Goal: Task Accomplishment & Management: Manage account settings

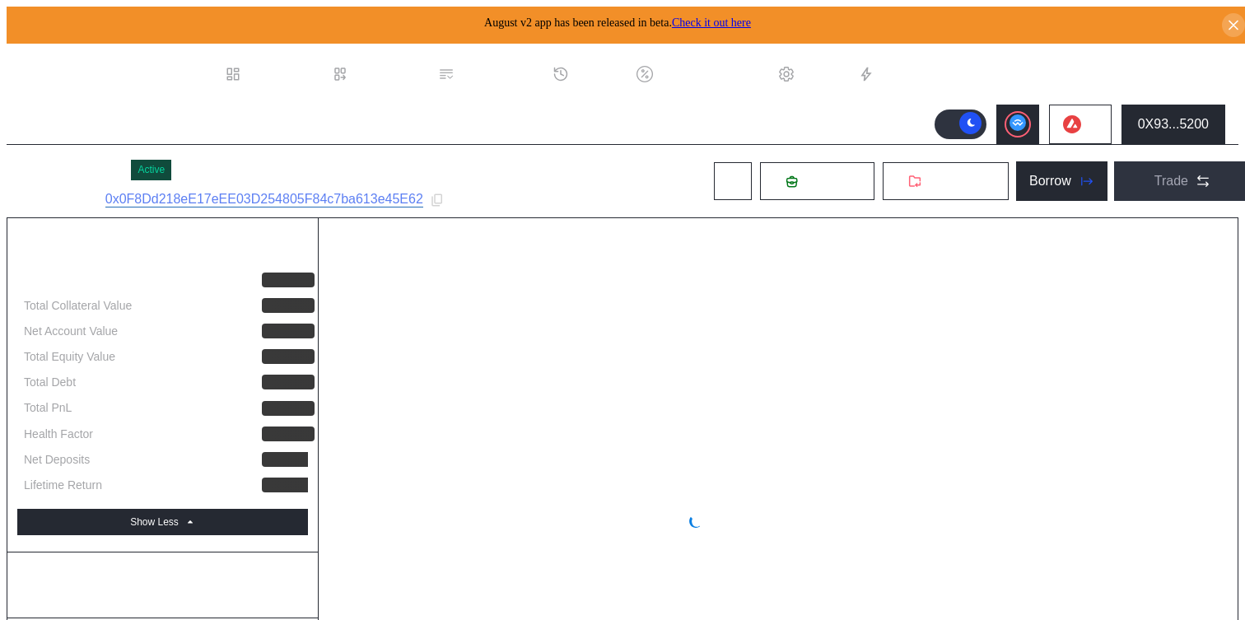
select select "*"
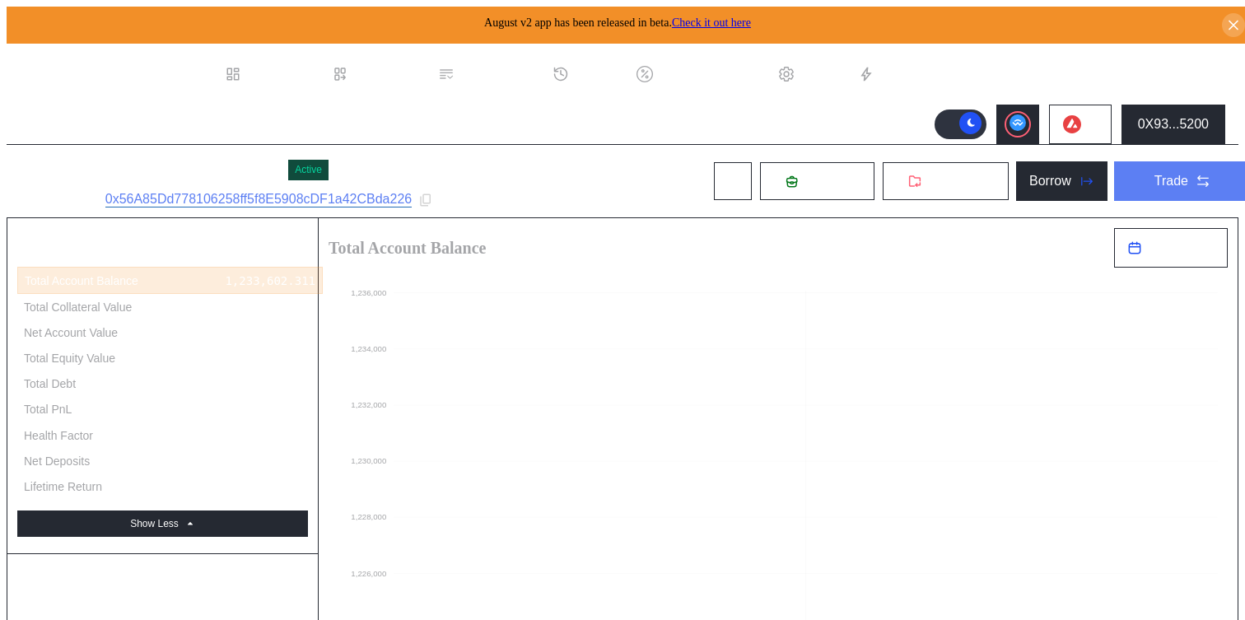
click at [1161, 179] on div "Trade" at bounding box center [1172, 181] width 34 height 15
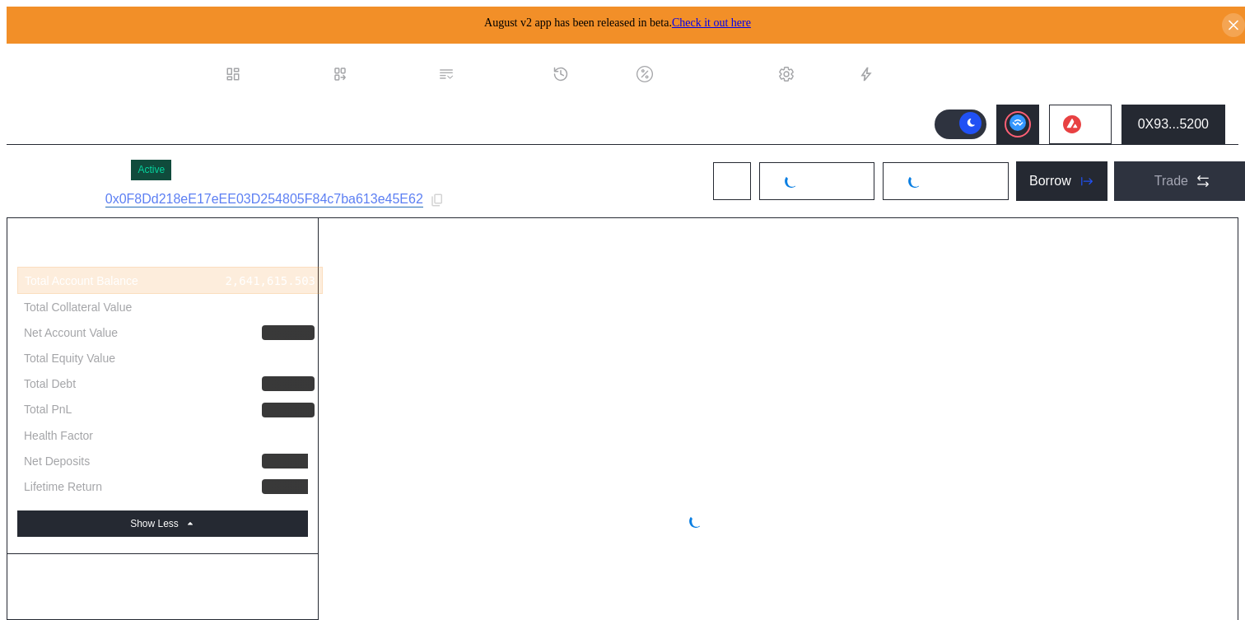
select select "*"
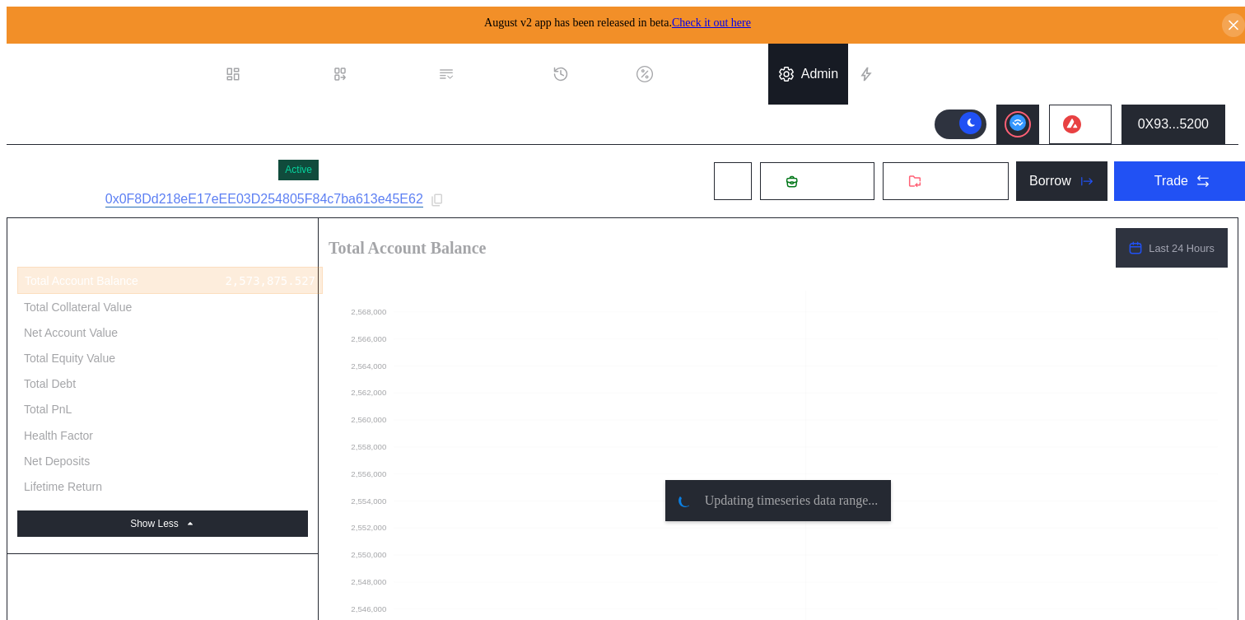
click at [814, 67] on div "Admin" at bounding box center [819, 74] width 37 height 15
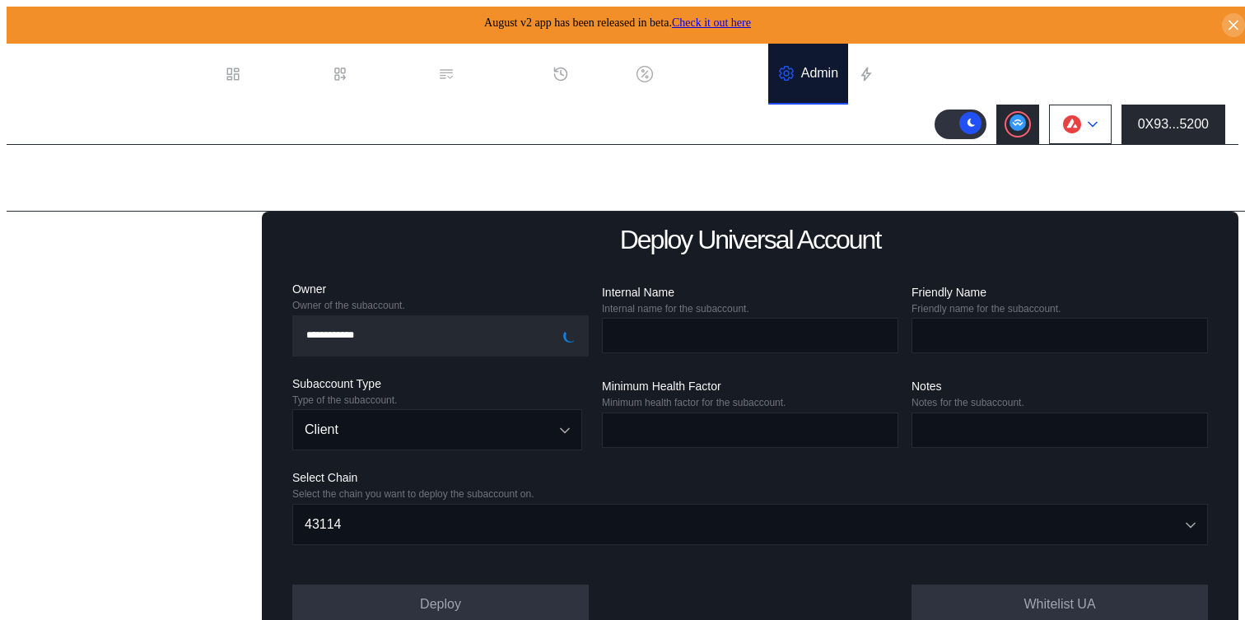
click at [1085, 112] on button at bounding box center [1080, 125] width 63 height 40
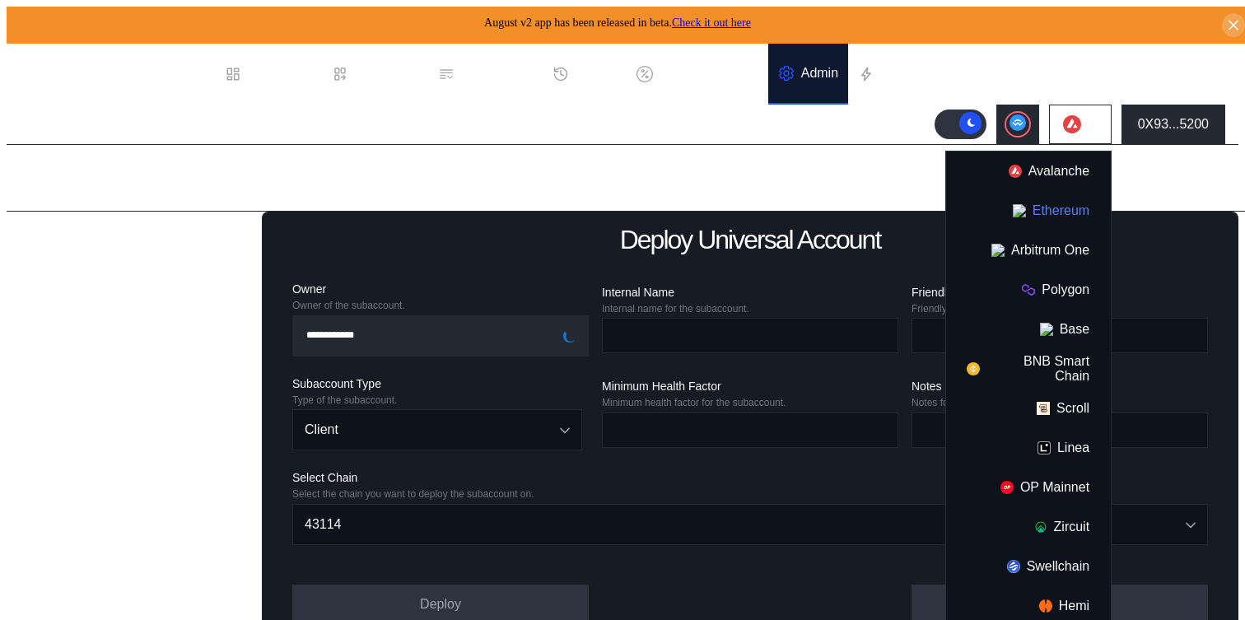
click at [1062, 202] on button "Ethereum" at bounding box center [1028, 211] width 165 height 40
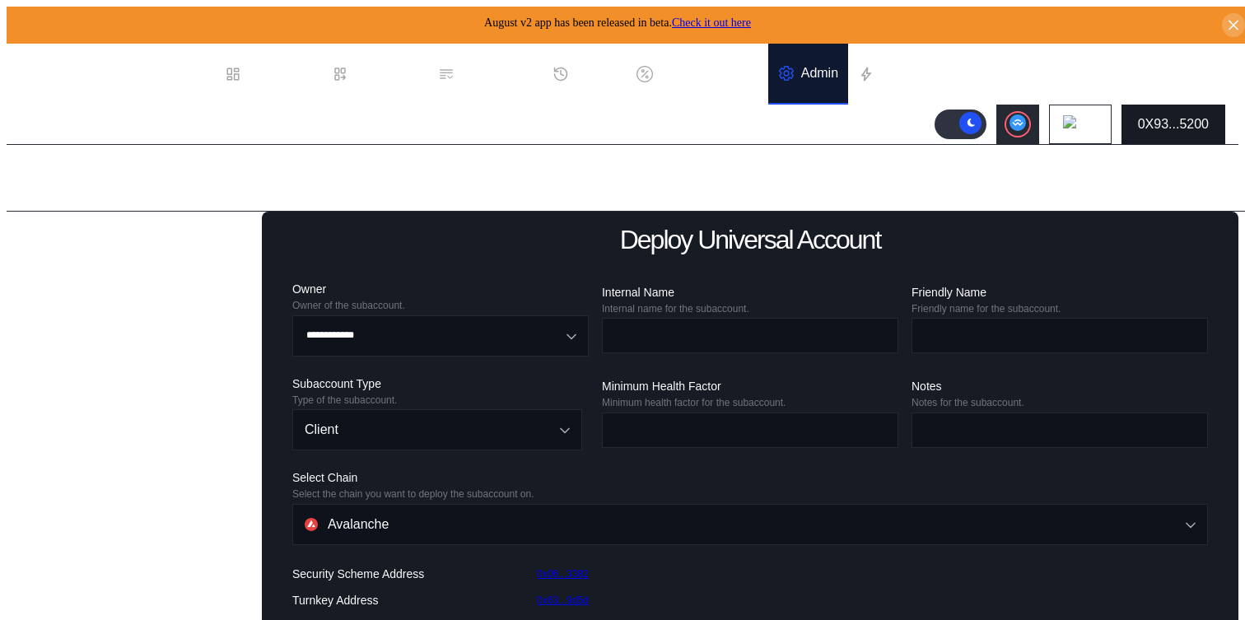
click at [1157, 105] on button "0X93...5200" at bounding box center [1174, 125] width 104 height 40
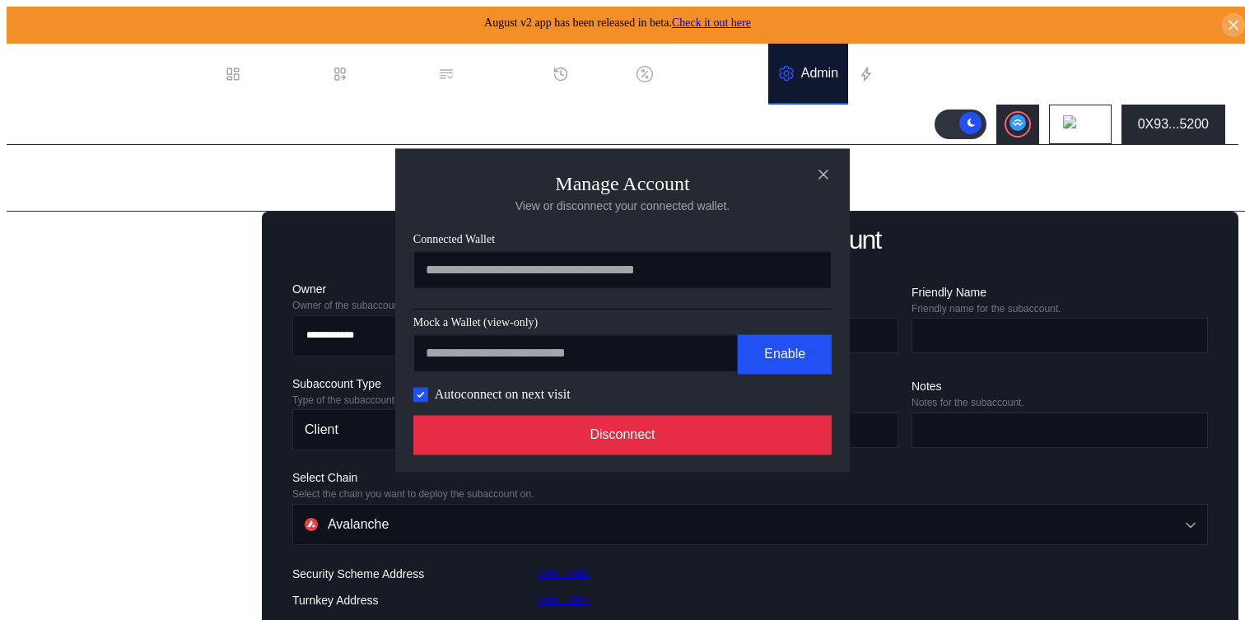
click at [663, 440] on button "Disconnect" at bounding box center [622, 435] width 418 height 40
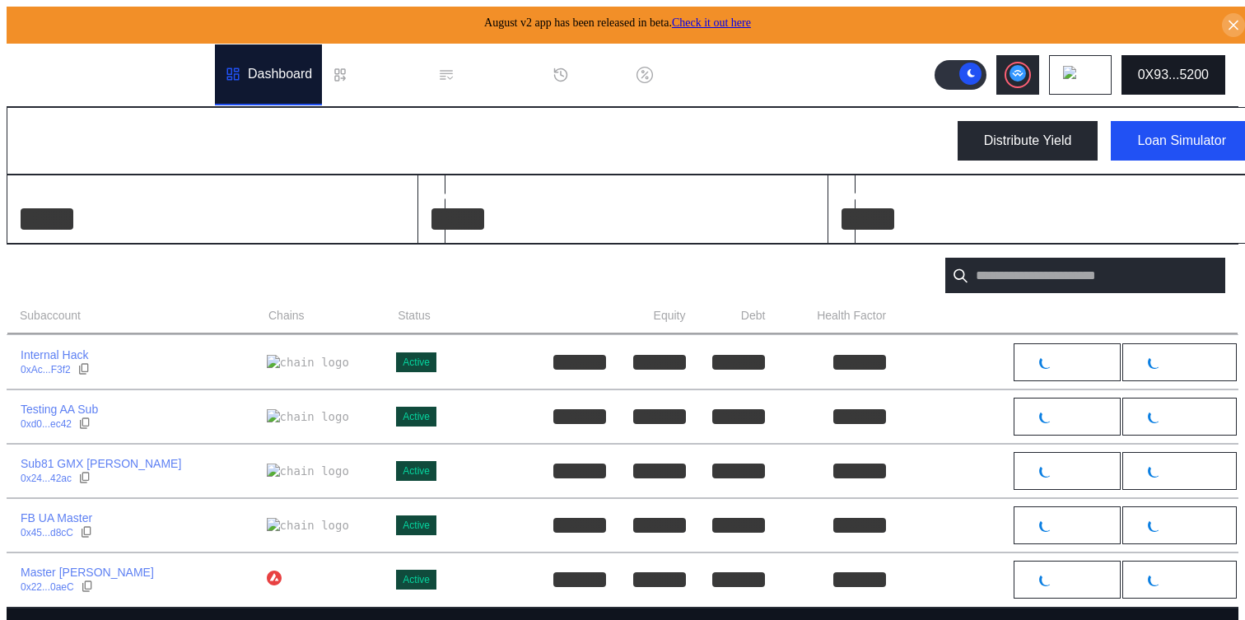
click at [1174, 68] on div "0X93...5200" at bounding box center [1173, 75] width 71 height 15
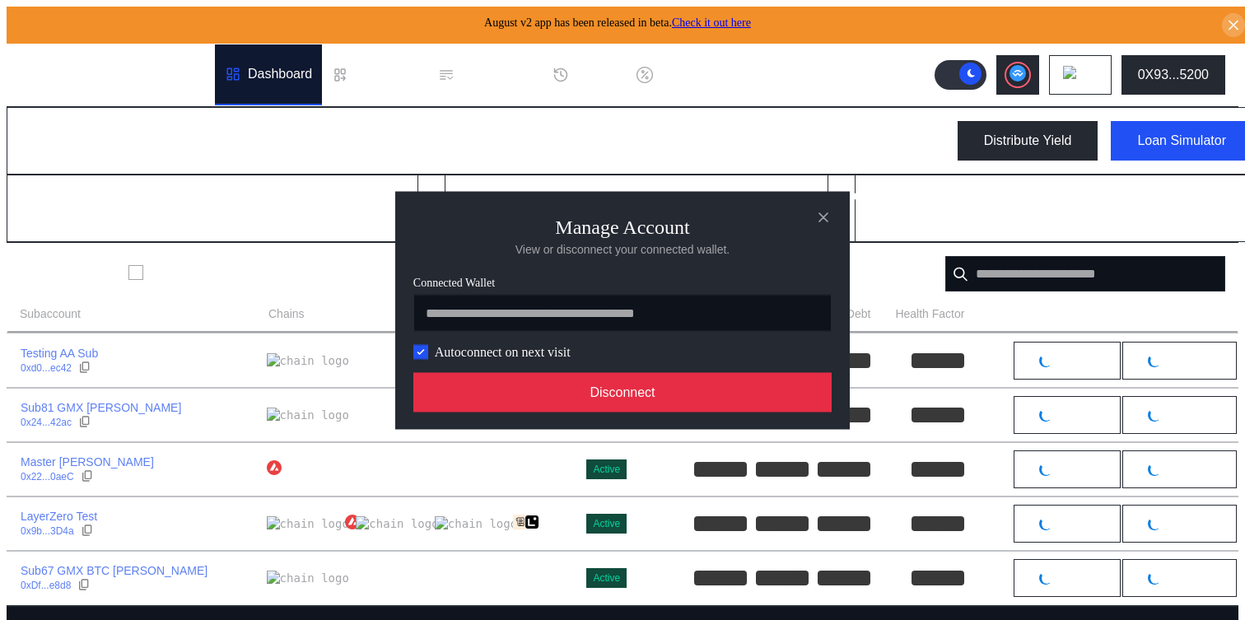
click at [730, 394] on button "Disconnect" at bounding box center [622, 392] width 418 height 40
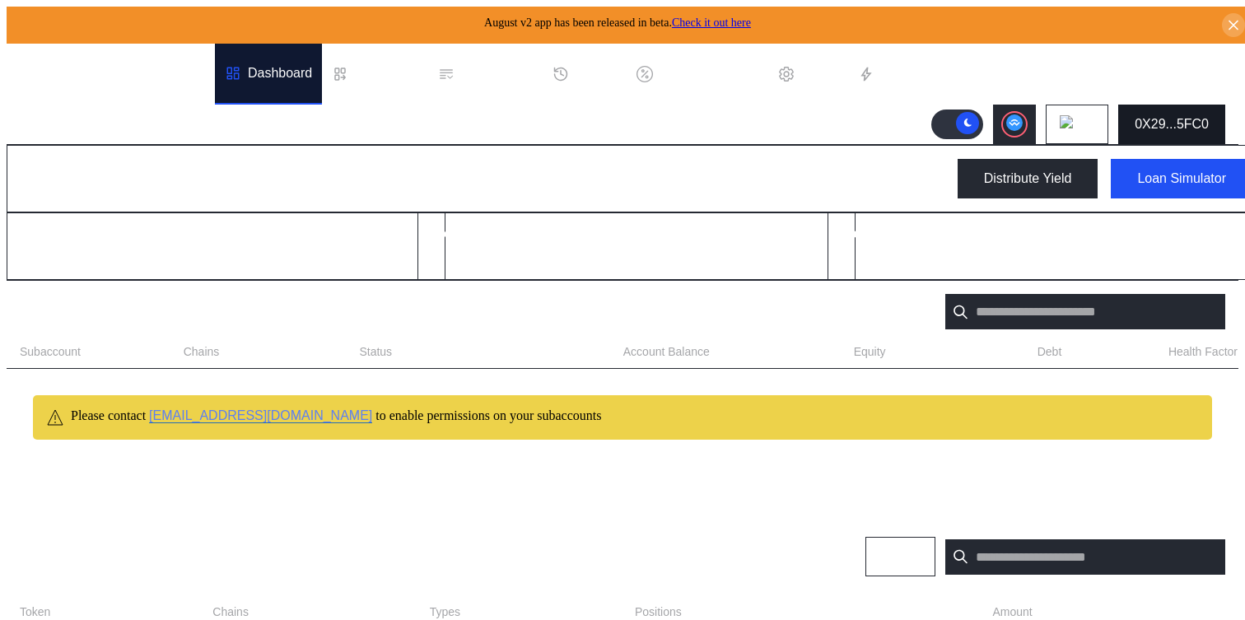
click at [1170, 105] on button "0X29...5FC0" at bounding box center [1171, 125] width 107 height 40
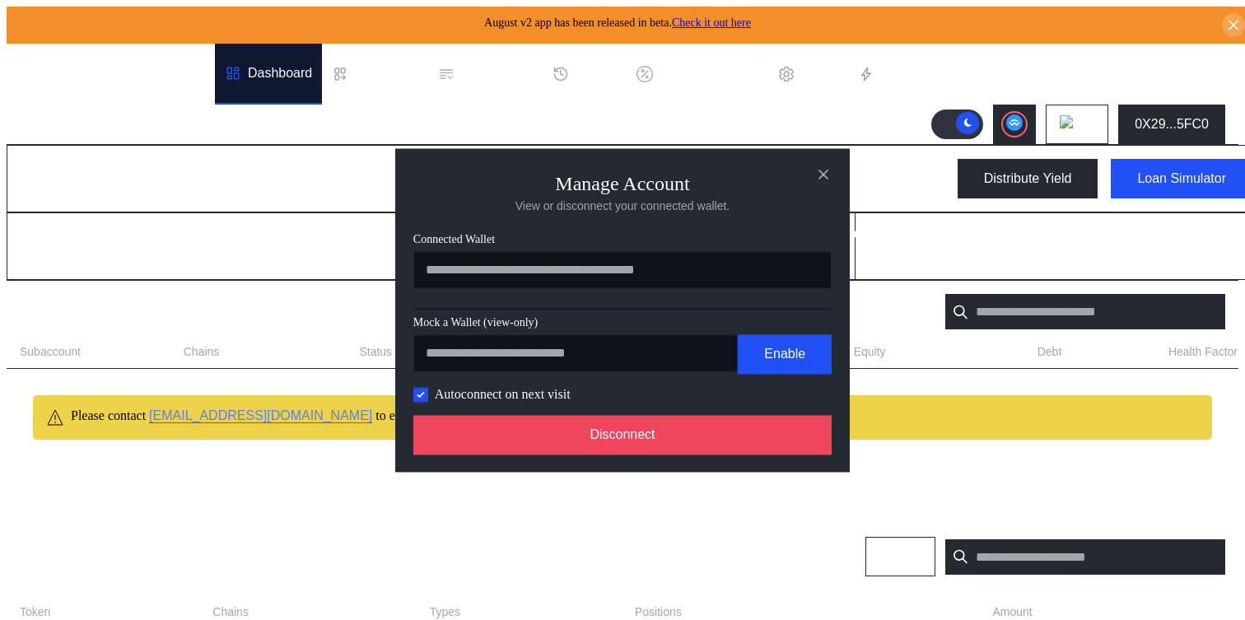
click at [553, 472] on div "**********" at bounding box center [622, 310] width 455 height 324
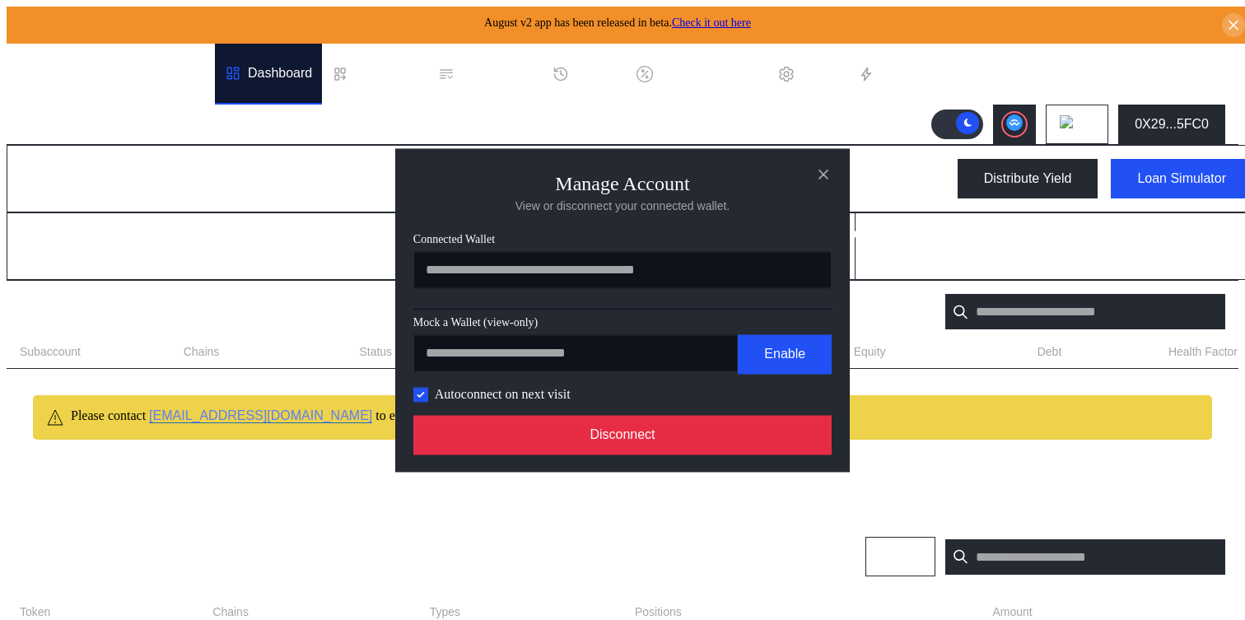
click at [551, 454] on button "Disconnect" at bounding box center [622, 435] width 418 height 40
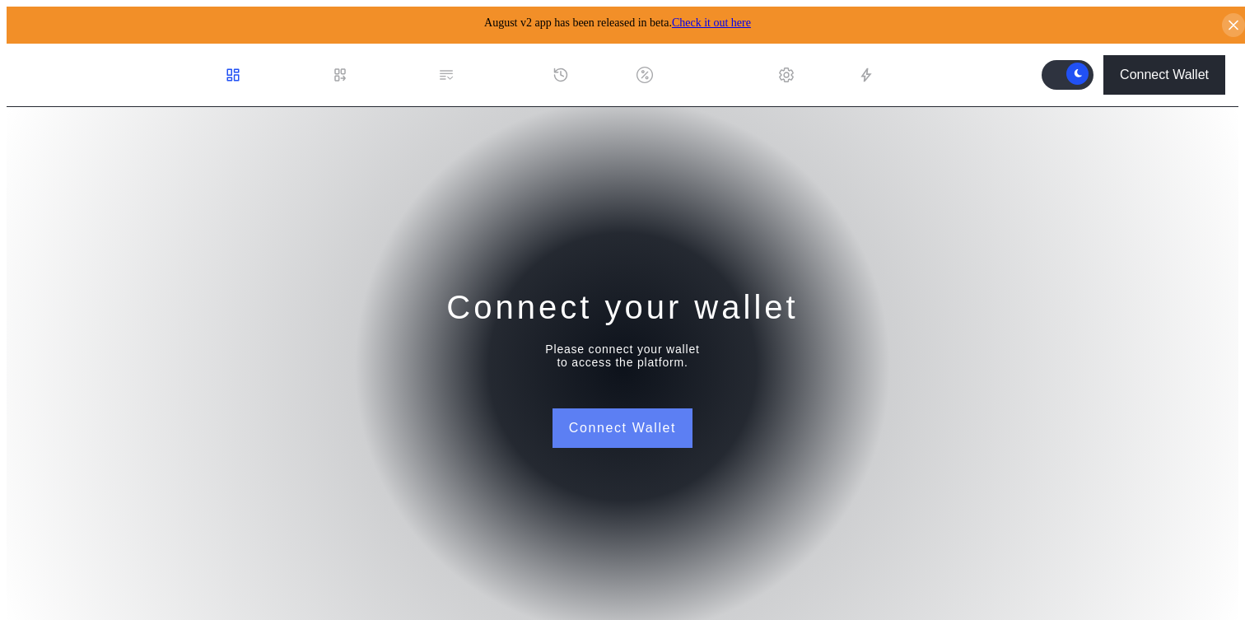
click at [644, 416] on button "Connect Wallet" at bounding box center [623, 428] width 140 height 40
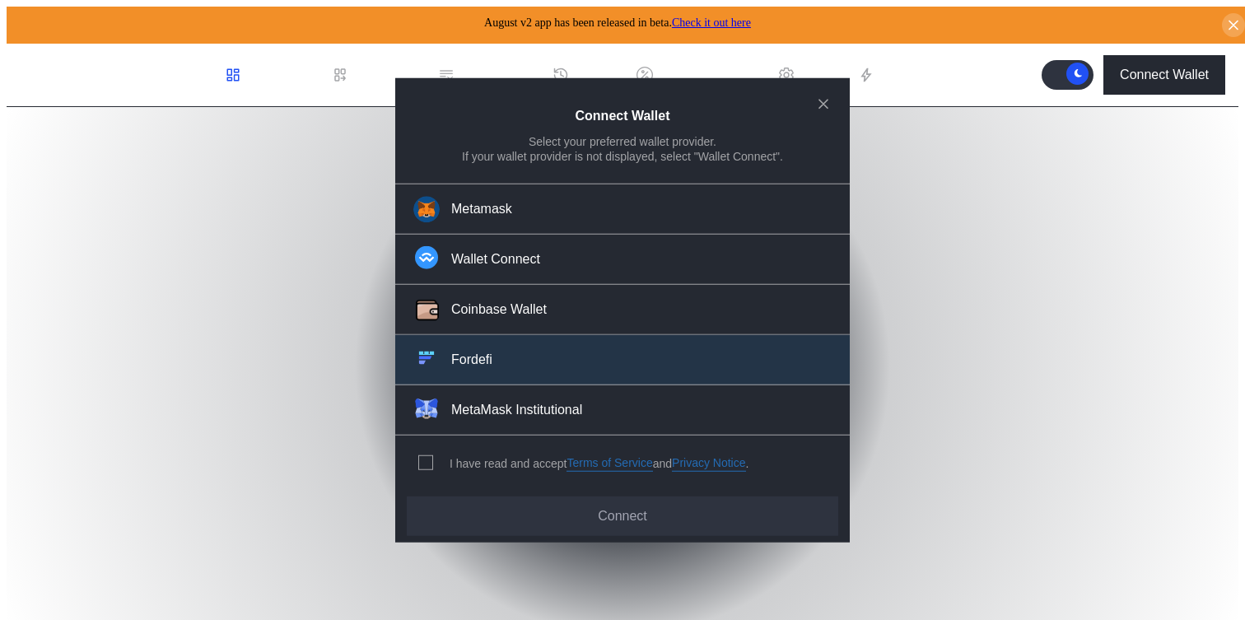
click at [592, 373] on button "Fordefi" at bounding box center [622, 360] width 455 height 50
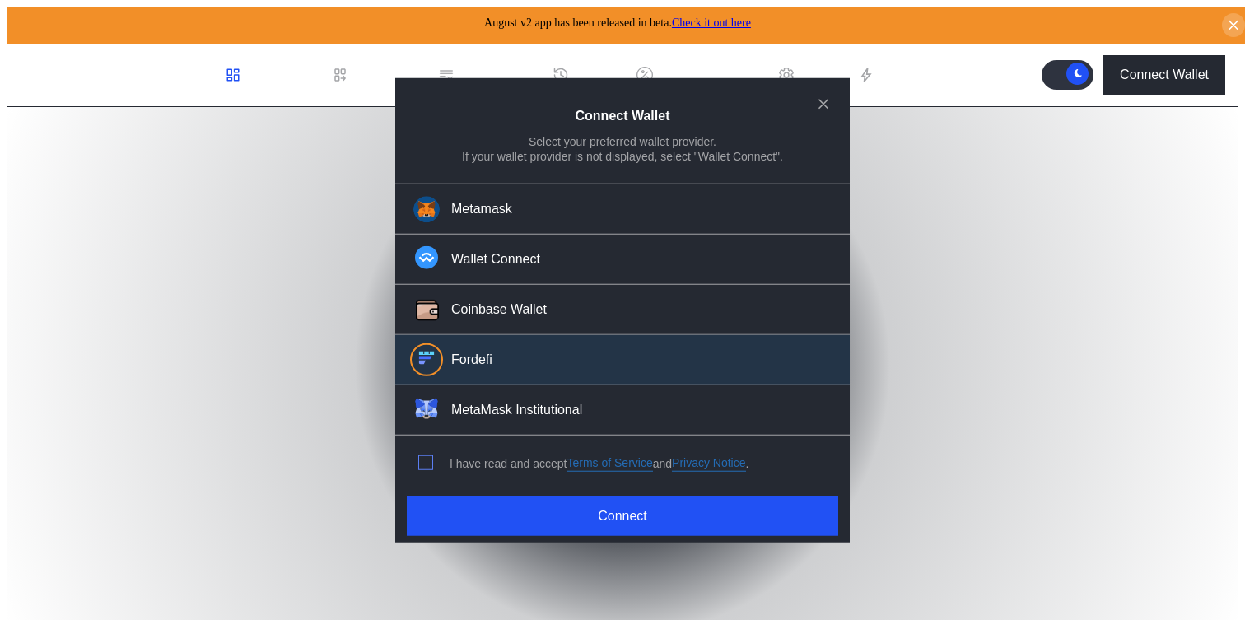
click at [429, 457] on span "modal" at bounding box center [425, 462] width 13 height 13
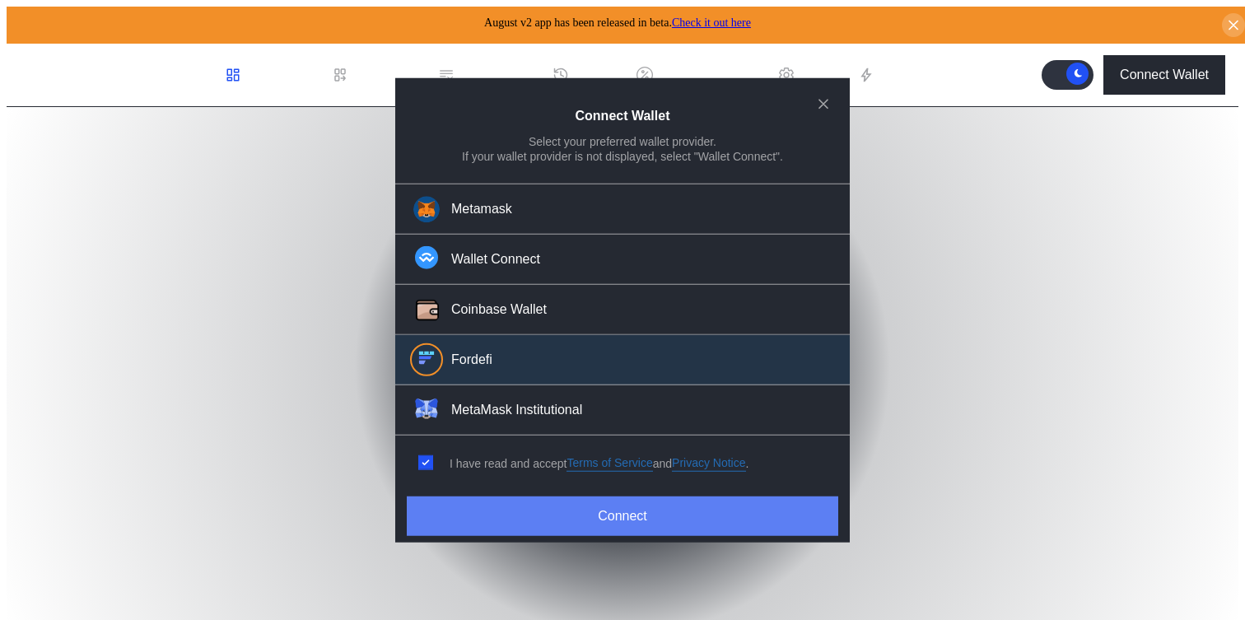
click at [459, 520] on button "Connect" at bounding box center [623, 517] width 432 height 40
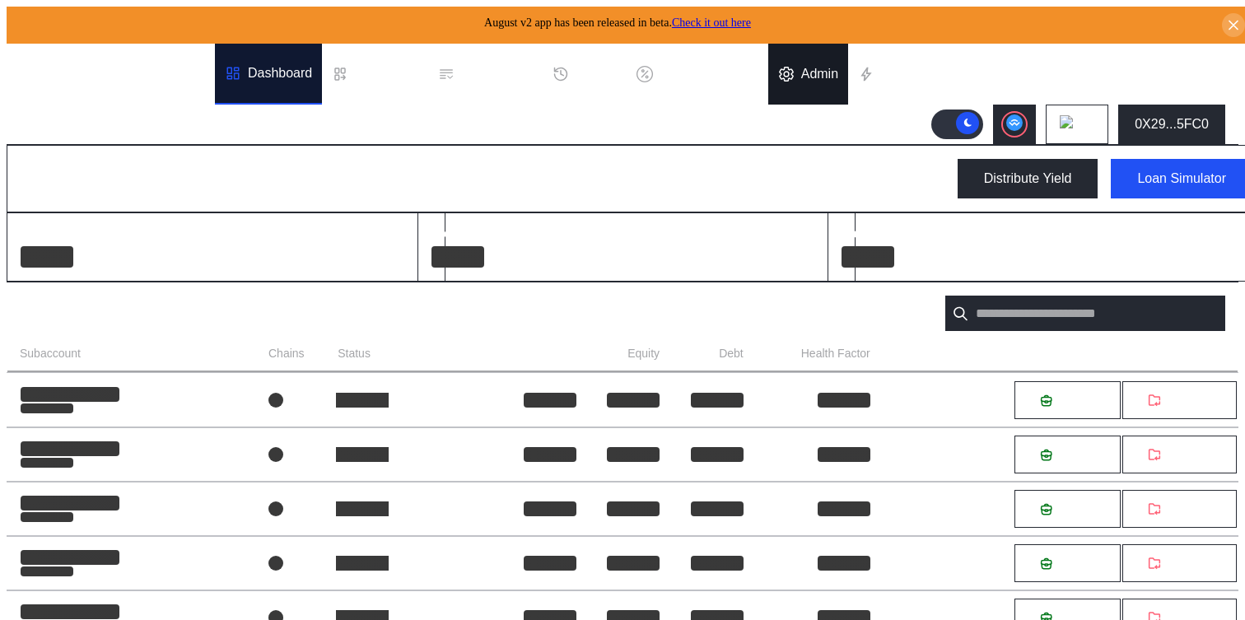
click at [821, 67] on div "Admin" at bounding box center [819, 74] width 37 height 15
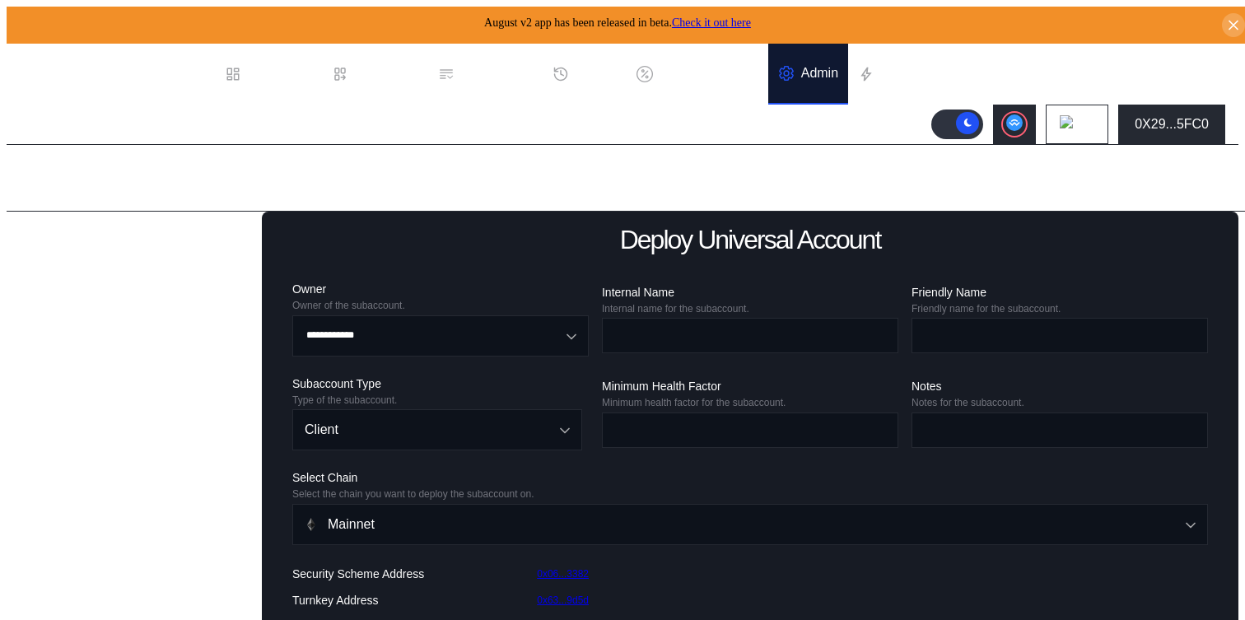
click at [49, 503] on div "Collateral" at bounding box center [140, 491] width 234 height 23
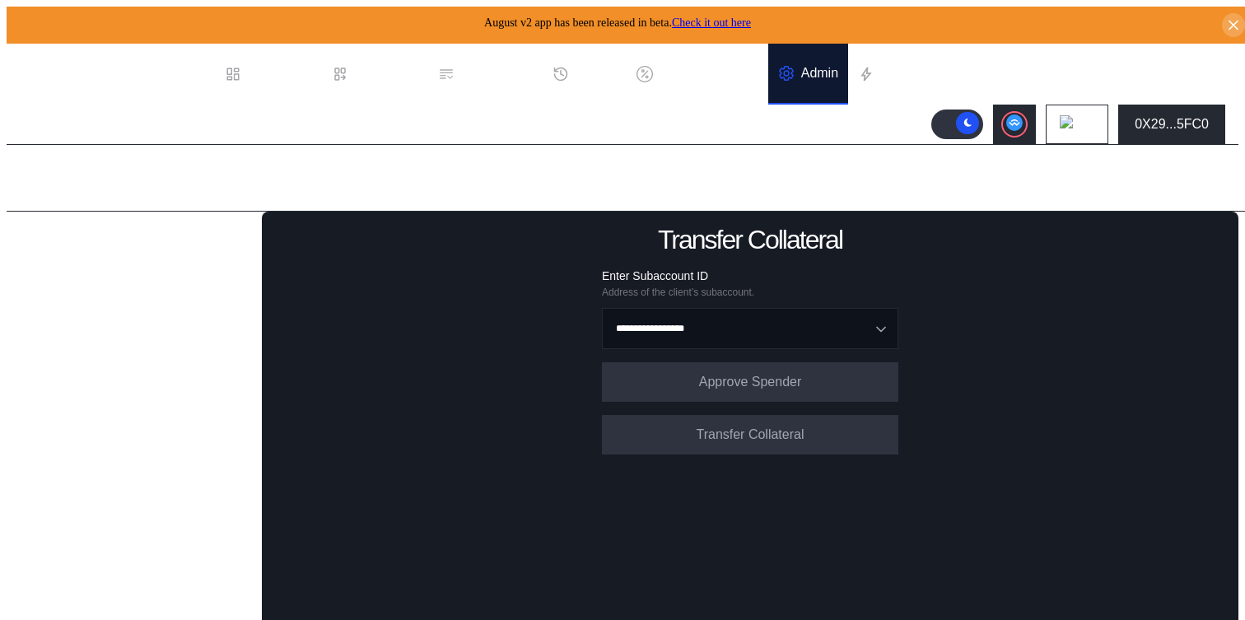
click at [73, 486] on div "Balance Collateral" at bounding box center [82, 478] width 107 height 15
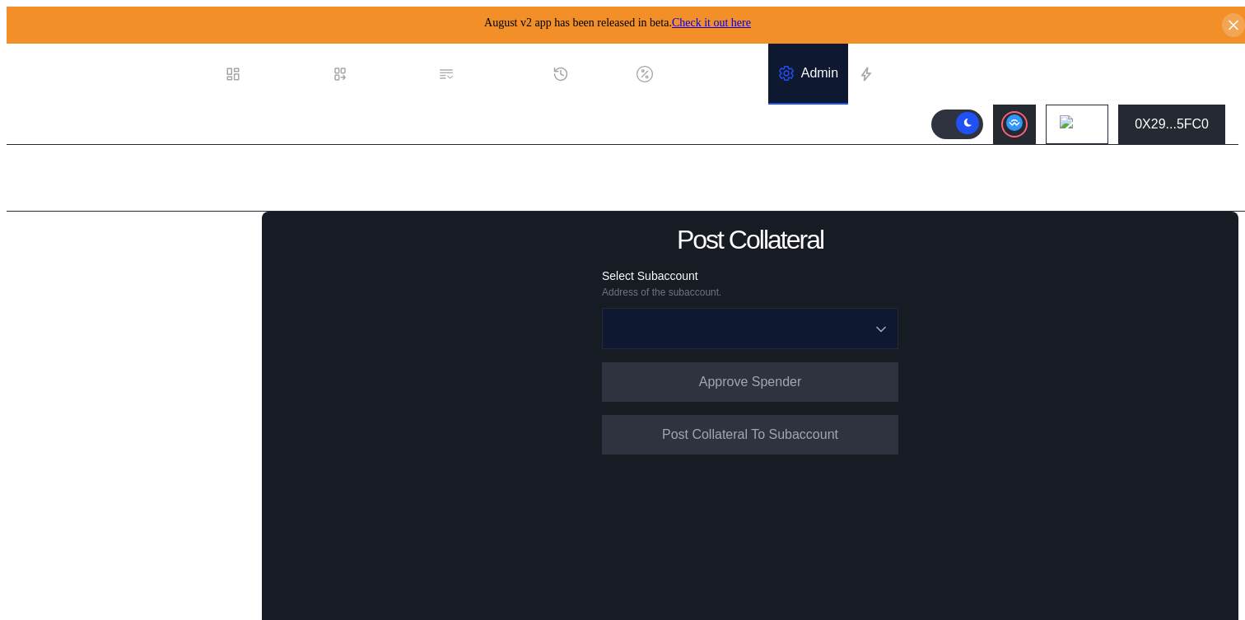
click at [755, 327] on input "Open menu" at bounding box center [741, 329] width 254 height 40
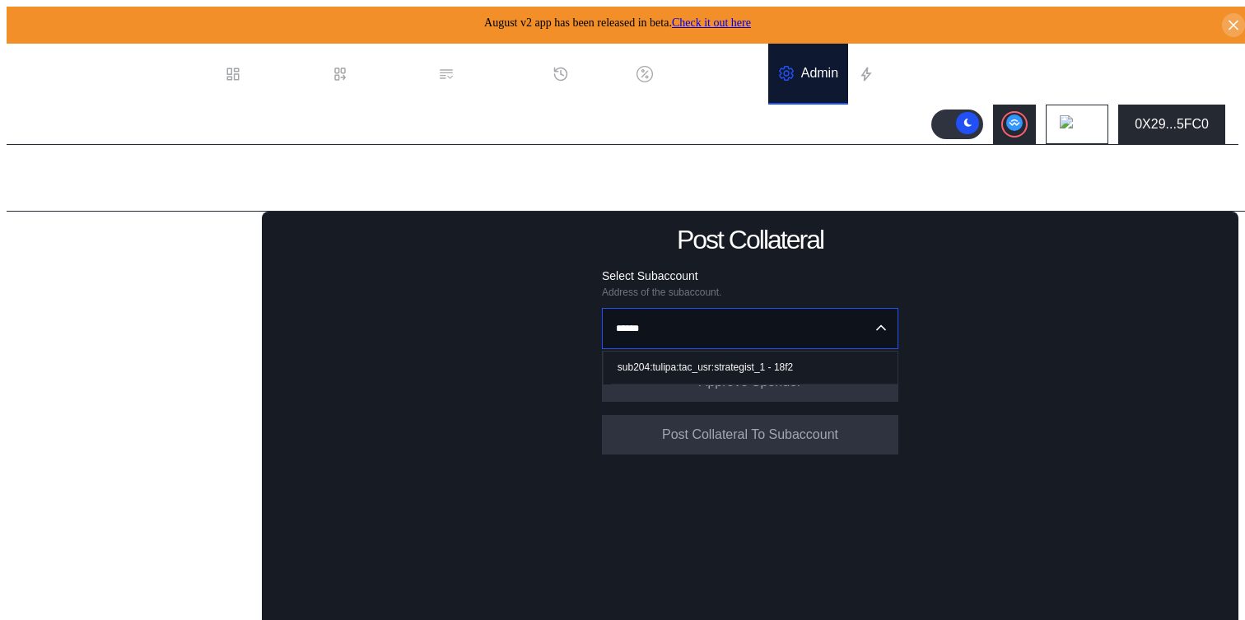
click at [744, 355] on span "sub204:tulipa:tac_usr:strategist_1 - 18f2" at bounding box center [754, 368] width 287 height 34
type input "**********"
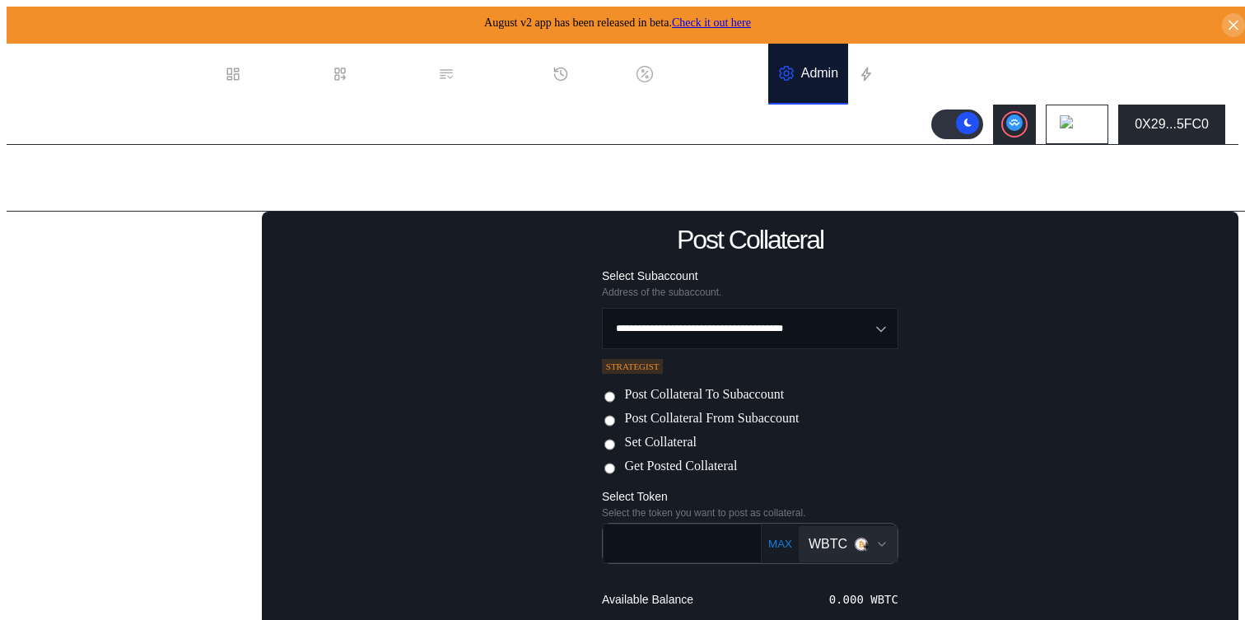
click at [698, 417] on label "Post Collateral From Subaccount" at bounding box center [711, 419] width 175 height 17
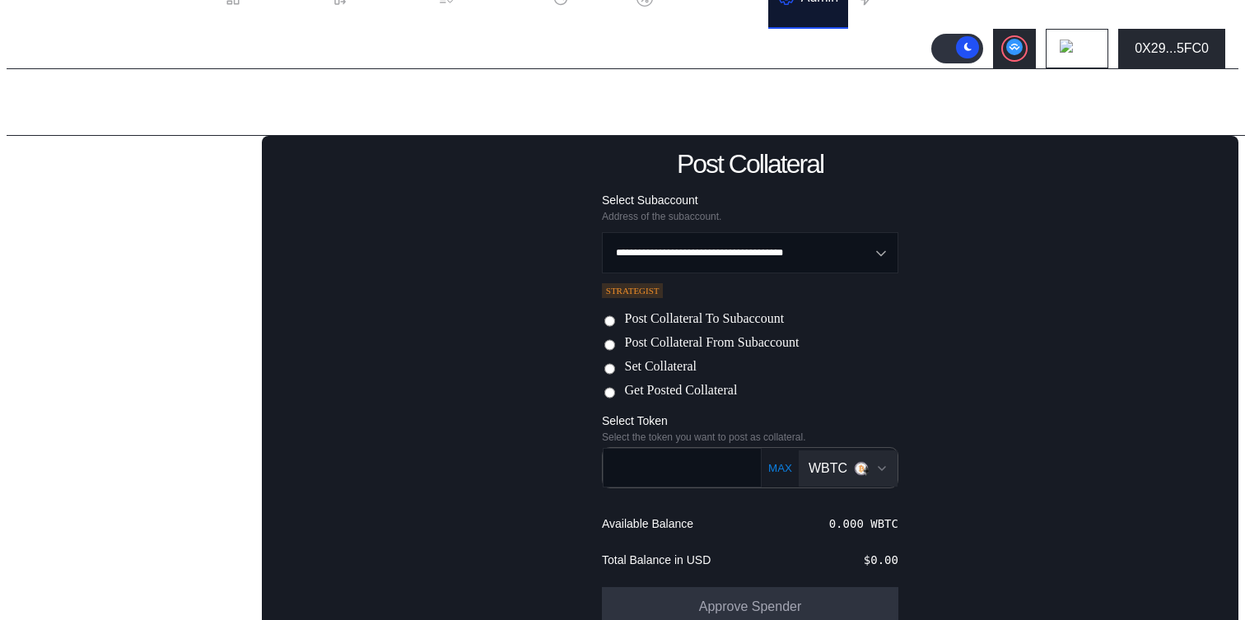
scroll to position [78, 0]
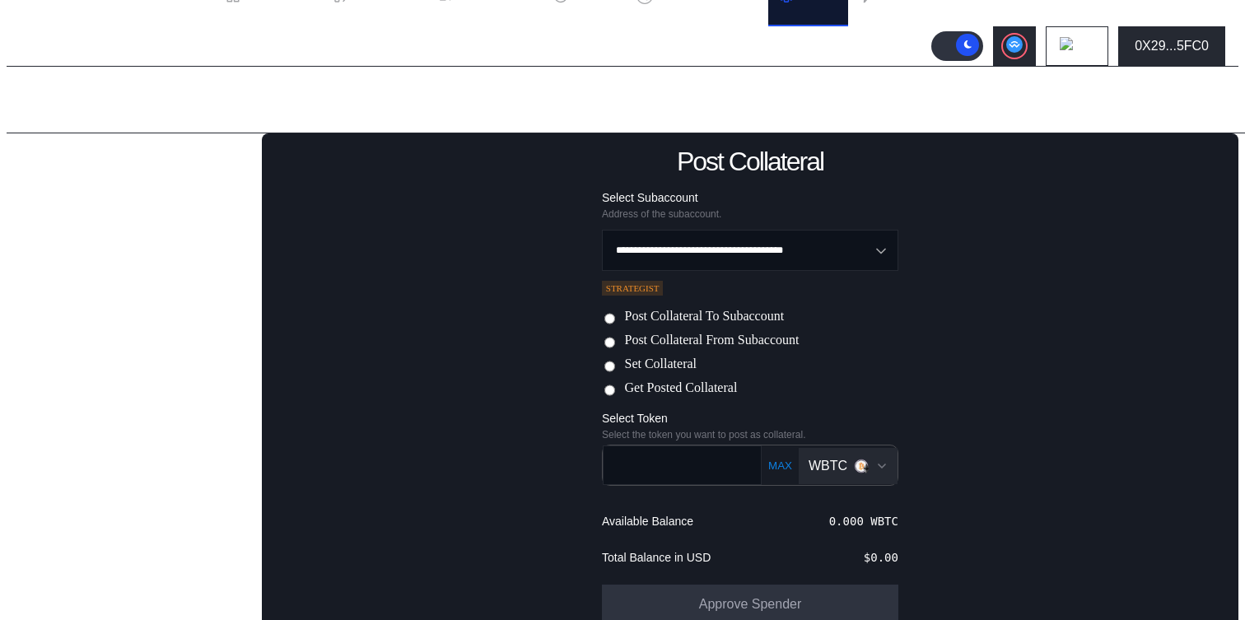
click at [826, 466] on div "WBTC" at bounding box center [828, 466] width 39 height 15
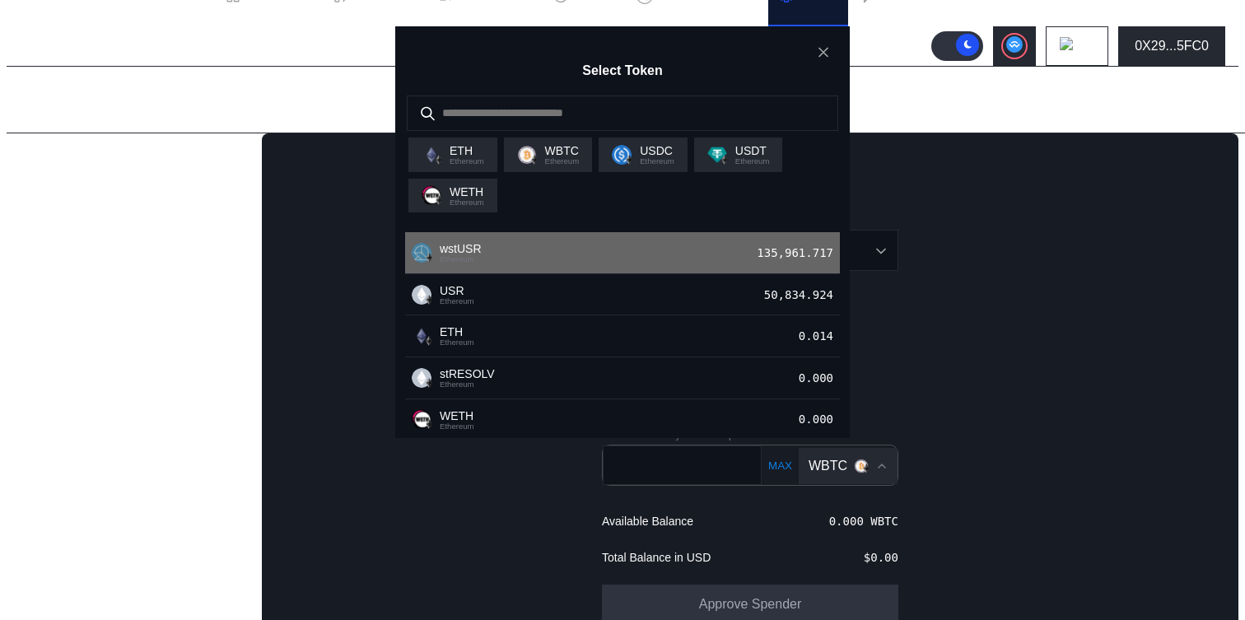
click at [739, 274] on div "wstUSR Ethereum 135,961.717" at bounding box center [622, 253] width 435 height 42
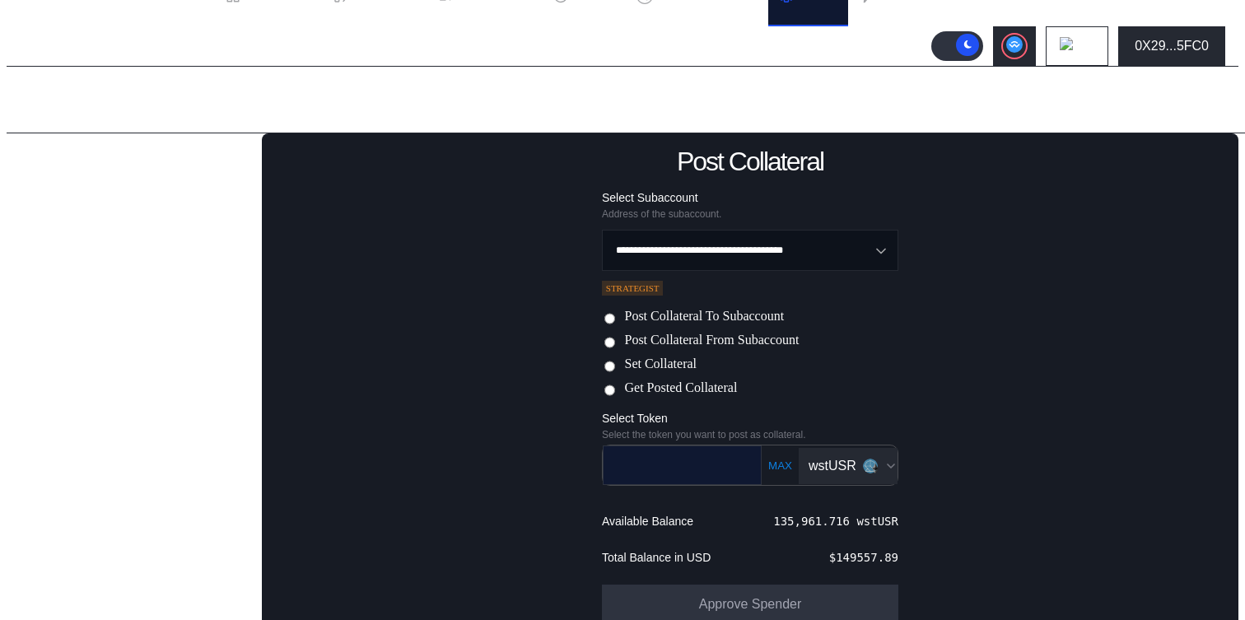
click at [721, 462] on input "text" at bounding box center [670, 465] width 133 height 34
click at [768, 459] on button "MAX" at bounding box center [780, 466] width 34 height 14
drag, startPoint x: 673, startPoint y: 463, endPoint x: 744, endPoint y: 464, distance: 70.8
click at [744, 464] on div "**********" at bounding box center [682, 466] width 161 height 40
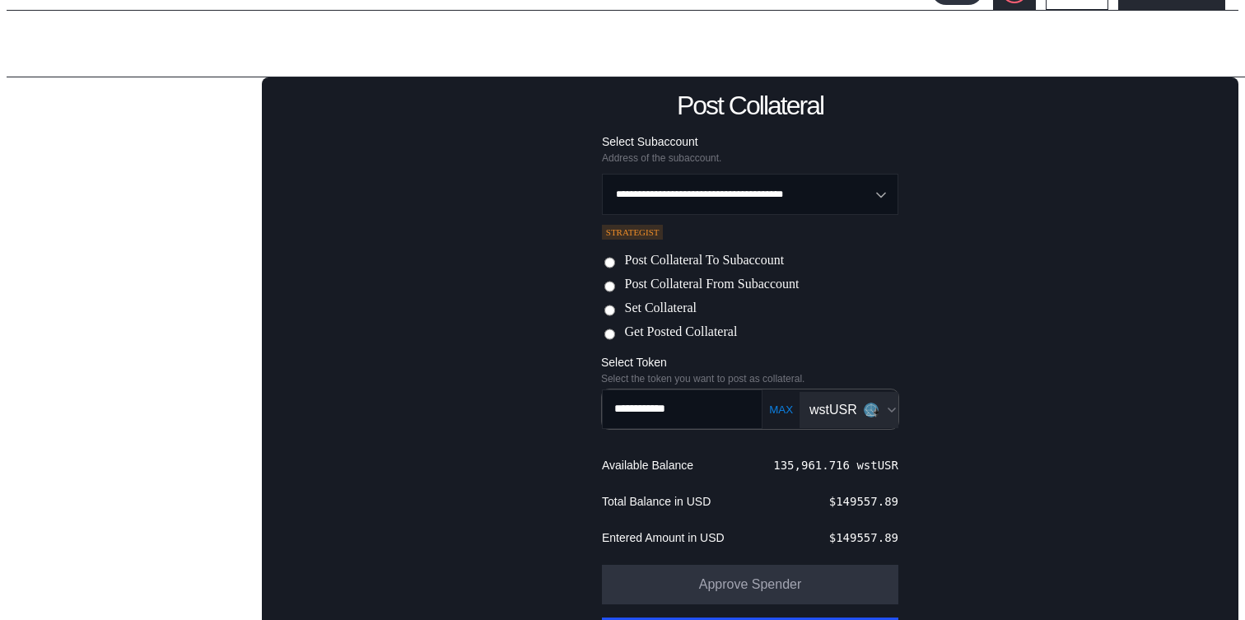
scroll to position [197, 0]
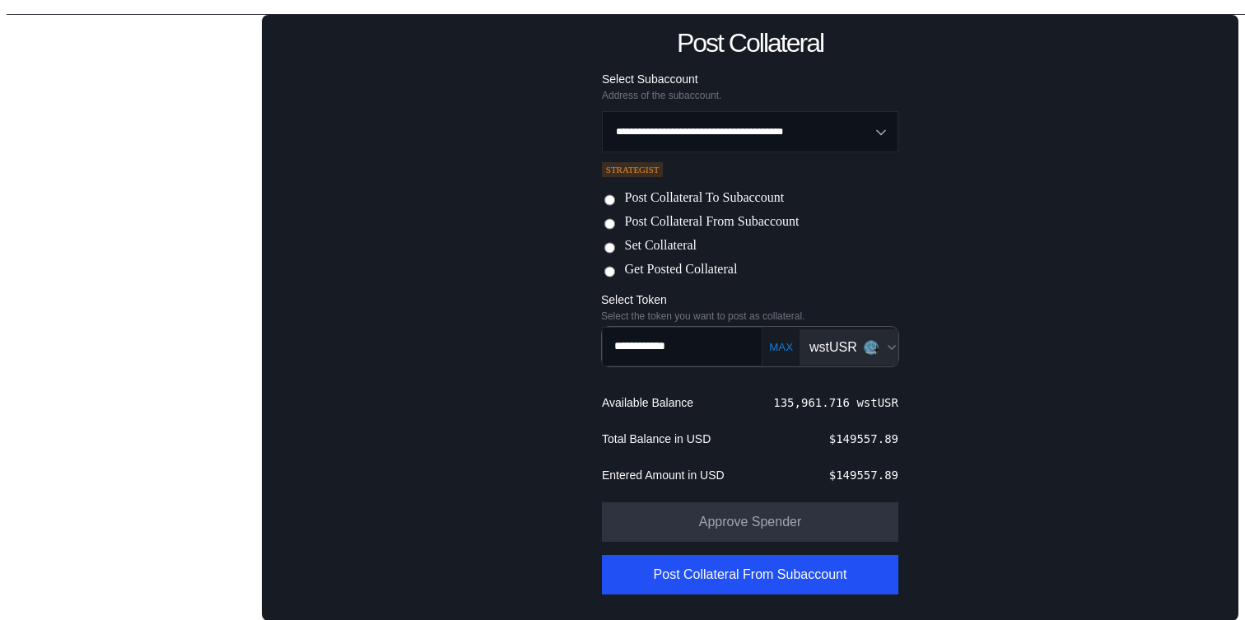
click at [775, 343] on button "MAX" at bounding box center [781, 347] width 34 height 14
type input "**********"
drag, startPoint x: 688, startPoint y: 344, endPoint x: 744, endPoint y: 343, distance: 56.8
click at [745, 344] on div "**********" at bounding box center [682, 347] width 161 height 40
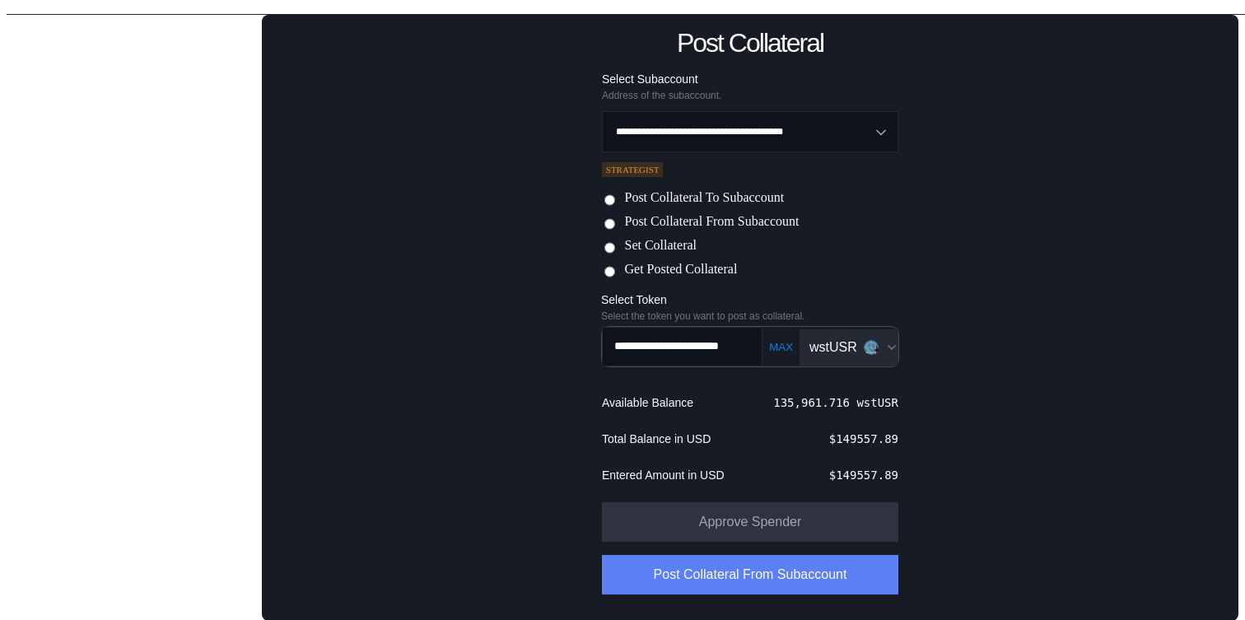
click at [721, 572] on button "Post Collateral From Subaccount" at bounding box center [750, 575] width 296 height 40
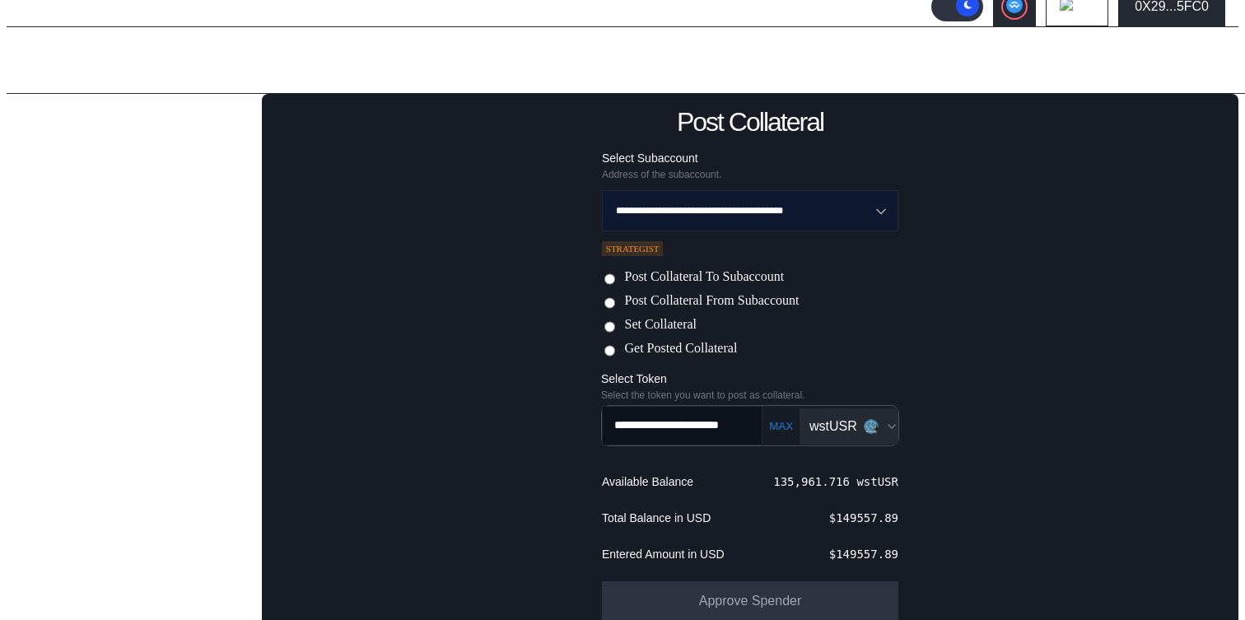
scroll to position [197, 0]
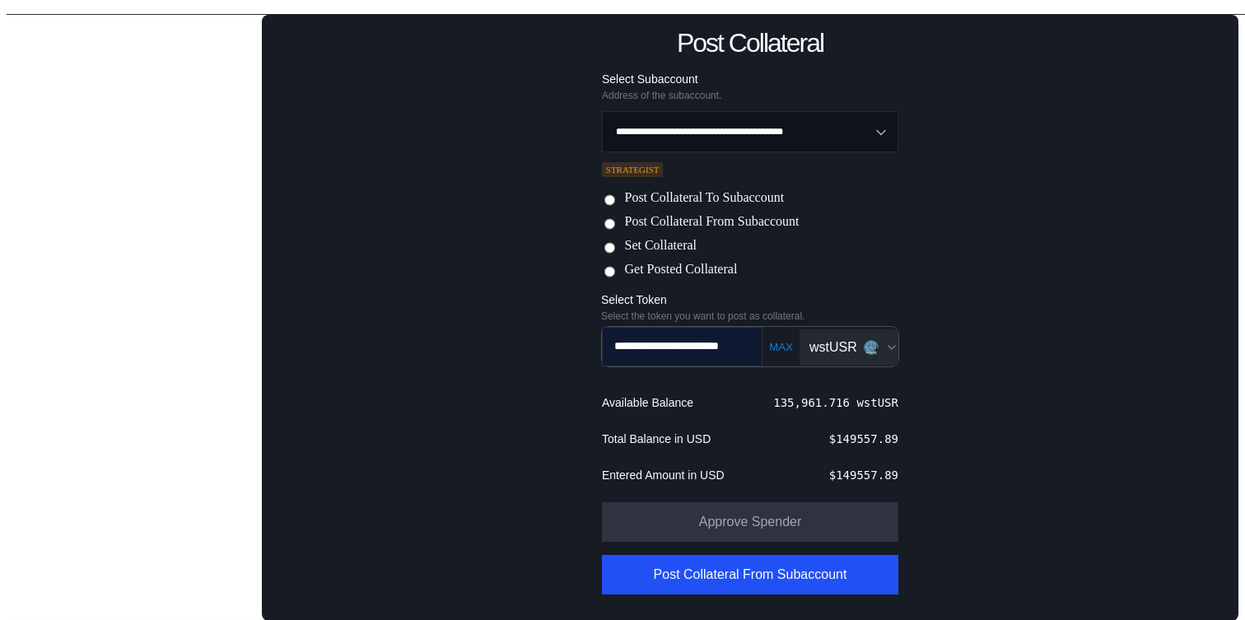
click at [726, 344] on input "**********" at bounding box center [669, 347] width 133 height 37
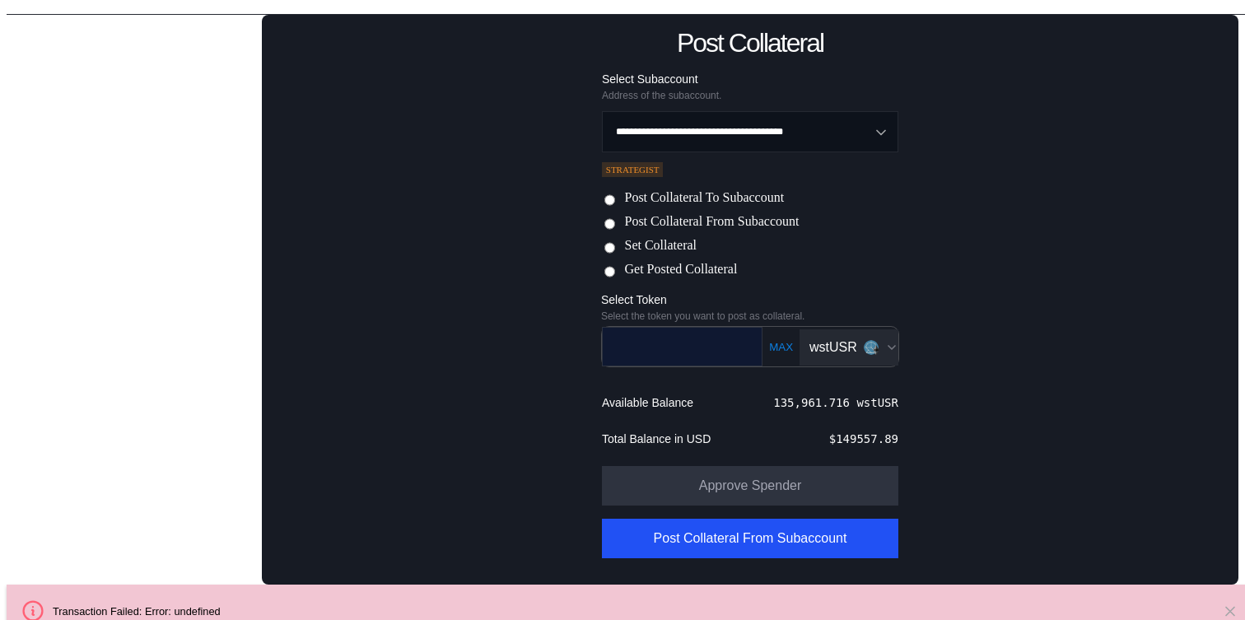
scroll to position [161, 0]
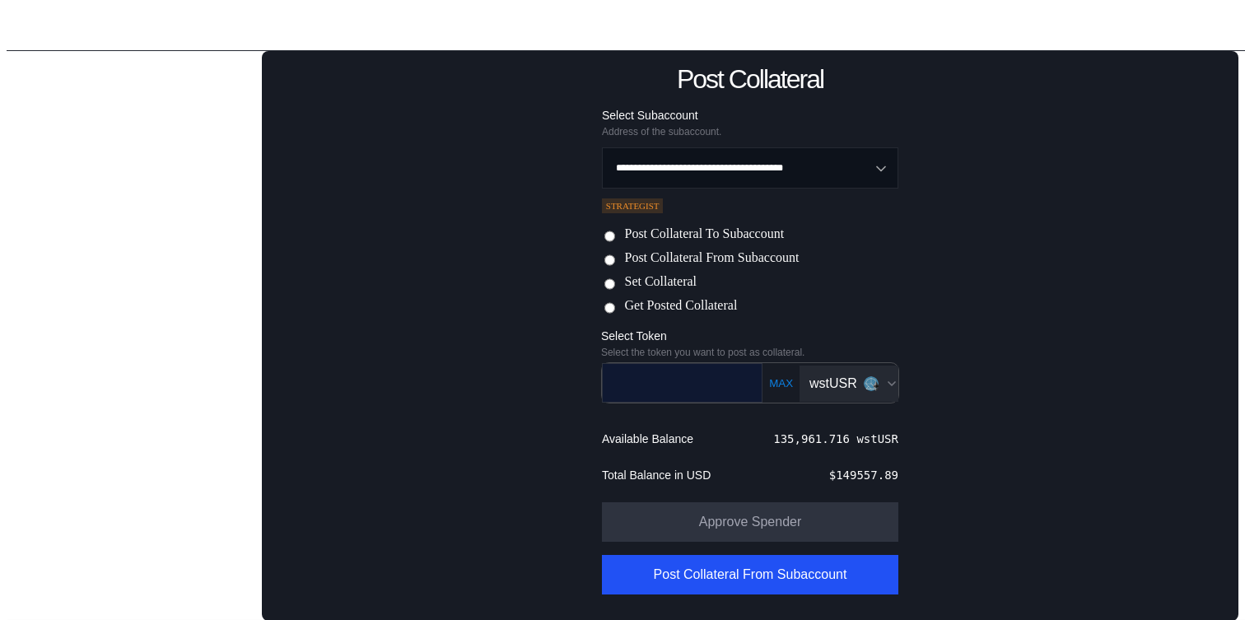
type input "*"
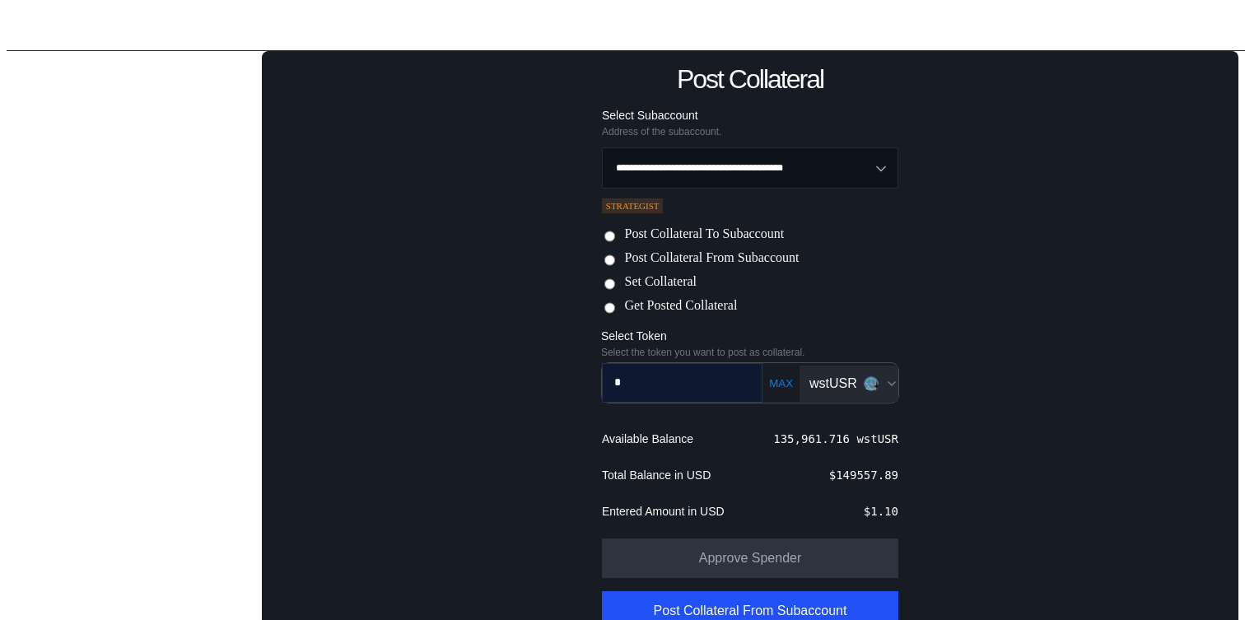
scroll to position [197, 0]
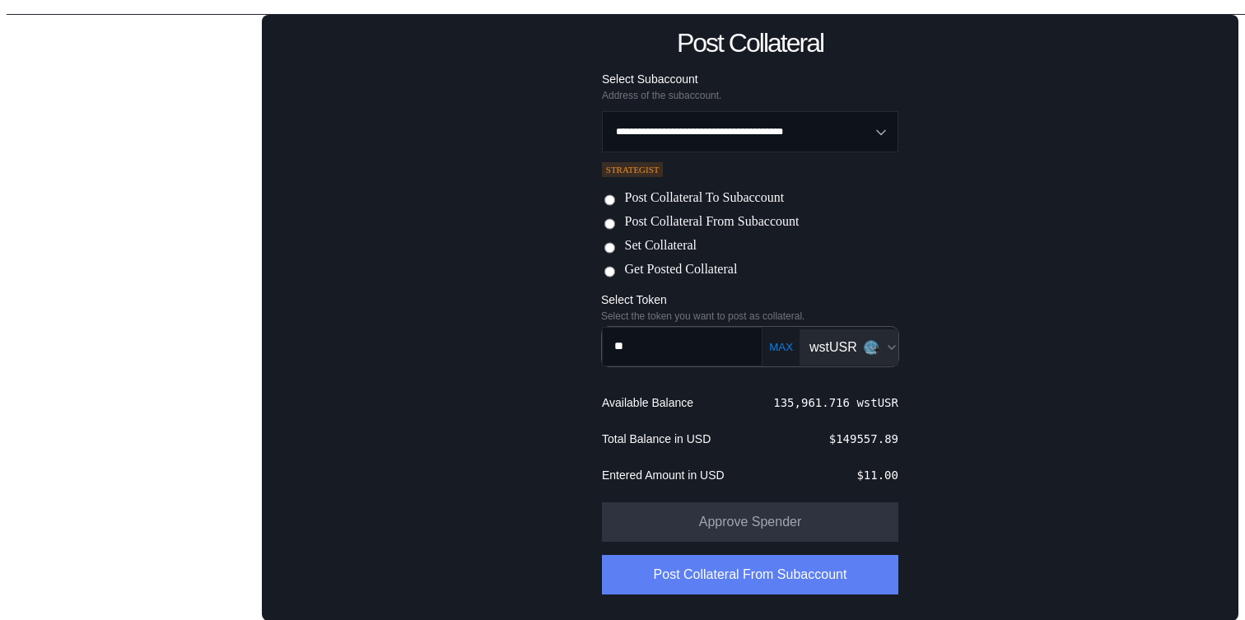
type input "**"
click at [706, 566] on button "Post Collateral From Subaccount" at bounding box center [750, 575] width 296 height 40
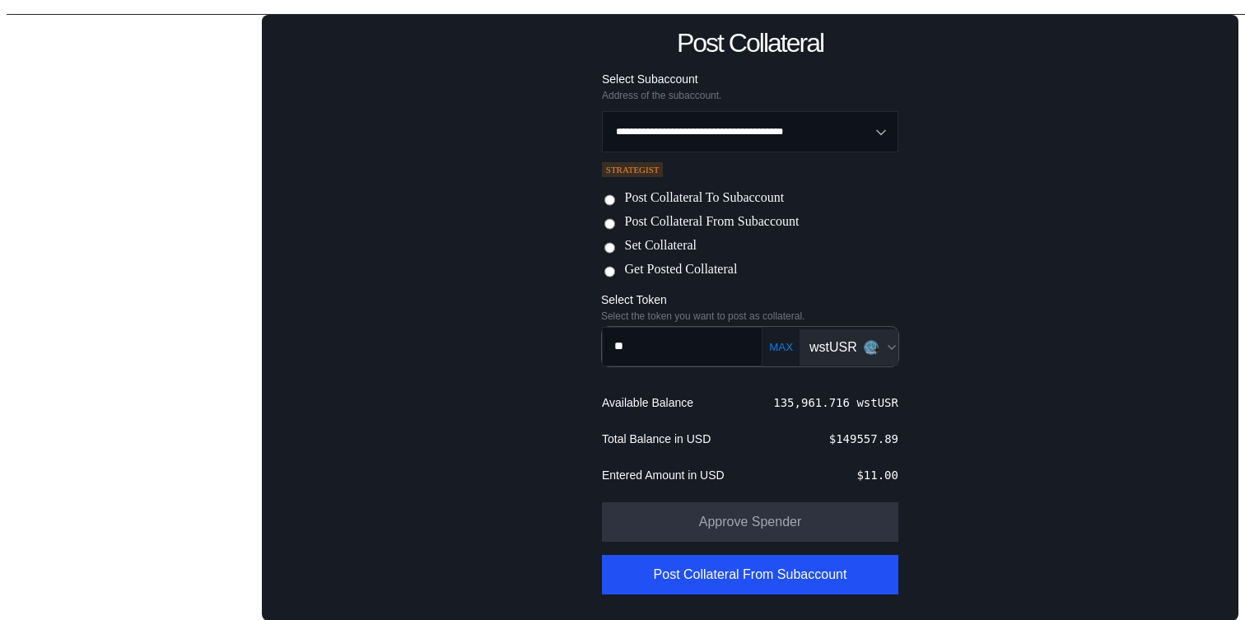
click at [410, 222] on div "**********" at bounding box center [750, 318] width 977 height 606
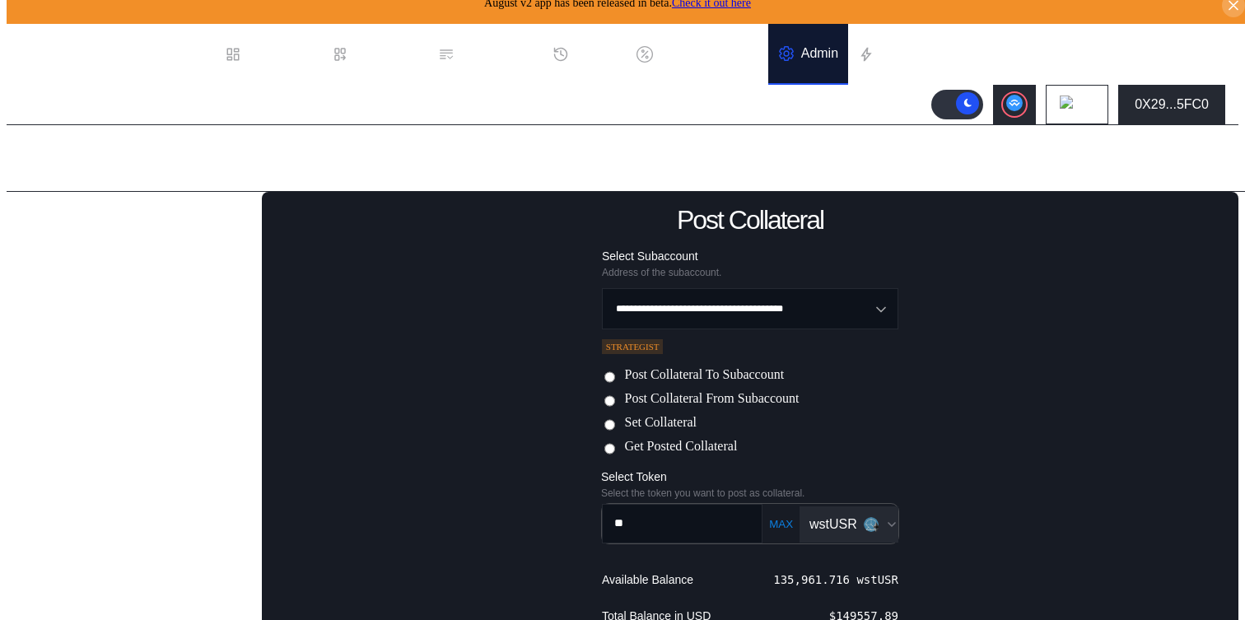
scroll to position [0, 0]
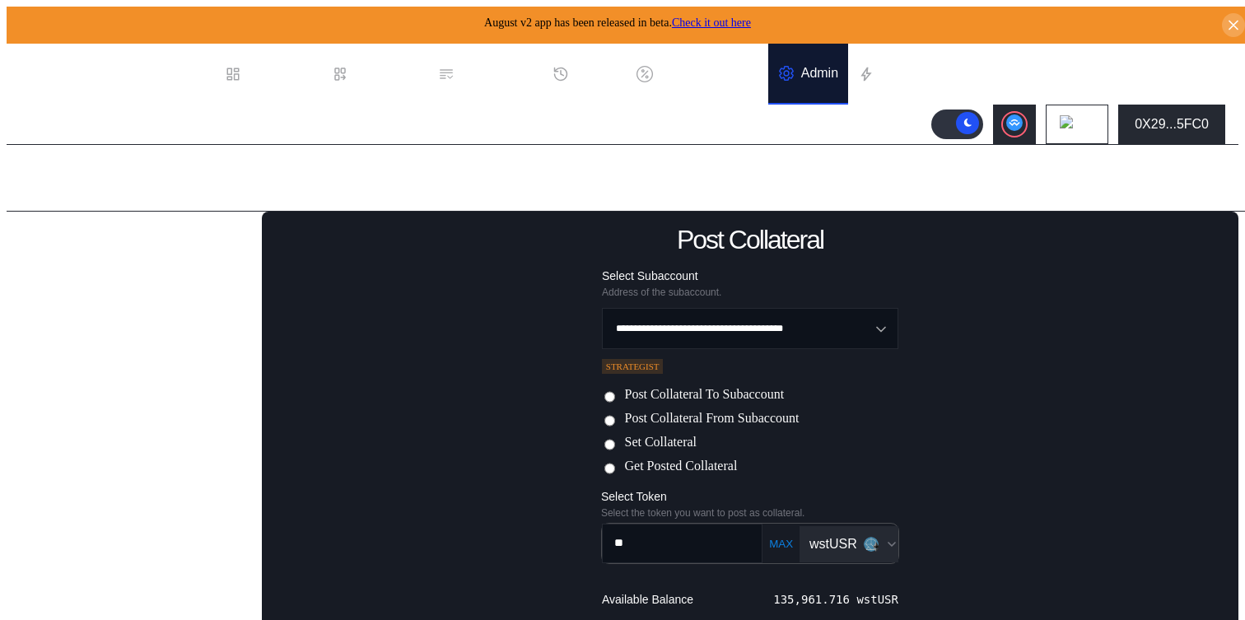
click at [432, 265] on div "**********" at bounding box center [750, 515] width 977 height 606
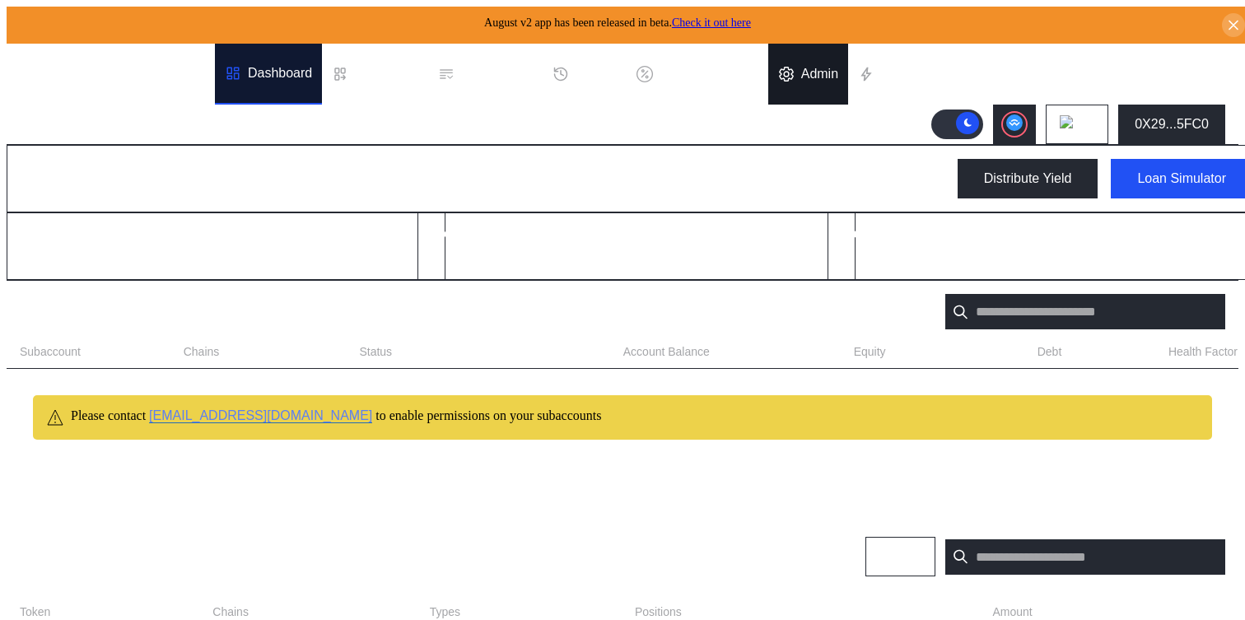
click at [816, 67] on div "Admin" at bounding box center [819, 74] width 37 height 15
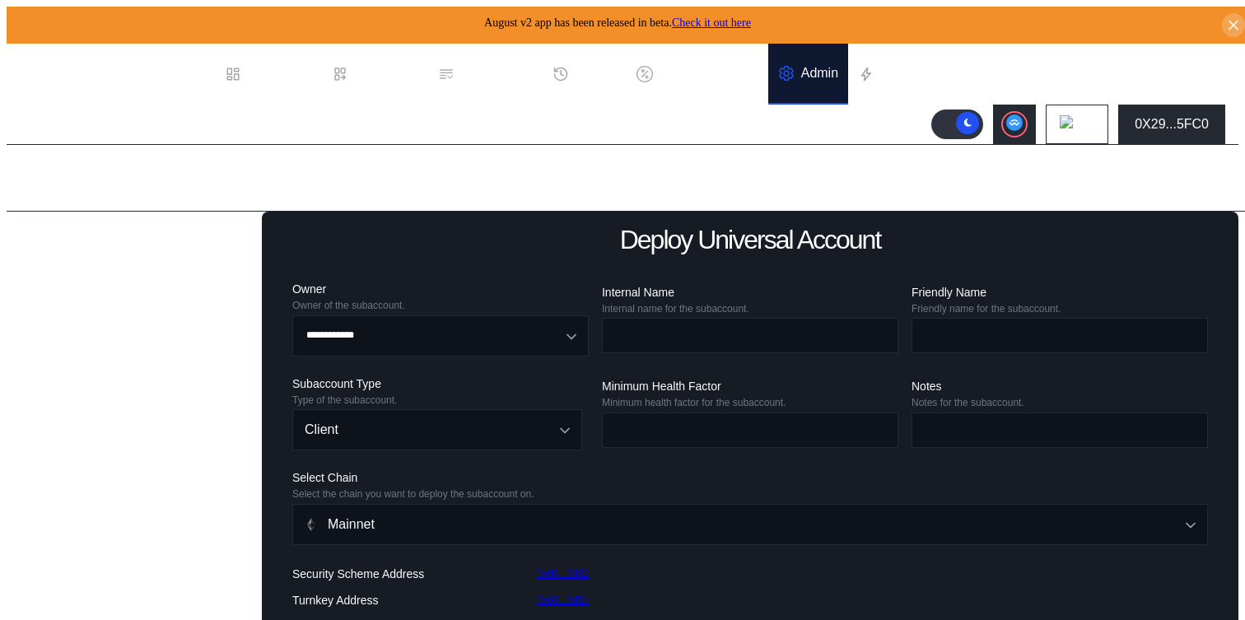
click at [58, 526] on div "Balance Collateral" at bounding box center [82, 518] width 107 height 15
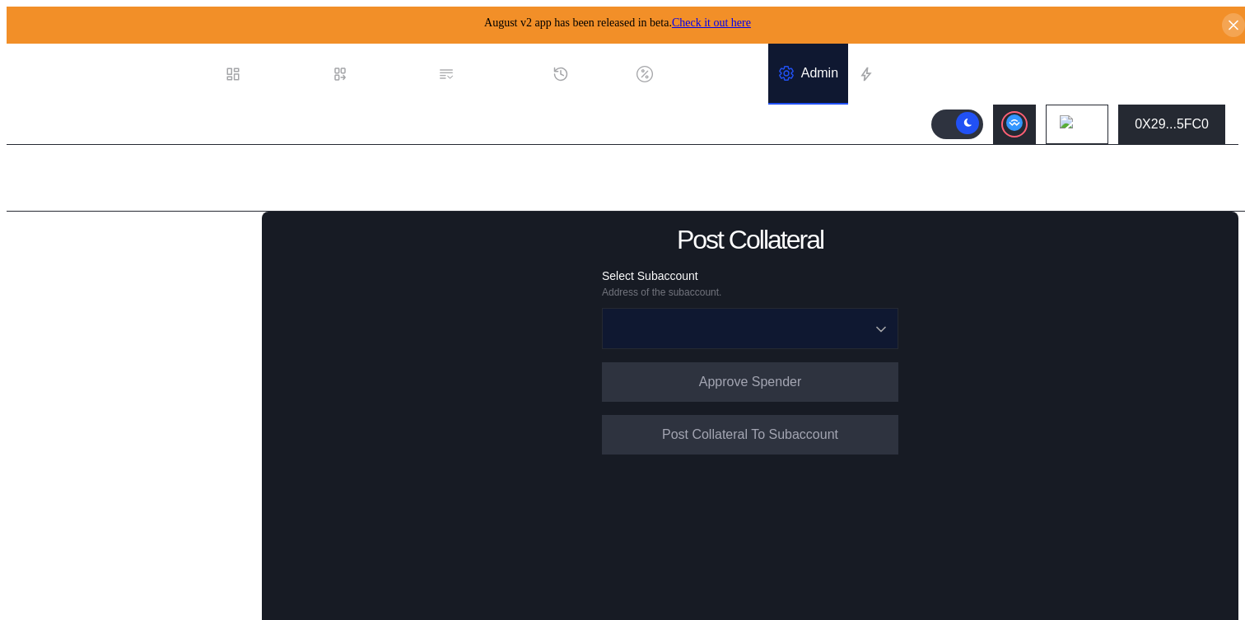
click at [693, 318] on input "Open menu" at bounding box center [741, 329] width 254 height 40
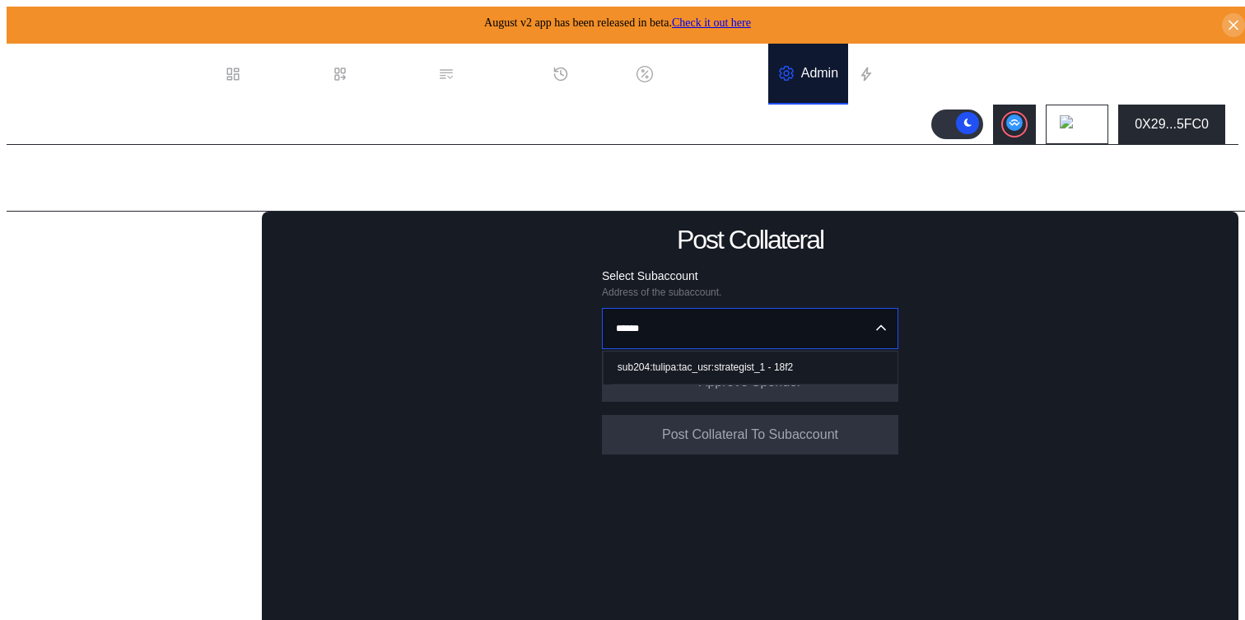
click at [697, 356] on span "sub204:tulipa:tac_usr:strategist_1 - 18f2" at bounding box center [754, 368] width 287 height 34
type input "**********"
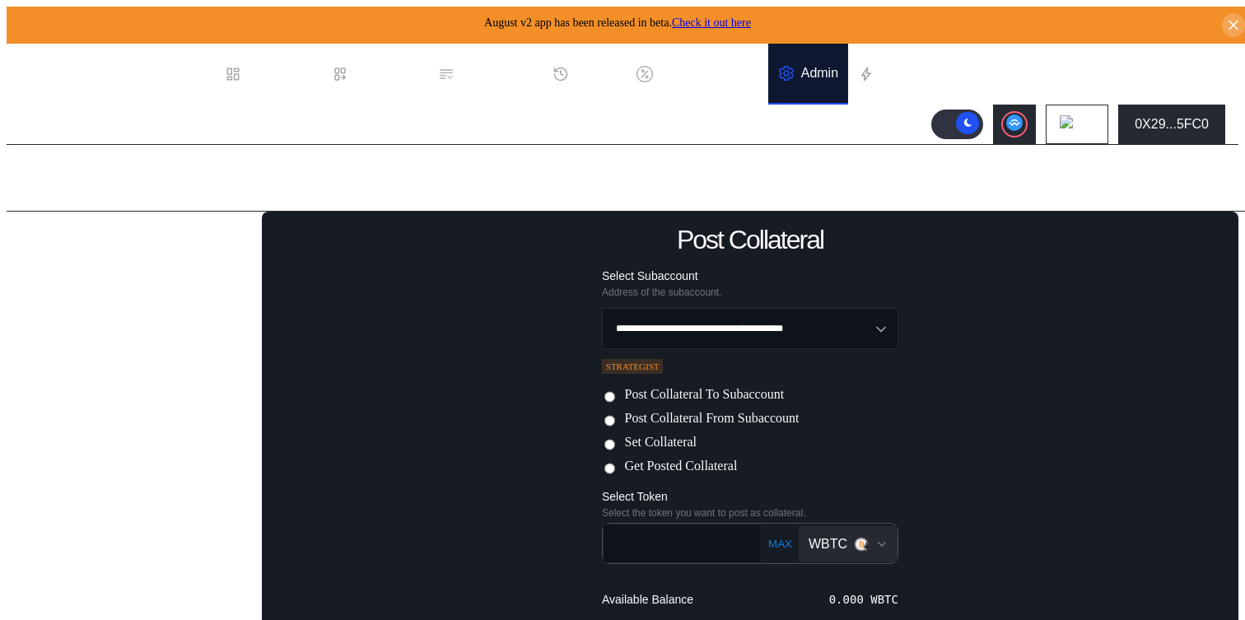
click at [688, 421] on label "Post Collateral From Subaccount" at bounding box center [711, 419] width 175 height 17
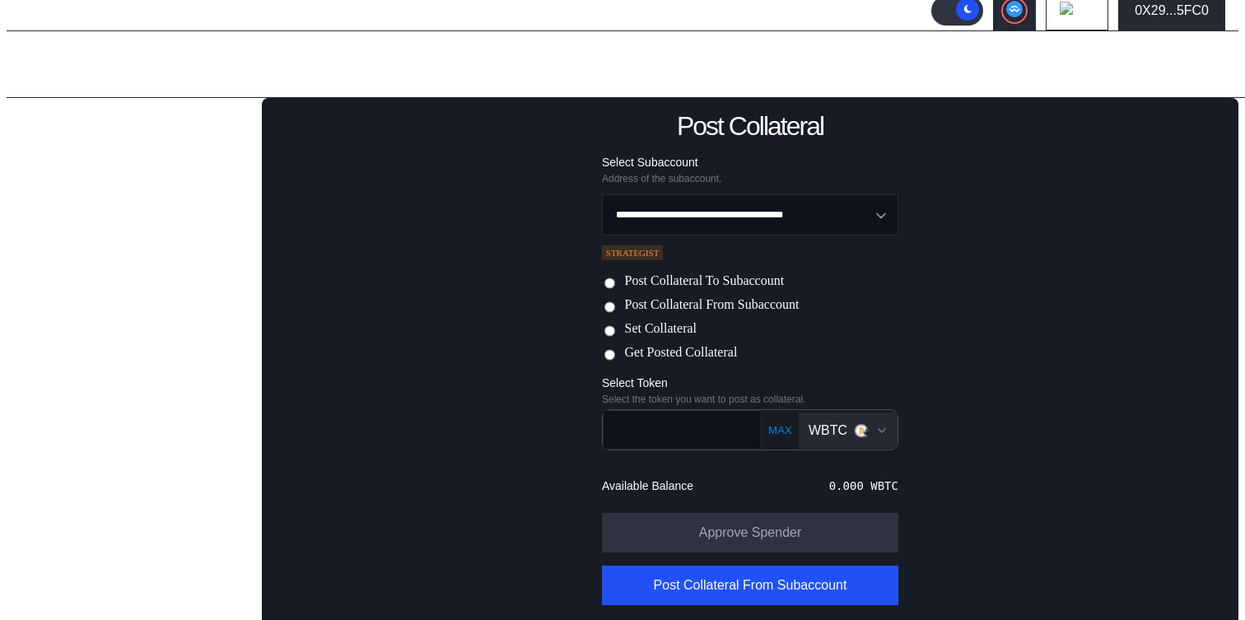
scroll to position [121, 0]
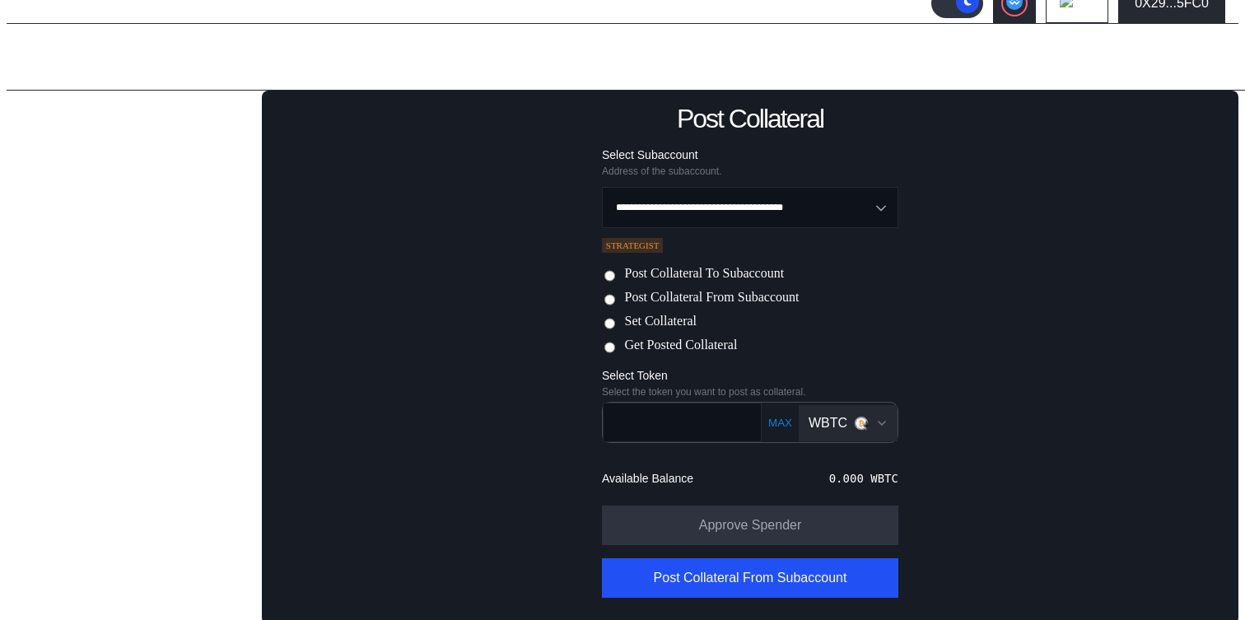
click at [854, 426] on img "Open menu for selecting token for payment" at bounding box center [861, 423] width 15 height 15
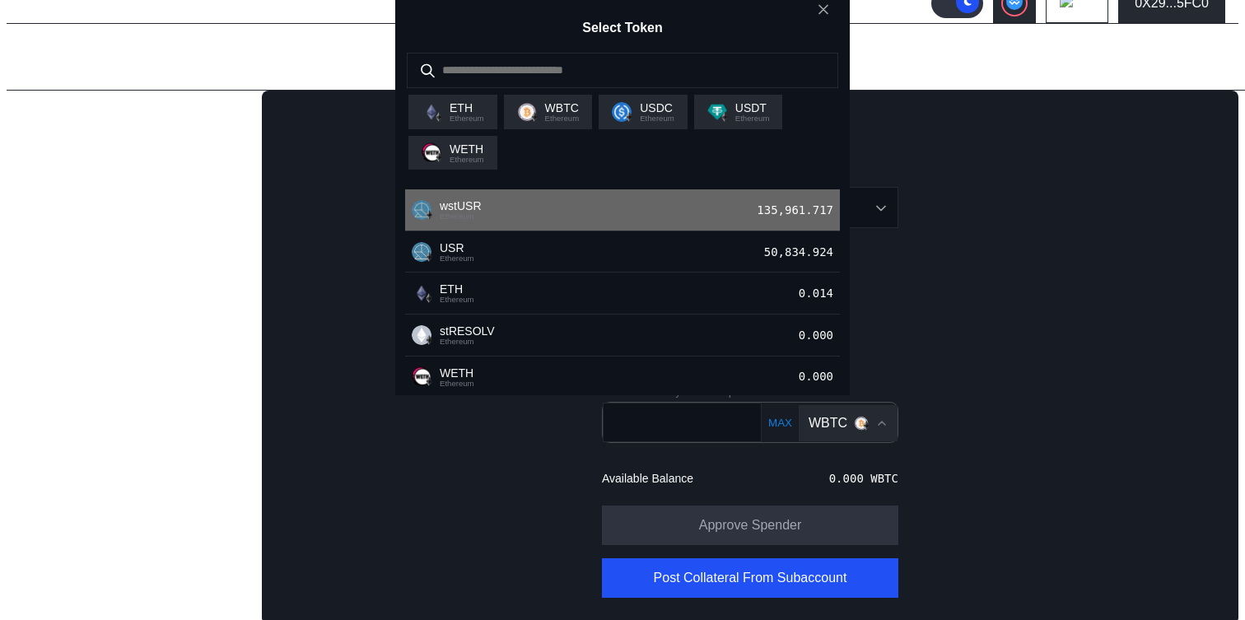
click at [738, 231] on div "wstUSR Ethereum 135,961.717" at bounding box center [622, 210] width 435 height 42
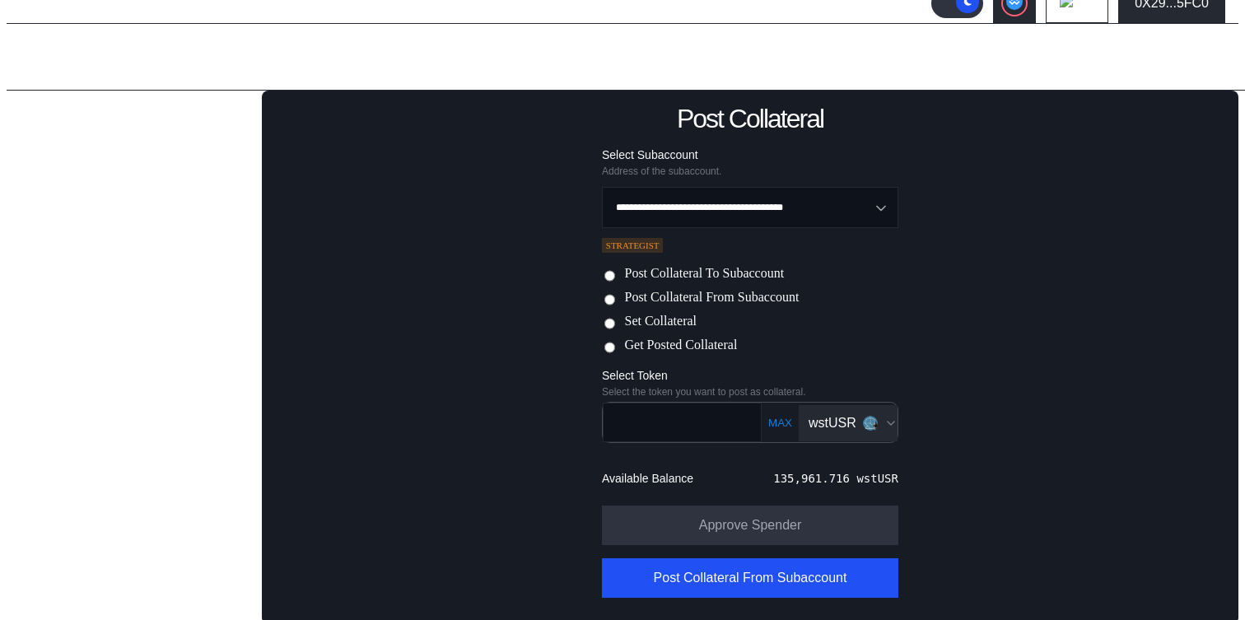
click at [775, 421] on button "MAX" at bounding box center [780, 423] width 34 height 14
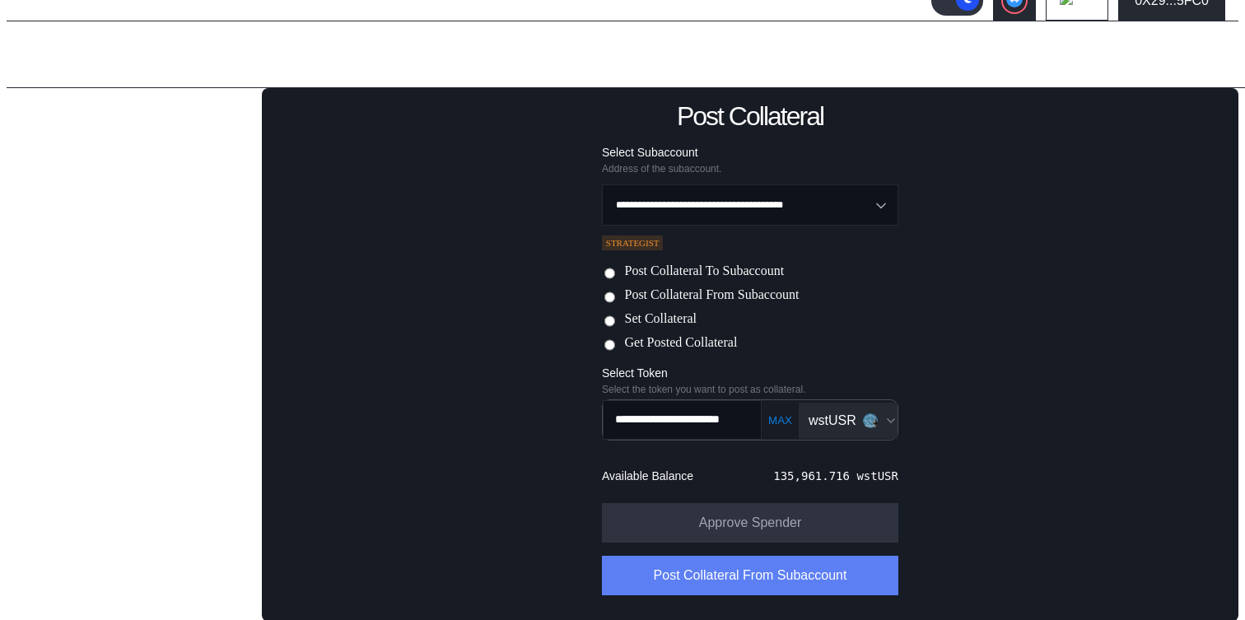
click at [754, 583] on button "Post Collateral From Subaccount" at bounding box center [750, 576] width 296 height 40
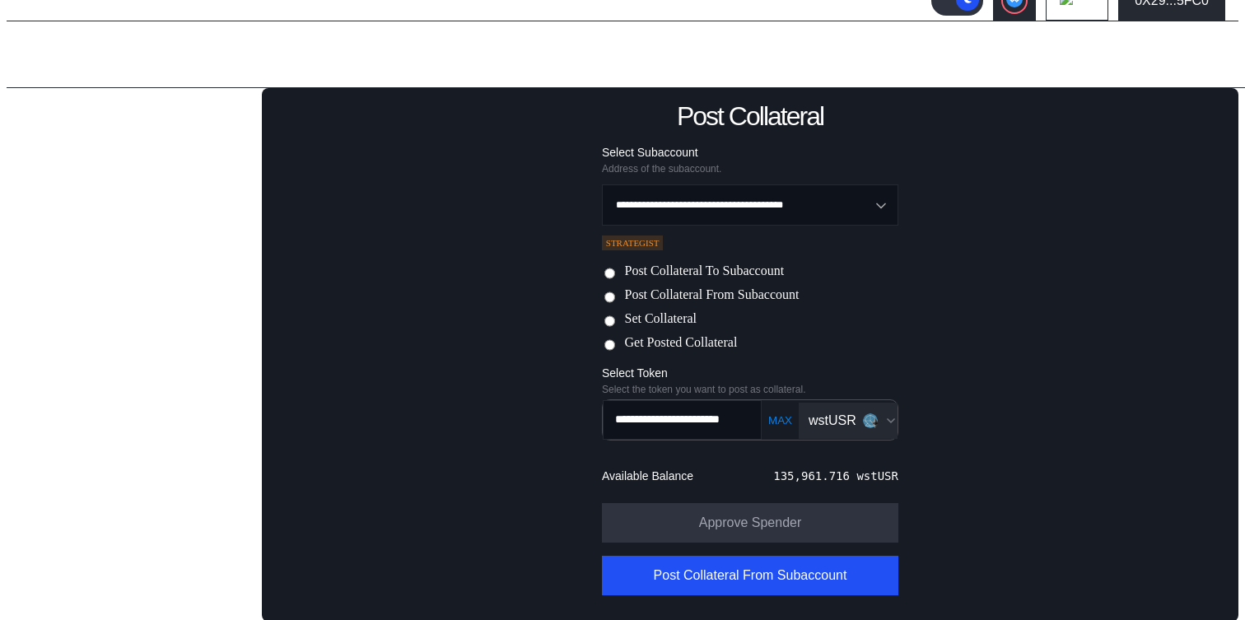
scroll to position [0, 44]
drag, startPoint x: 688, startPoint y: 413, endPoint x: 816, endPoint y: 417, distance: 128.5
click at [816, 417] on div "**********" at bounding box center [750, 419] width 298 height 41
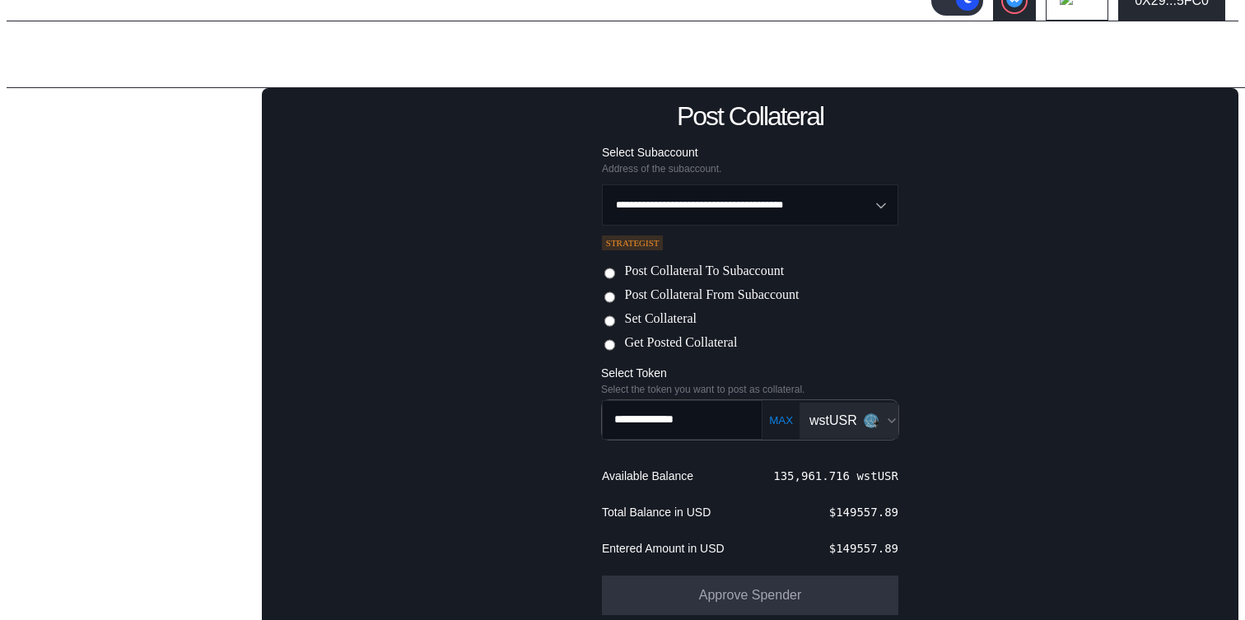
scroll to position [0, 0]
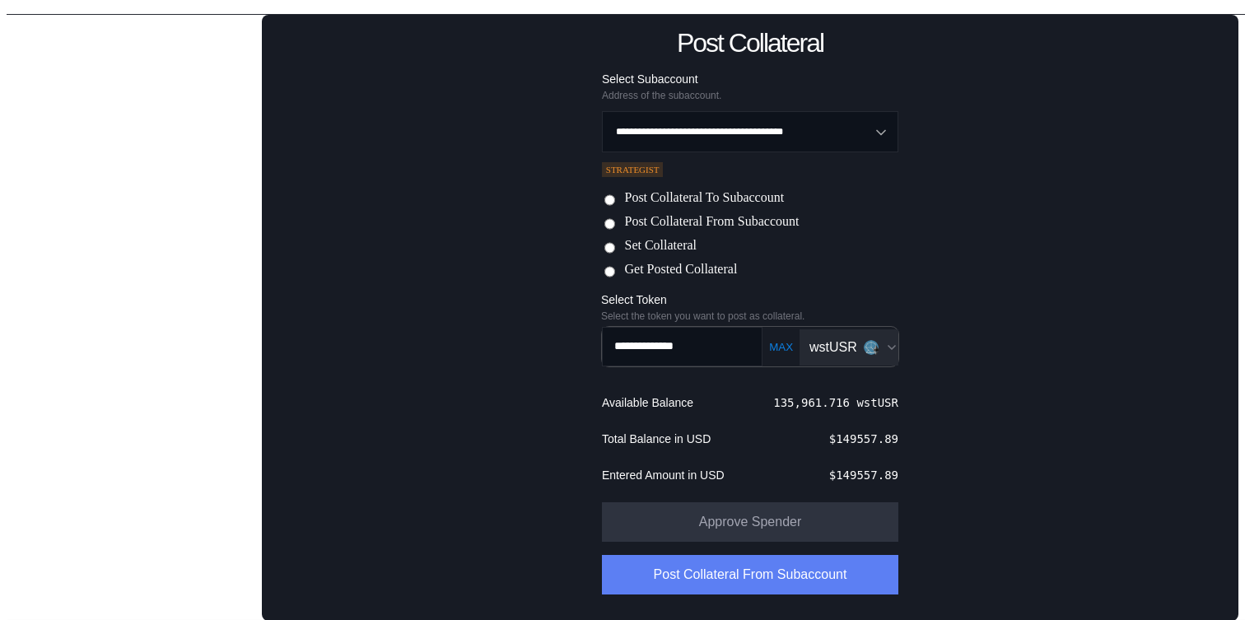
type input "**********"
click at [759, 572] on button "Post Collateral From Subaccount" at bounding box center [750, 575] width 296 height 40
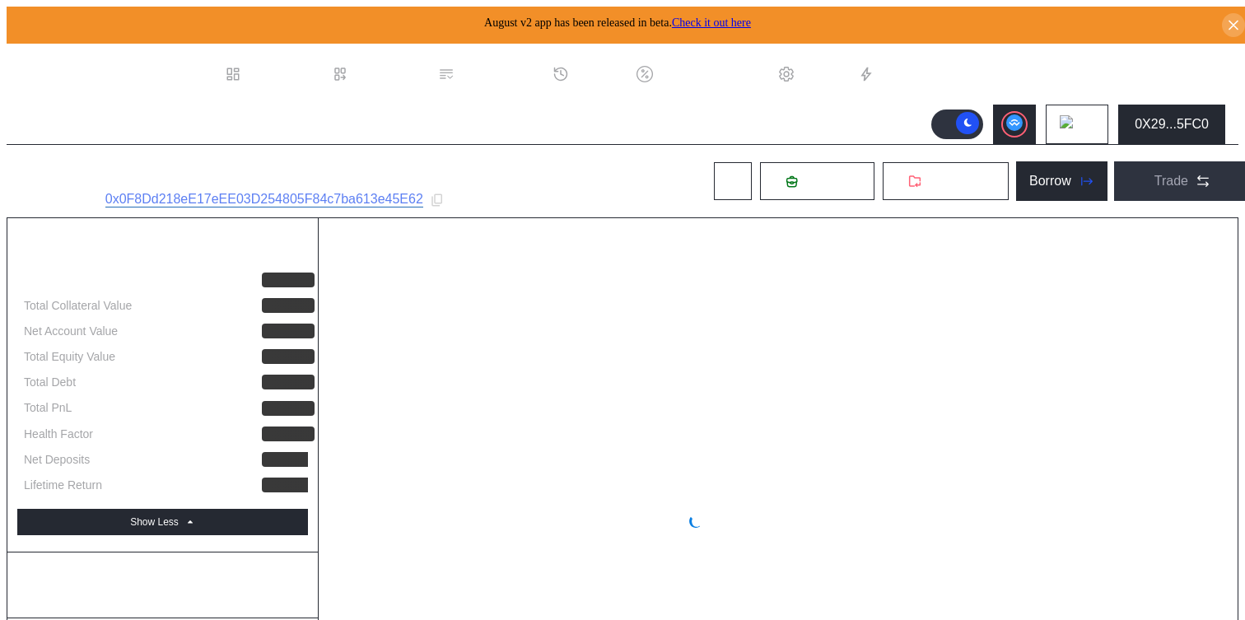
select select "*"
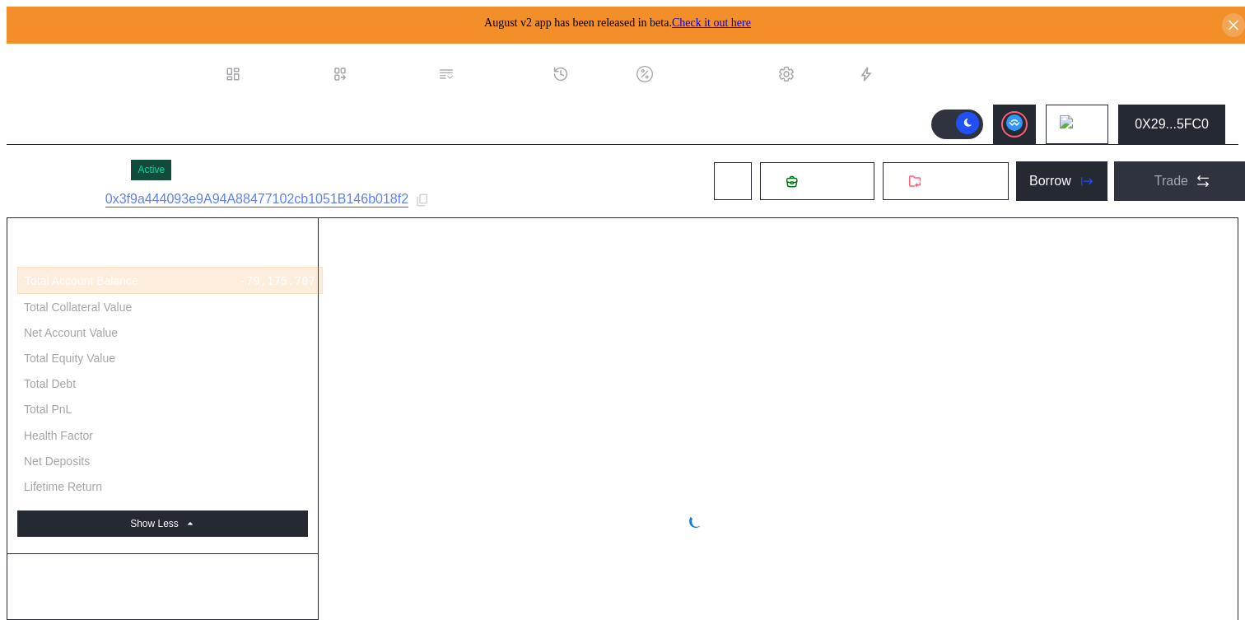
select select "*"
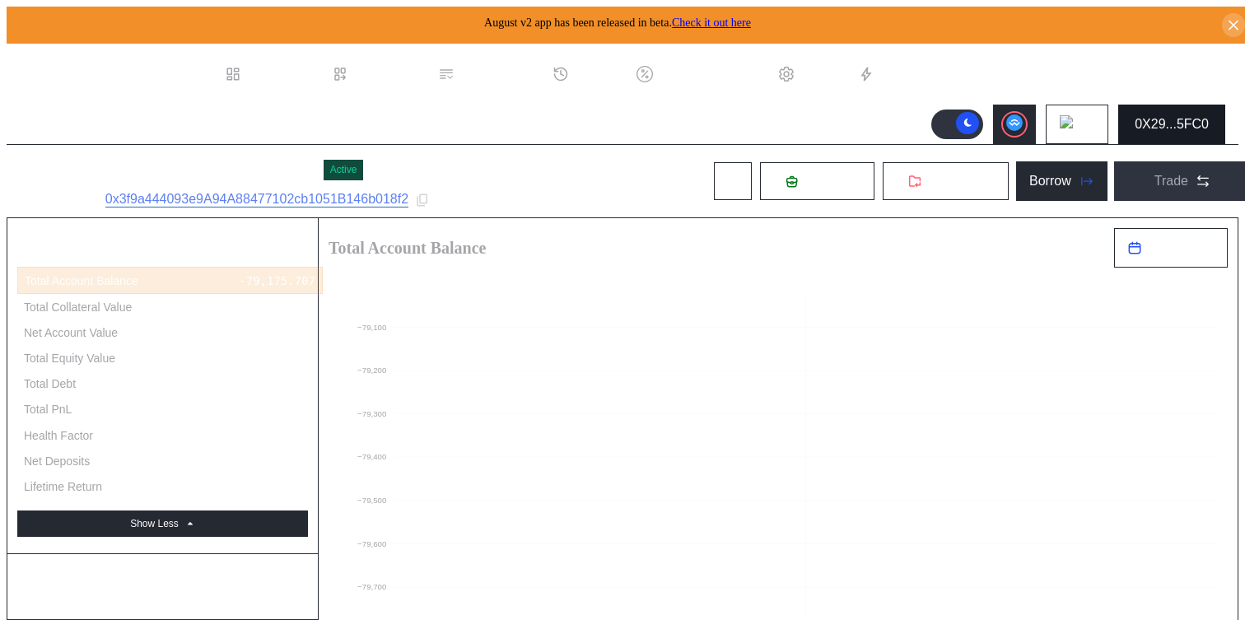
click at [1197, 131] on button "0X29...5FC0" at bounding box center [1171, 125] width 107 height 40
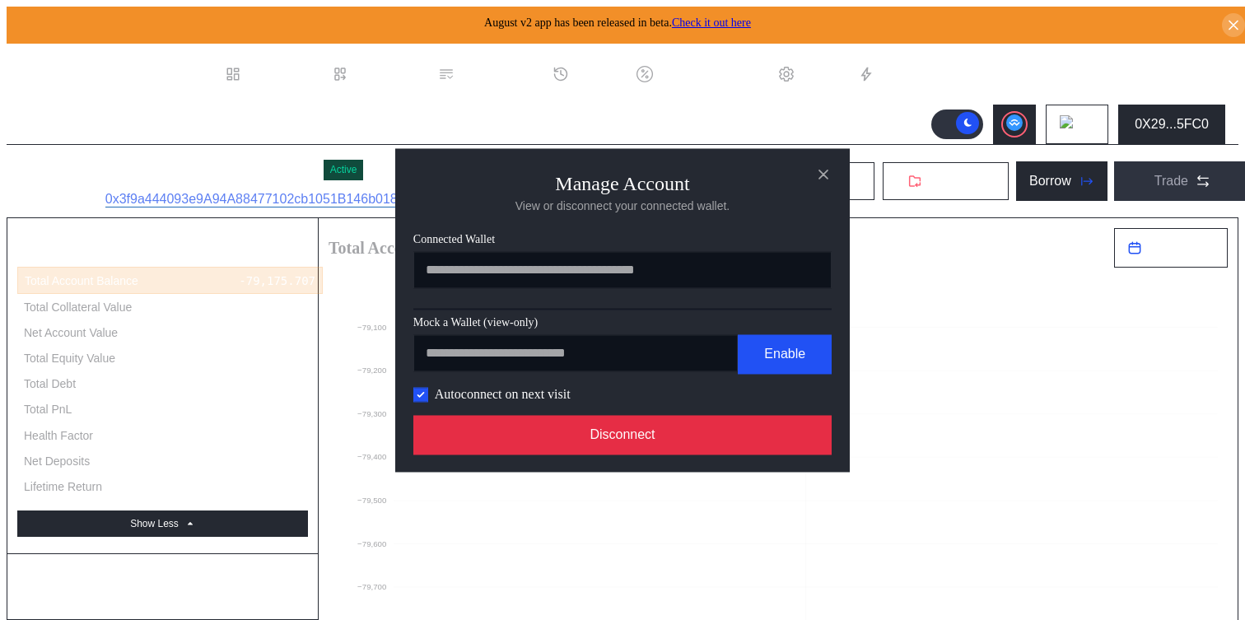
click at [782, 436] on button "Disconnect" at bounding box center [622, 435] width 418 height 40
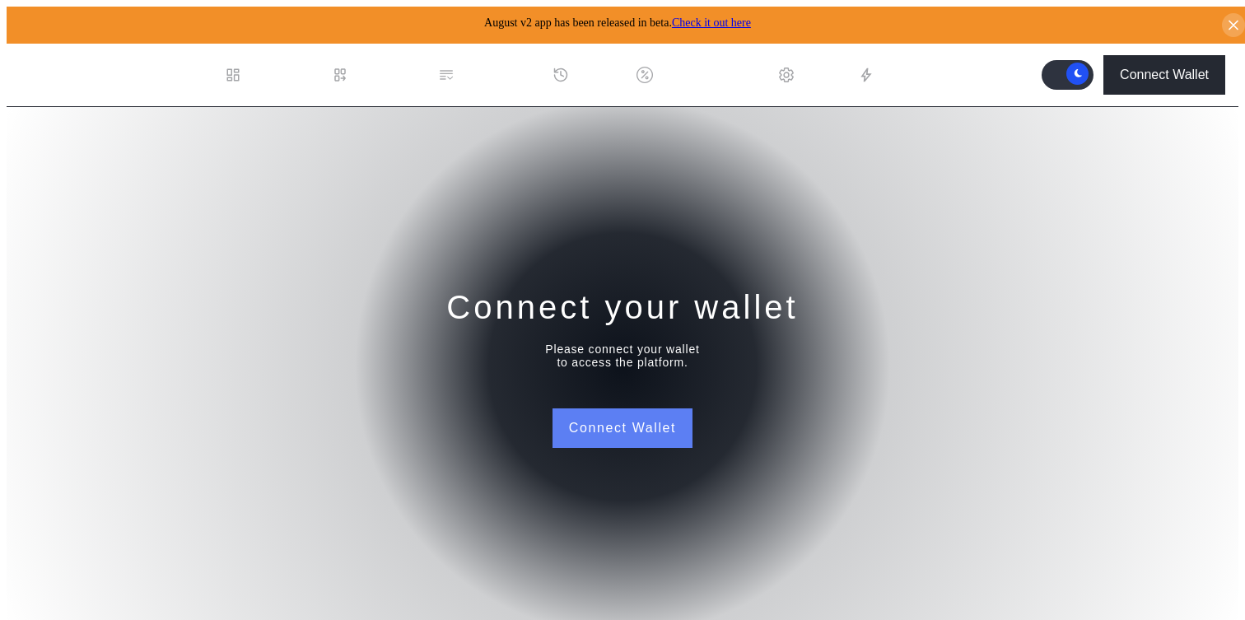
click at [636, 421] on button "Connect Wallet" at bounding box center [623, 428] width 140 height 40
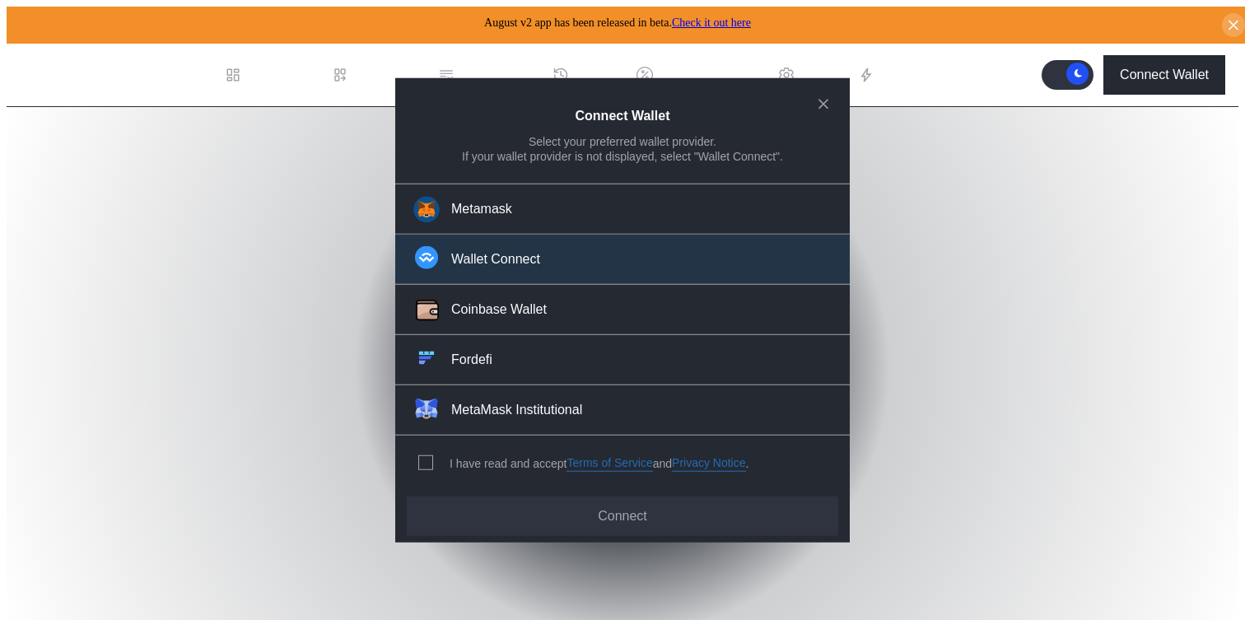
click at [647, 255] on button "Wallet Connect" at bounding box center [622, 260] width 455 height 50
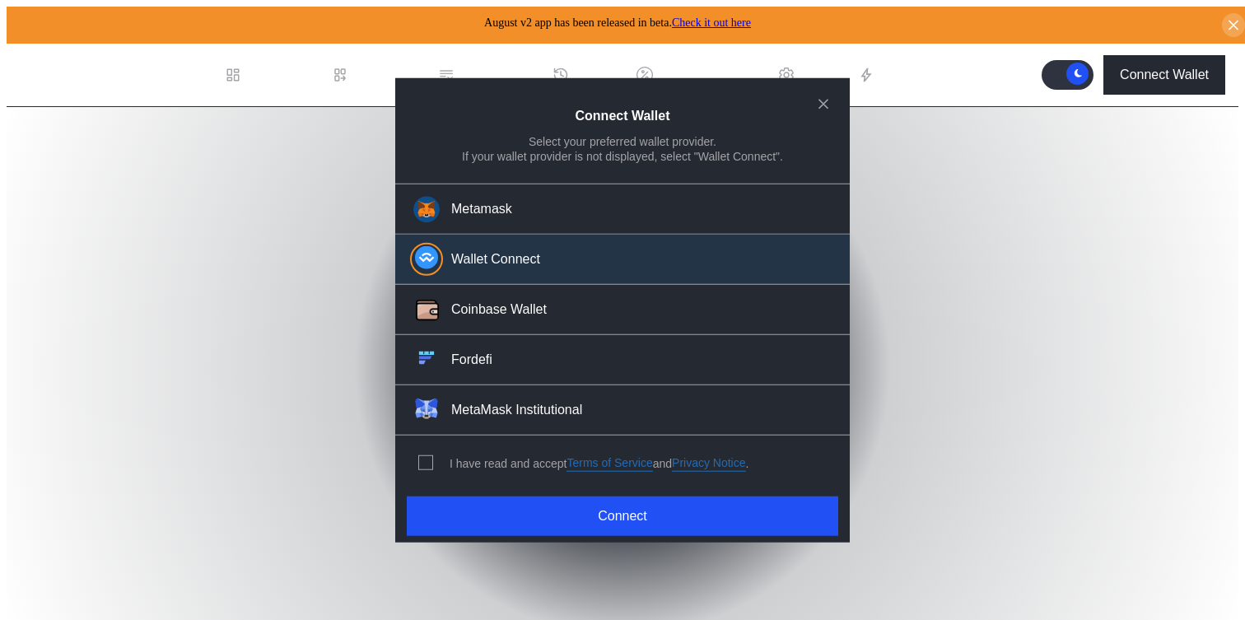
click at [432, 455] on div "modal" at bounding box center [428, 462] width 21 height 15
click at [420, 456] on span "modal" at bounding box center [425, 462] width 13 height 13
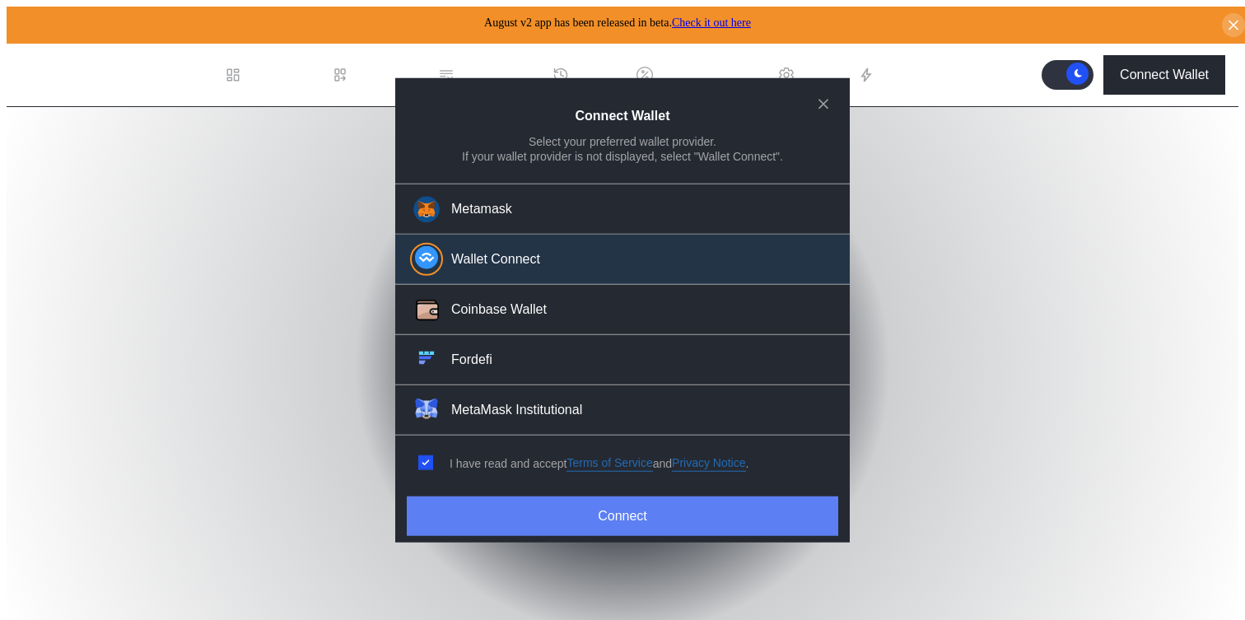
click at [437, 501] on button "Connect" at bounding box center [623, 517] width 432 height 40
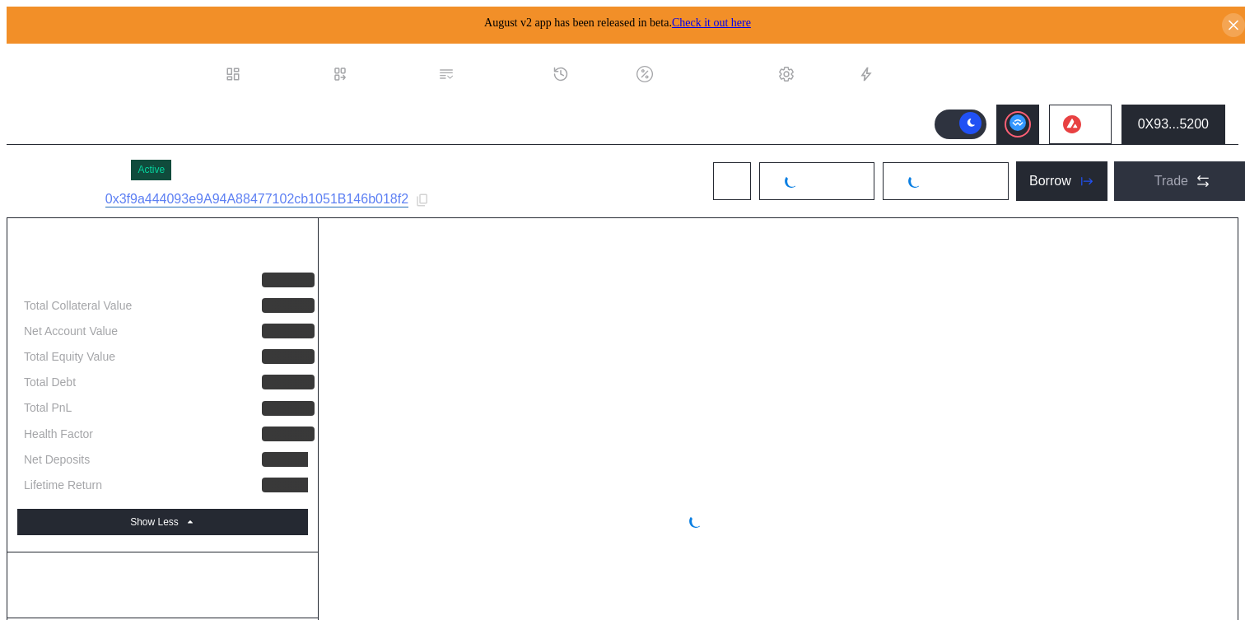
select select "*"
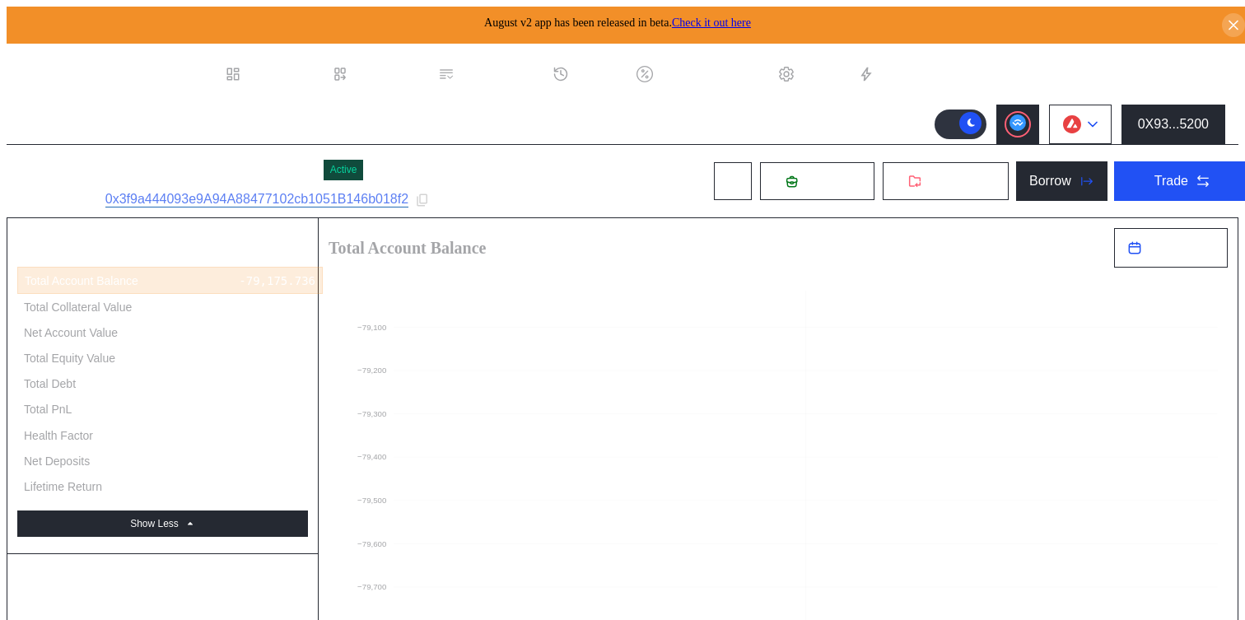
click at [1090, 126] on button at bounding box center [1080, 125] width 63 height 40
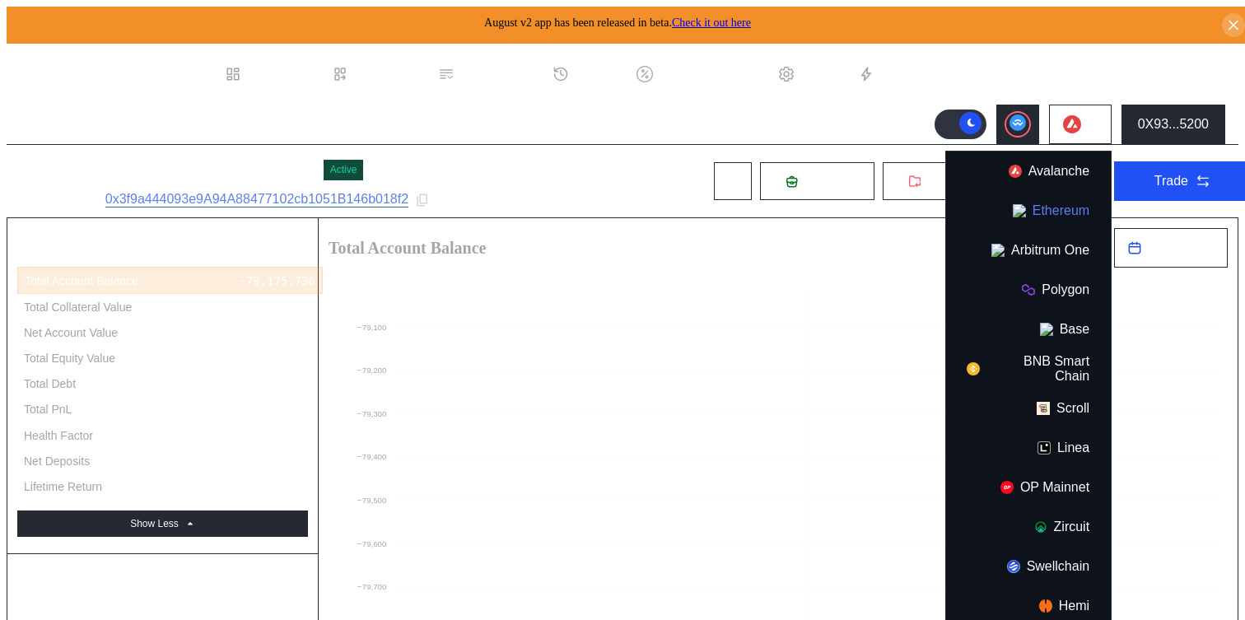
click at [1057, 212] on button "Ethereum" at bounding box center [1028, 211] width 165 height 40
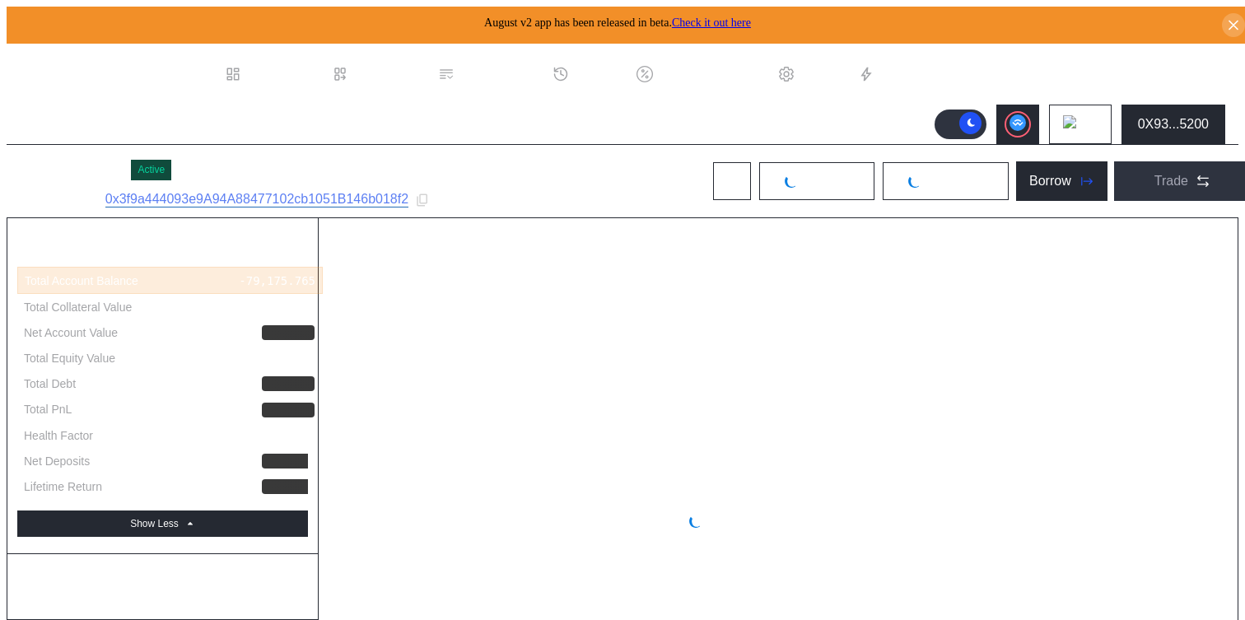
select select "*"
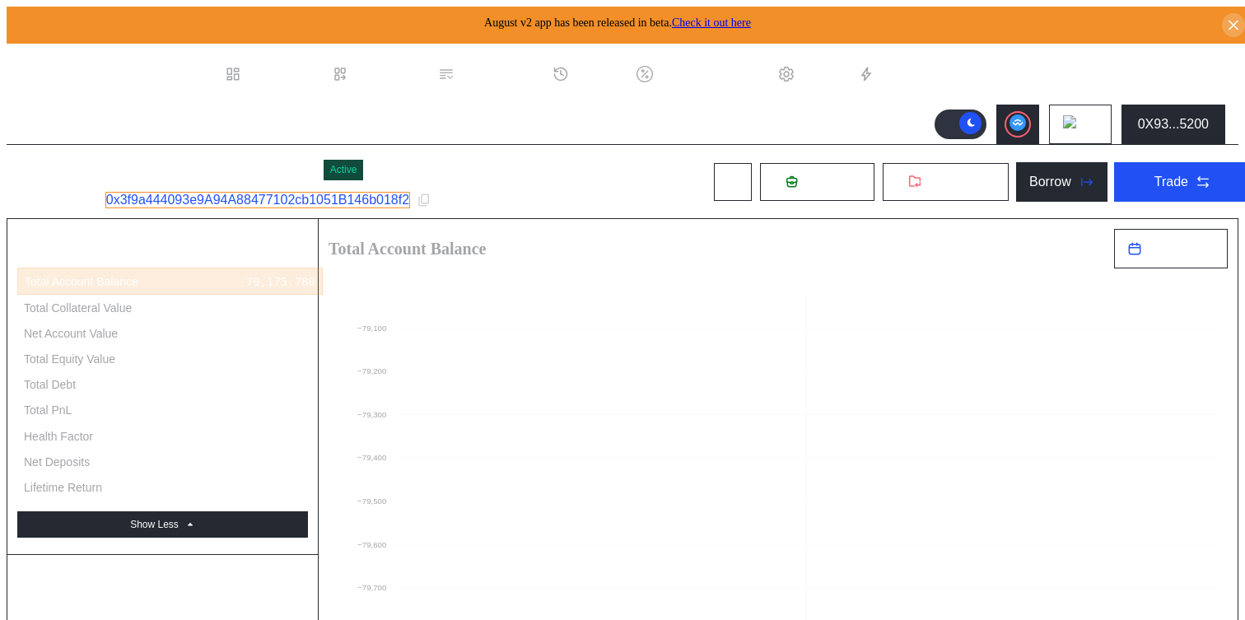
click at [352, 192] on link "0x3f9a444093e9A94A88477102cb1051B146b018f2" at bounding box center [257, 200] width 305 height 16
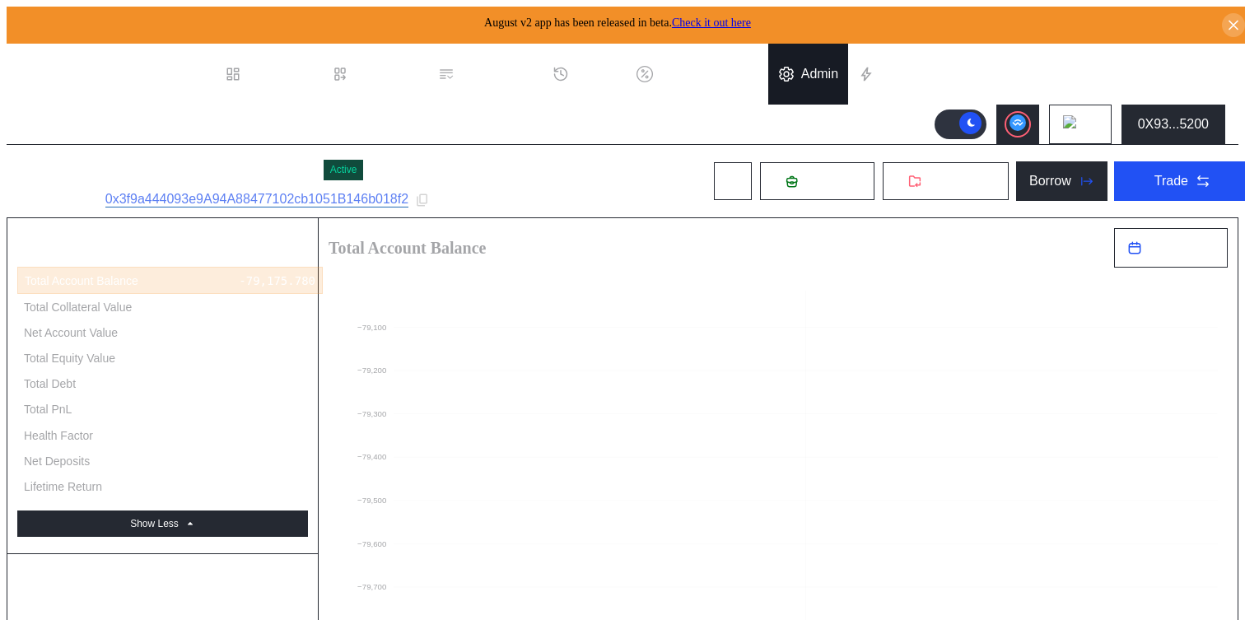
click at [801, 70] on div at bounding box center [789, 74] width 23 height 16
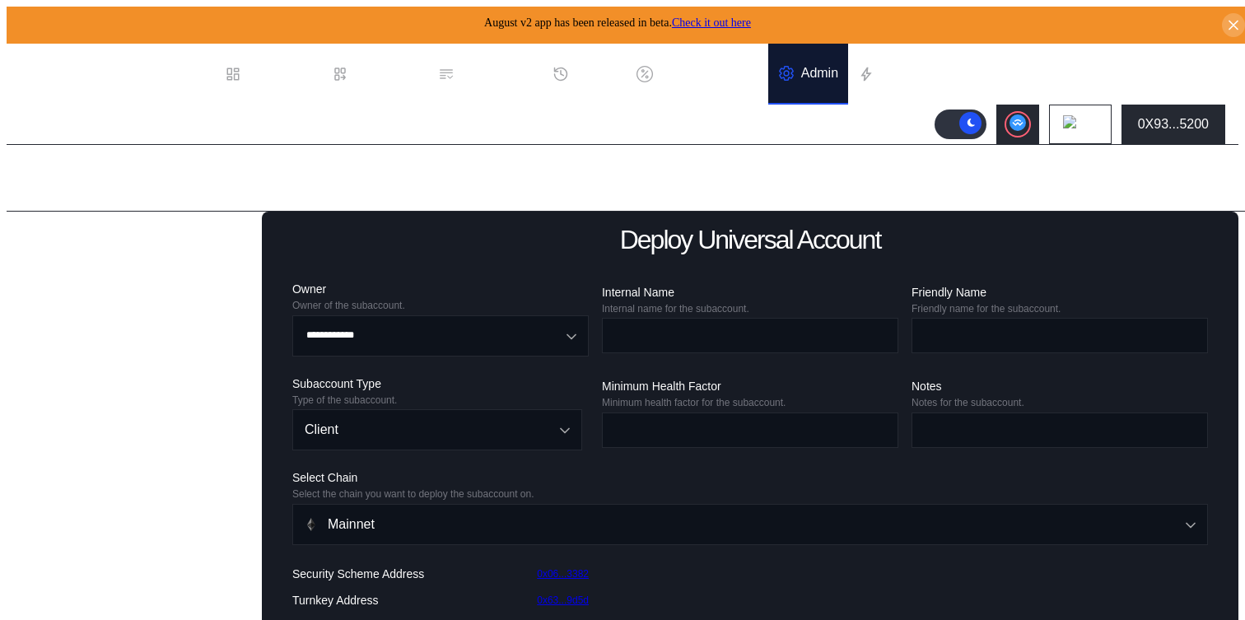
click at [104, 526] on div "Balance Collateral" at bounding box center [82, 518] width 107 height 15
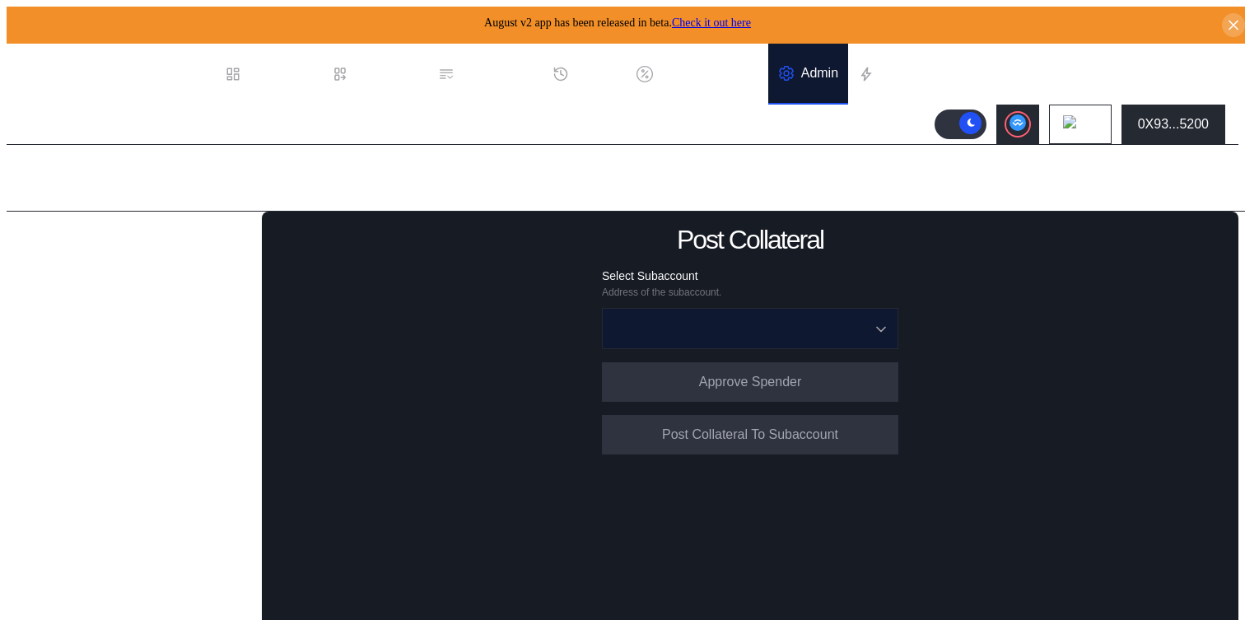
click at [716, 334] on input "Open menu" at bounding box center [741, 329] width 254 height 40
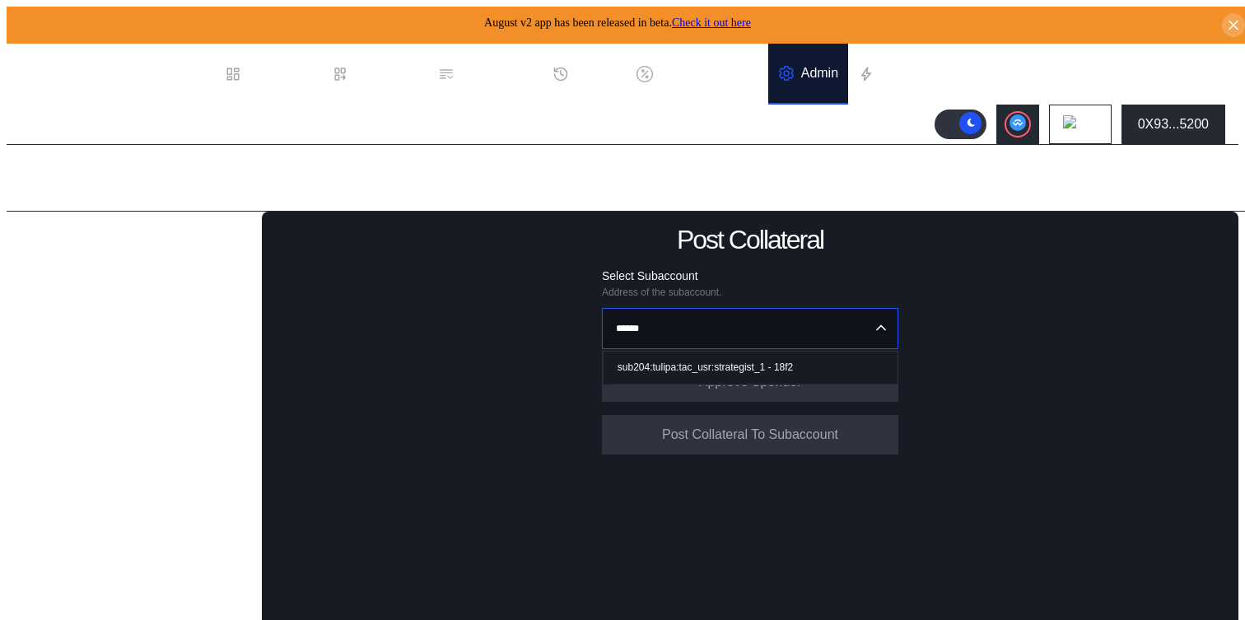
click at [715, 362] on div "sub204:tulipa:tac_usr:strategist_1 - 18f2" at bounding box center [705, 368] width 175 height 12
type input "**********"
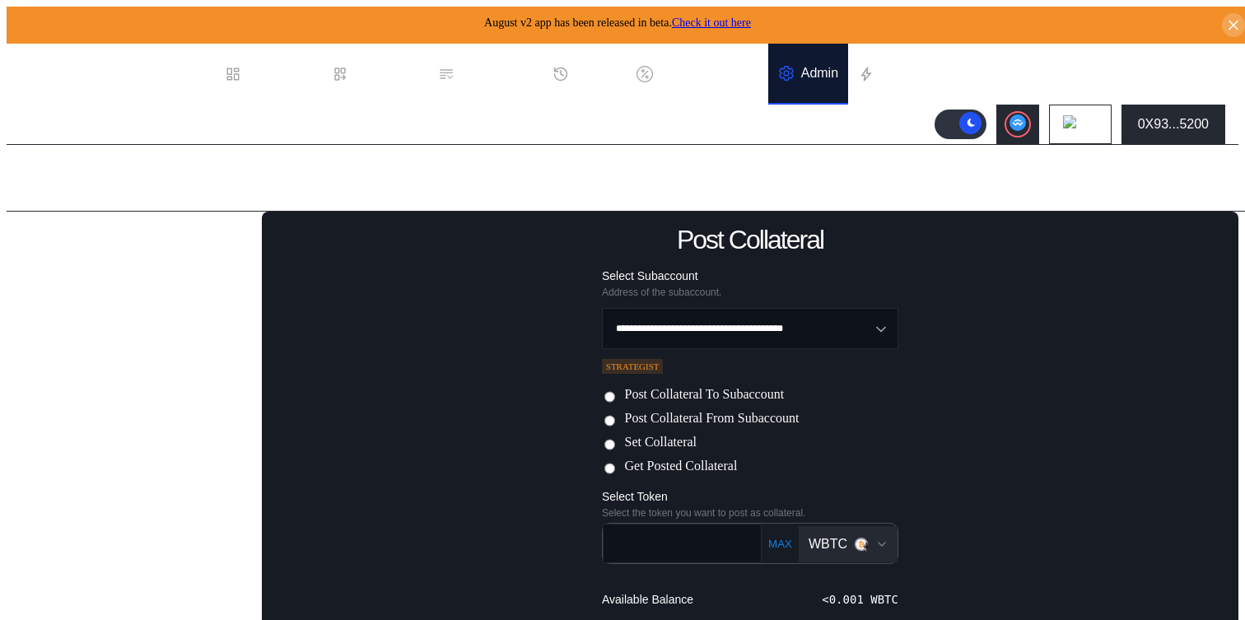
click at [643, 446] on label "Set Collateral" at bounding box center [660, 443] width 72 height 17
click at [831, 537] on div "WBTC" at bounding box center [828, 544] width 39 height 15
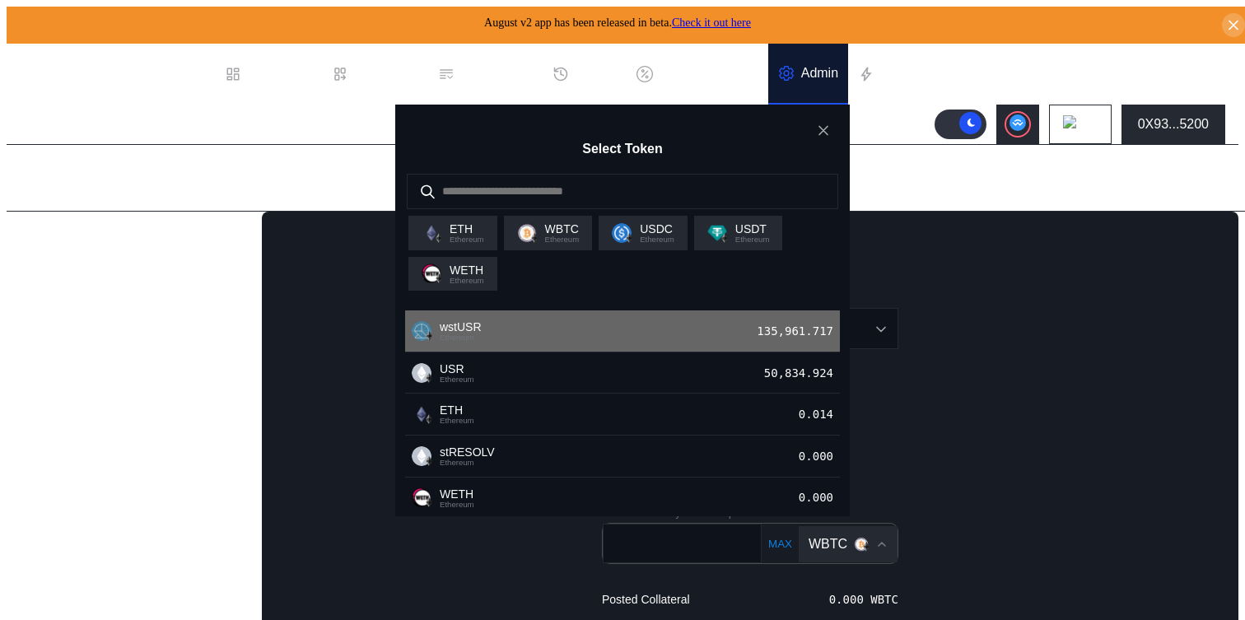
click at [628, 352] on div "wstUSR Ethereum 135,961.717" at bounding box center [622, 331] width 435 height 42
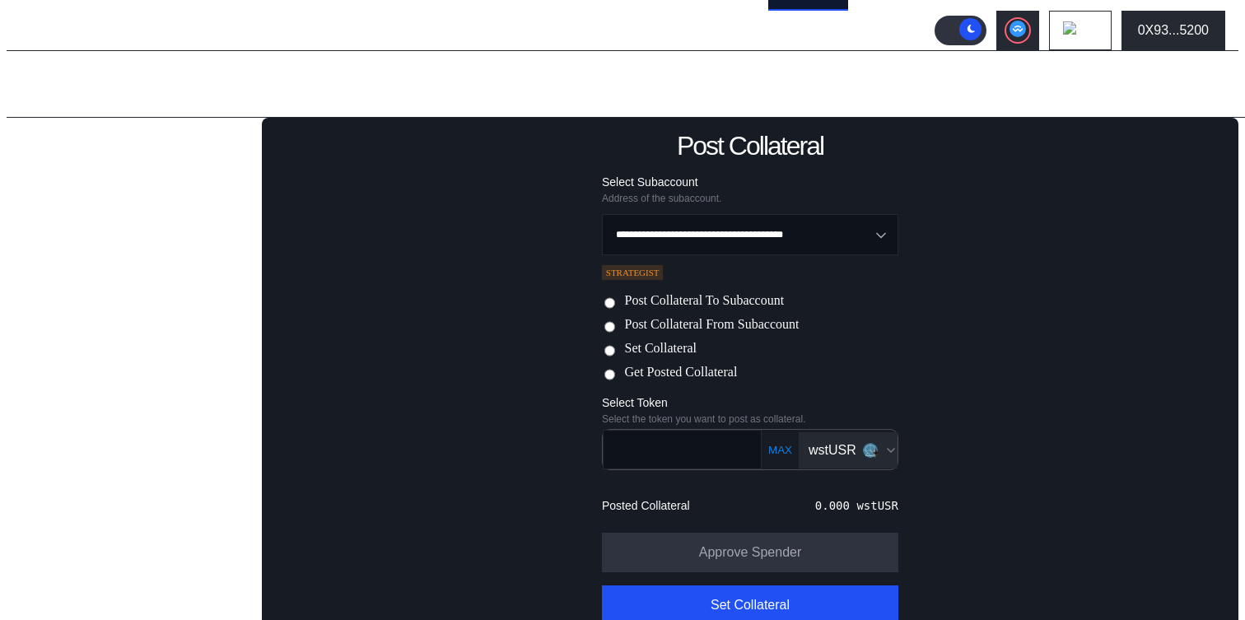
scroll to position [124, 0]
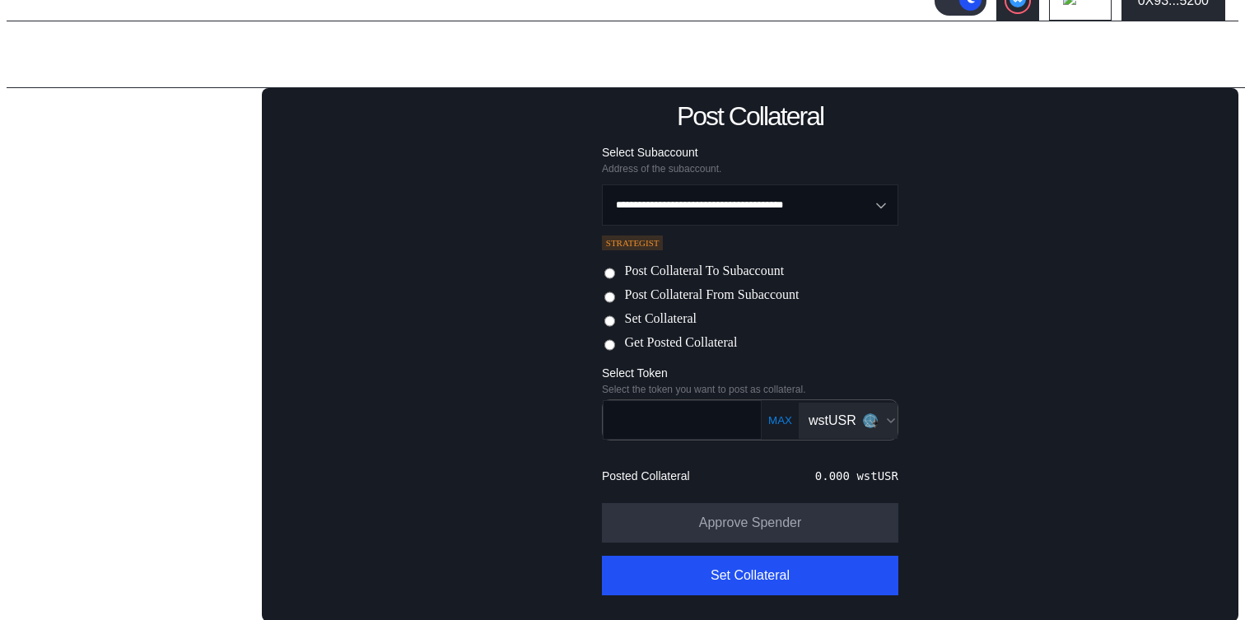
click at [828, 425] on div "wstUSR" at bounding box center [833, 420] width 48 height 15
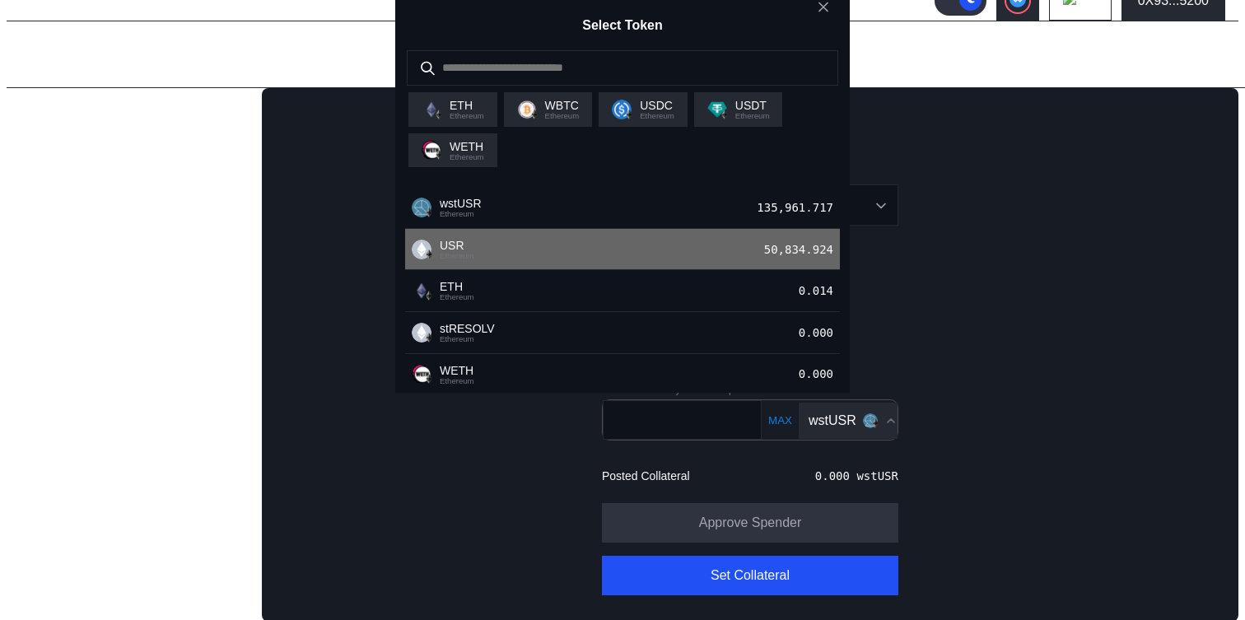
click at [726, 271] on div "USR Ethereum 50,834.924" at bounding box center [622, 250] width 435 height 42
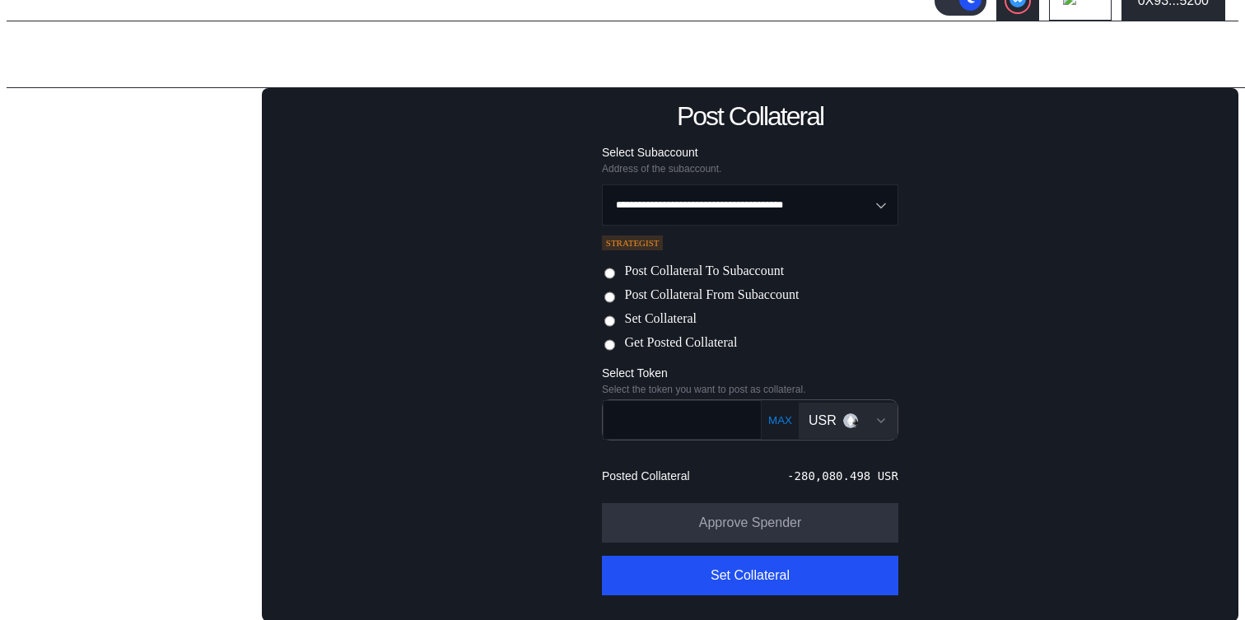
click at [801, 472] on div "-280,080.498 USR" at bounding box center [842, 475] width 111 height 13
copy div "280,080.498"
click at [709, 421] on input "text" at bounding box center [670, 420] width 133 height 34
paste input "**********"
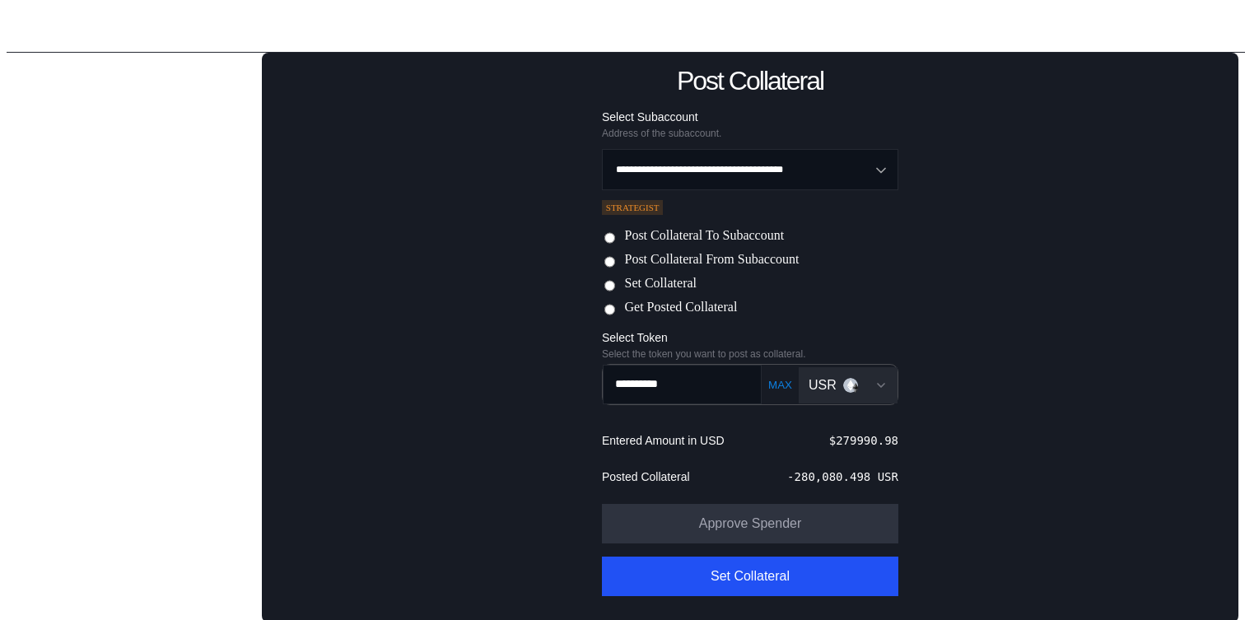
scroll to position [161, 0]
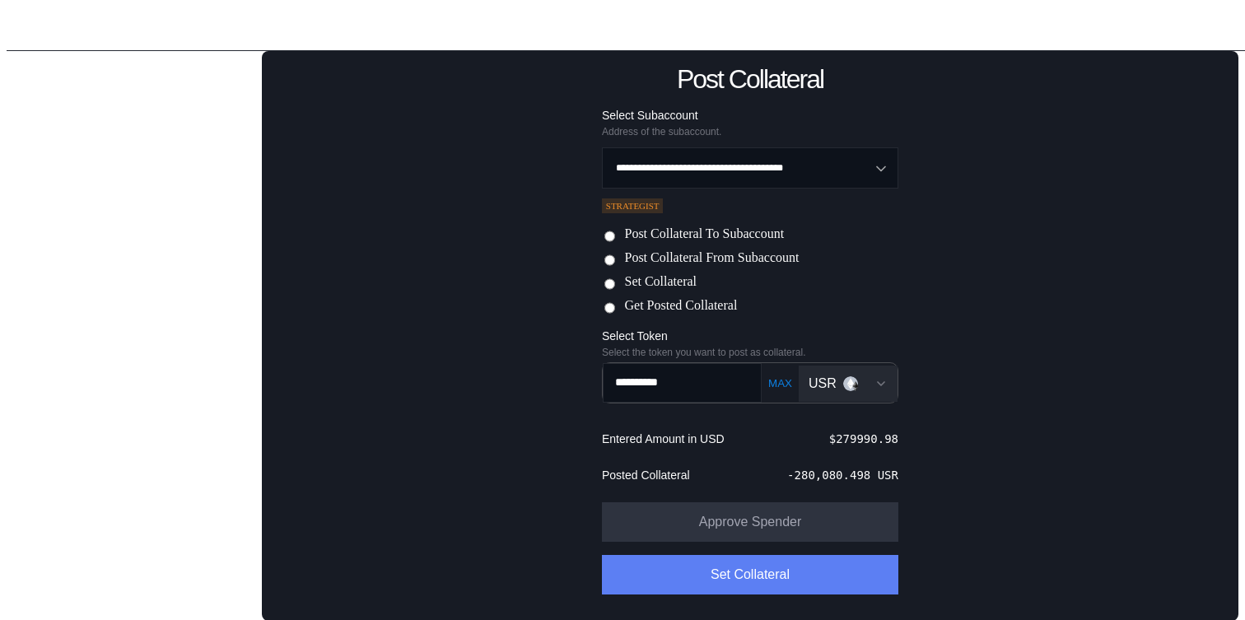
type input "**********"
click at [814, 571] on button "Set Collateral" at bounding box center [750, 575] width 296 height 40
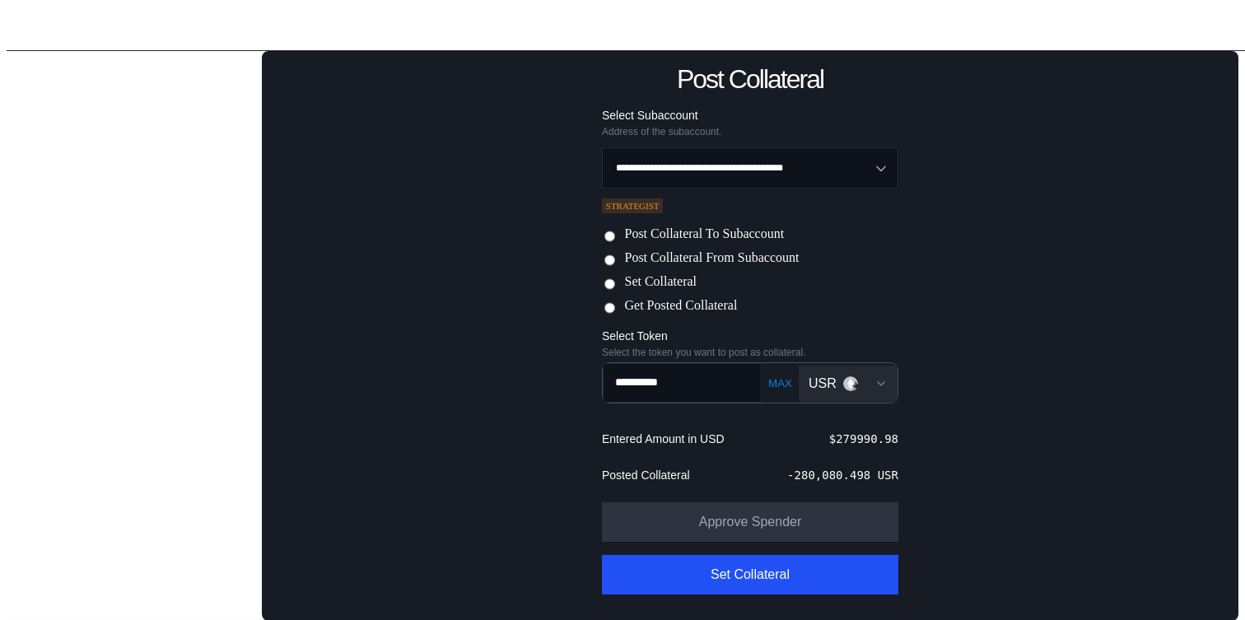
click at [731, 256] on label "Post Collateral From Subaccount" at bounding box center [711, 258] width 175 height 17
click at [851, 386] on img "Open menu for selecting token for payment" at bounding box center [856, 386] width 10 height 10
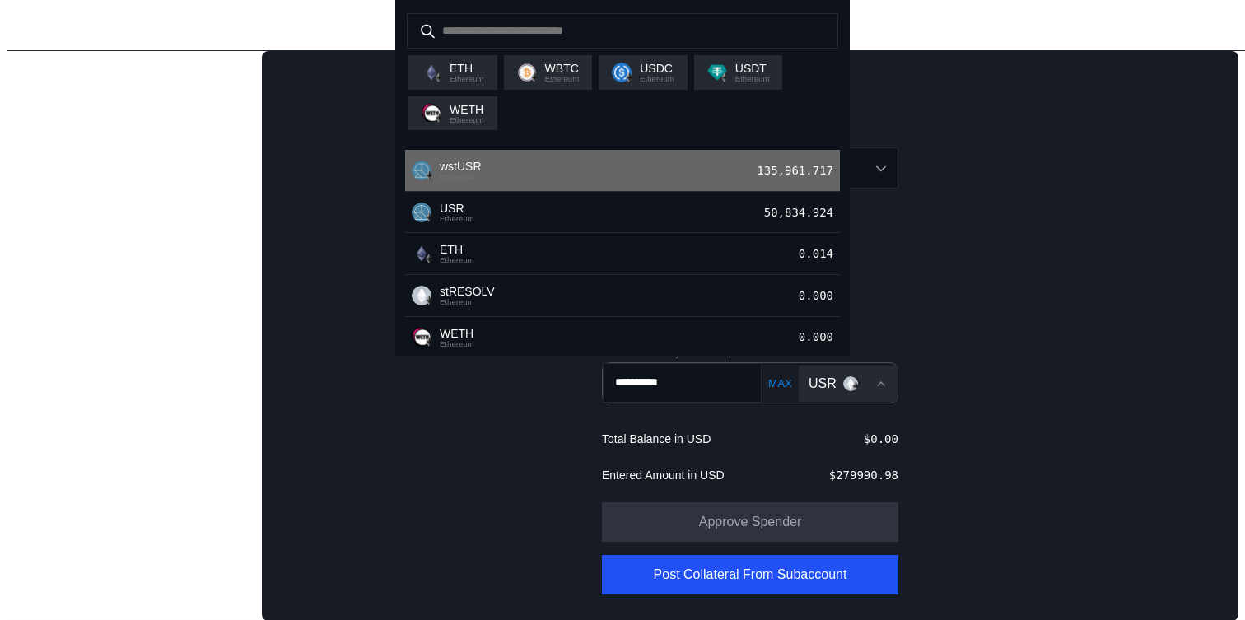
click at [791, 181] on div "135,961.717" at bounding box center [798, 170] width 83 height 21
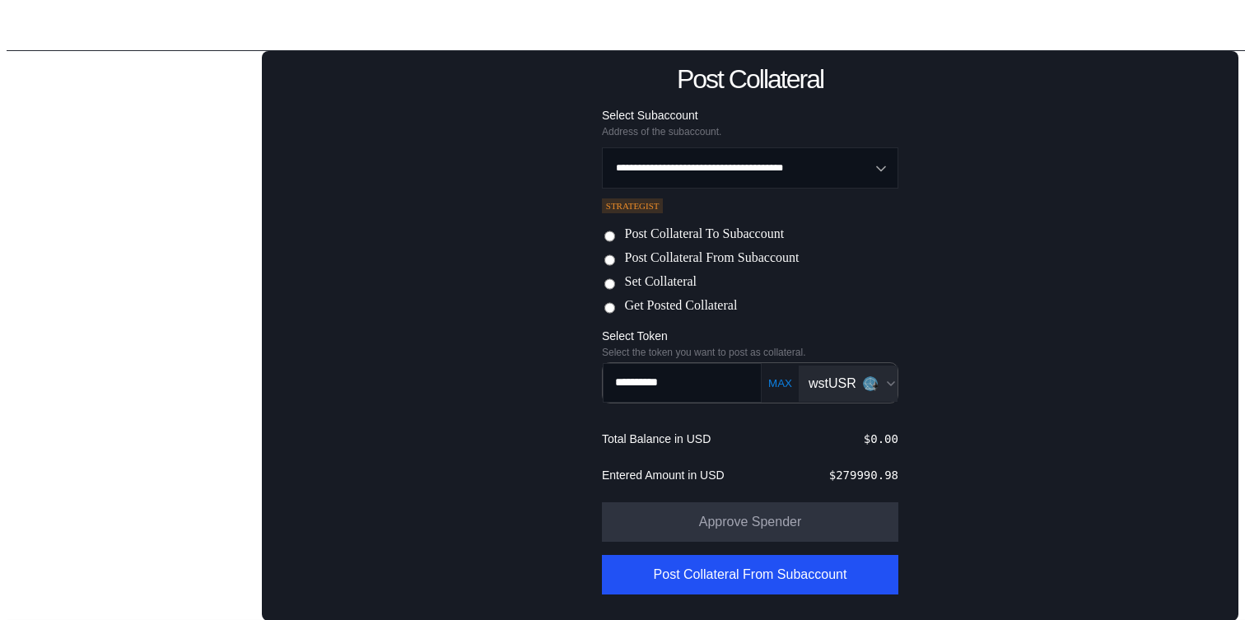
click at [765, 378] on button "MAX" at bounding box center [780, 383] width 34 height 14
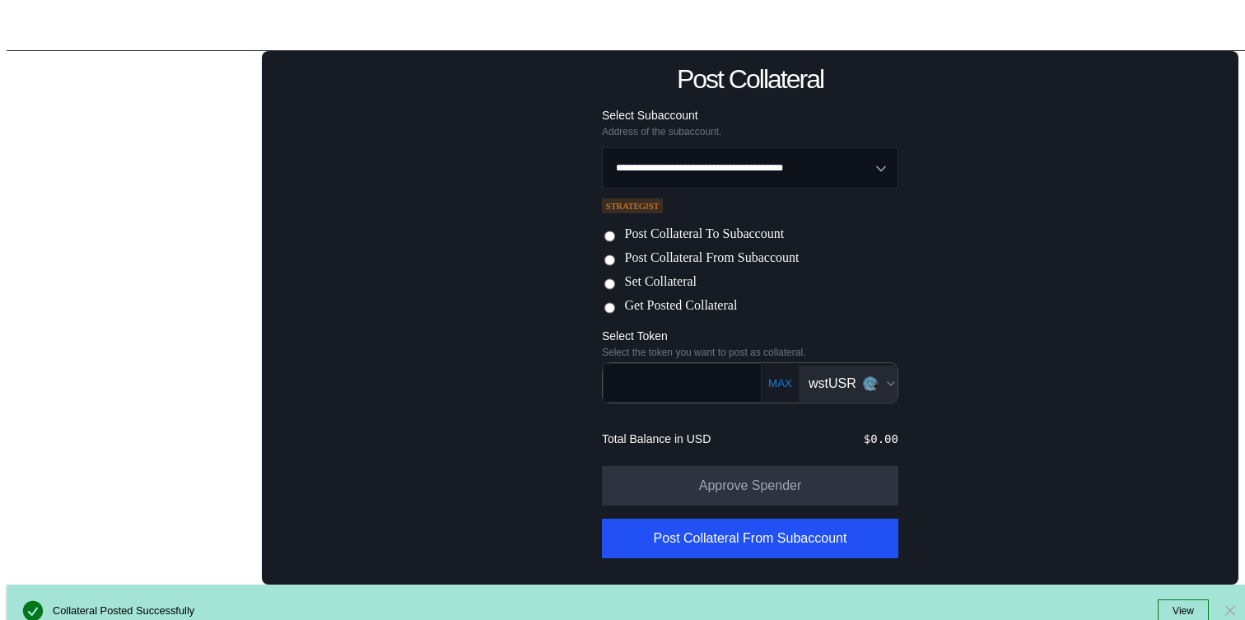
scroll to position [124, 0]
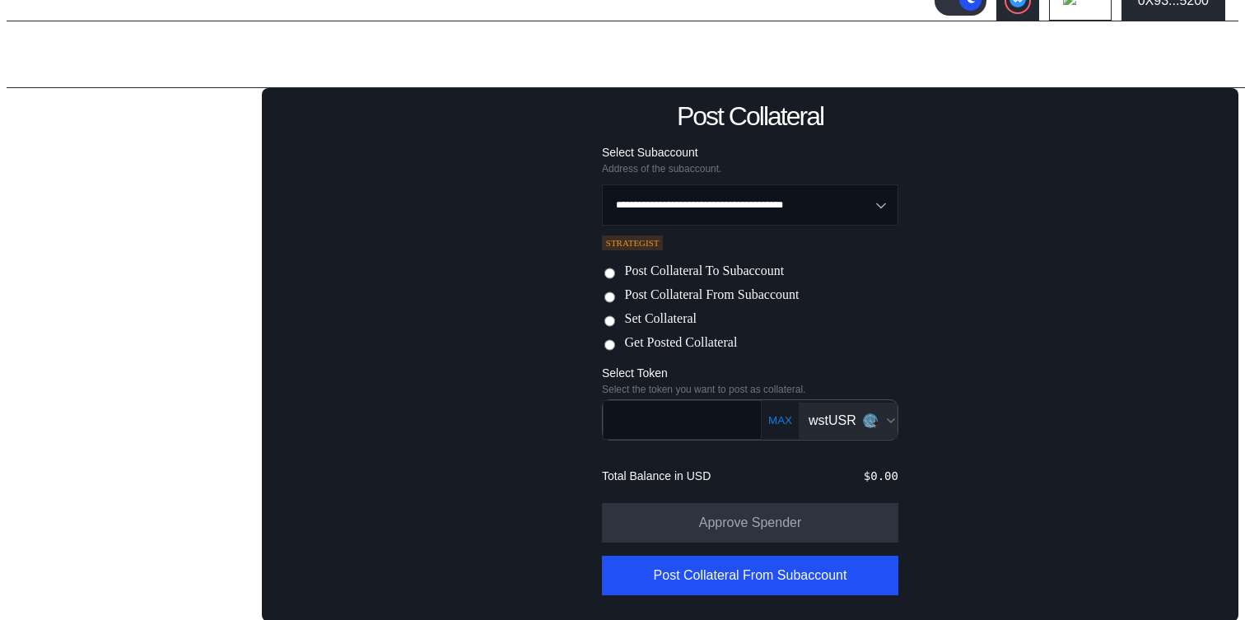
click at [764, 420] on button "MAX" at bounding box center [780, 420] width 34 height 14
click at [840, 414] on div "wstUSR" at bounding box center [833, 420] width 48 height 15
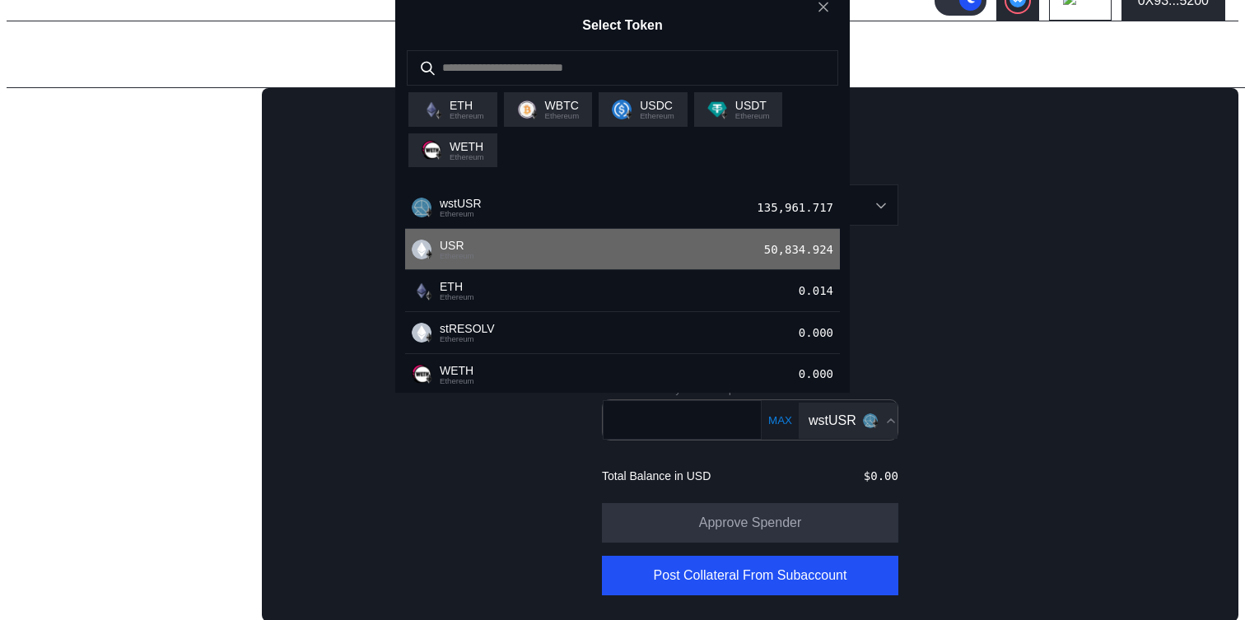
click at [805, 260] on div "50,834.924" at bounding box center [802, 249] width 76 height 21
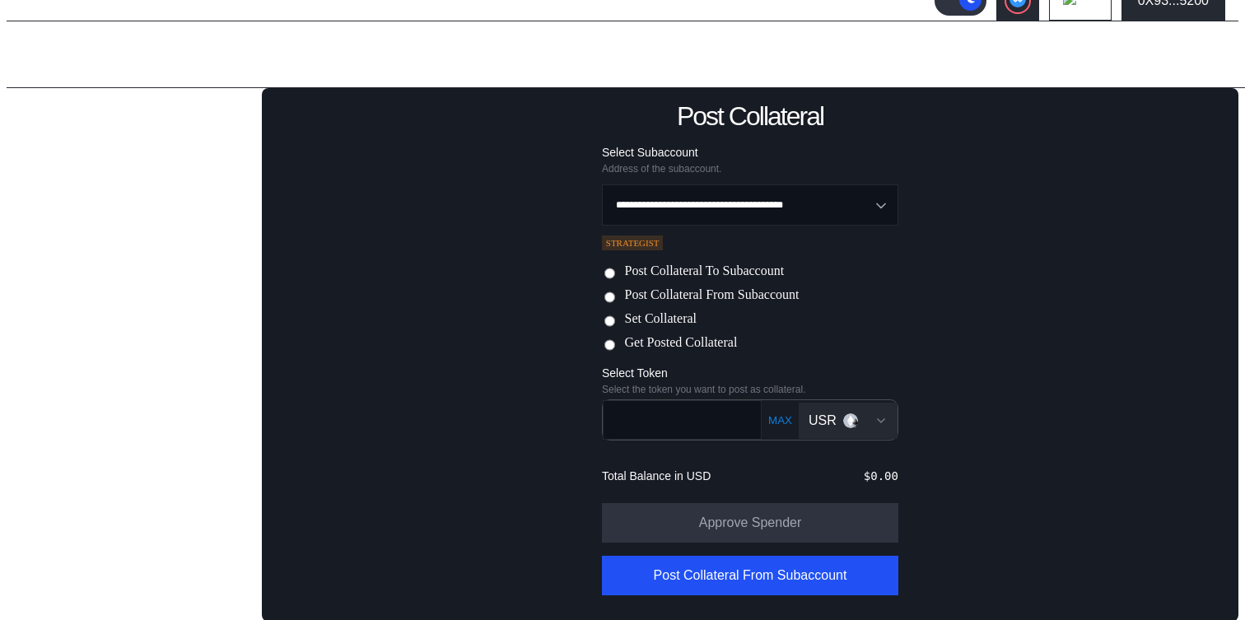
click at [666, 329] on div "Post Collateral To Subaccount Post Collateral From Subaccount Set Collateral Ge…" at bounding box center [749, 308] width 299 height 89
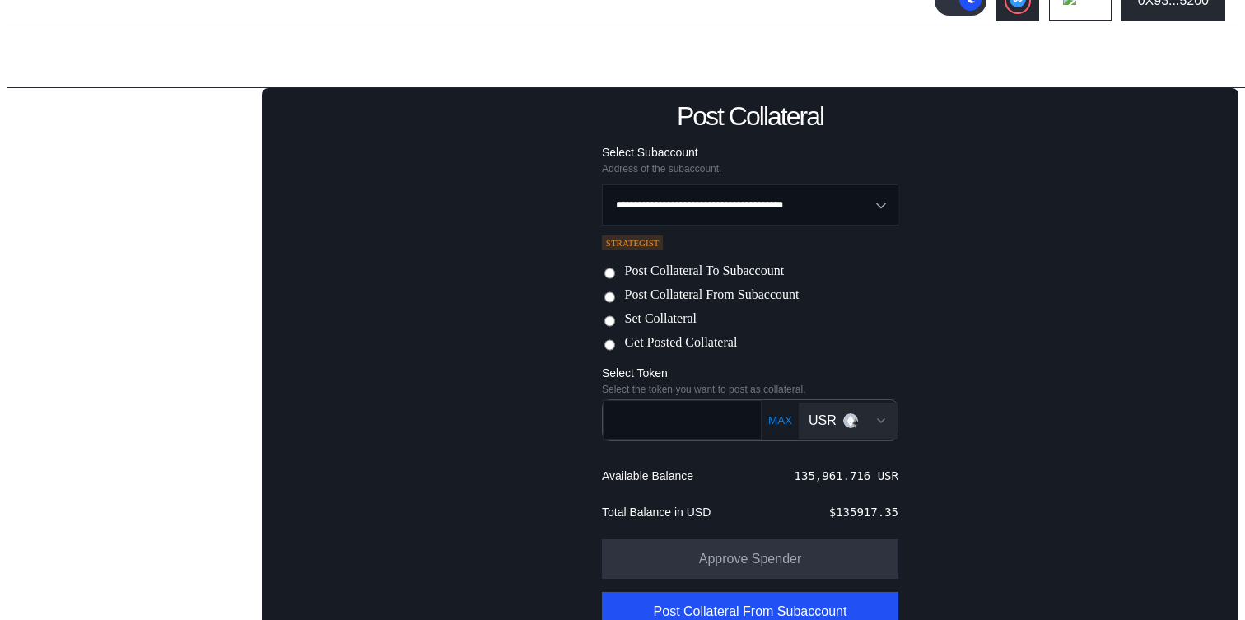
click at [665, 315] on label "Set Collateral" at bounding box center [660, 319] width 72 height 17
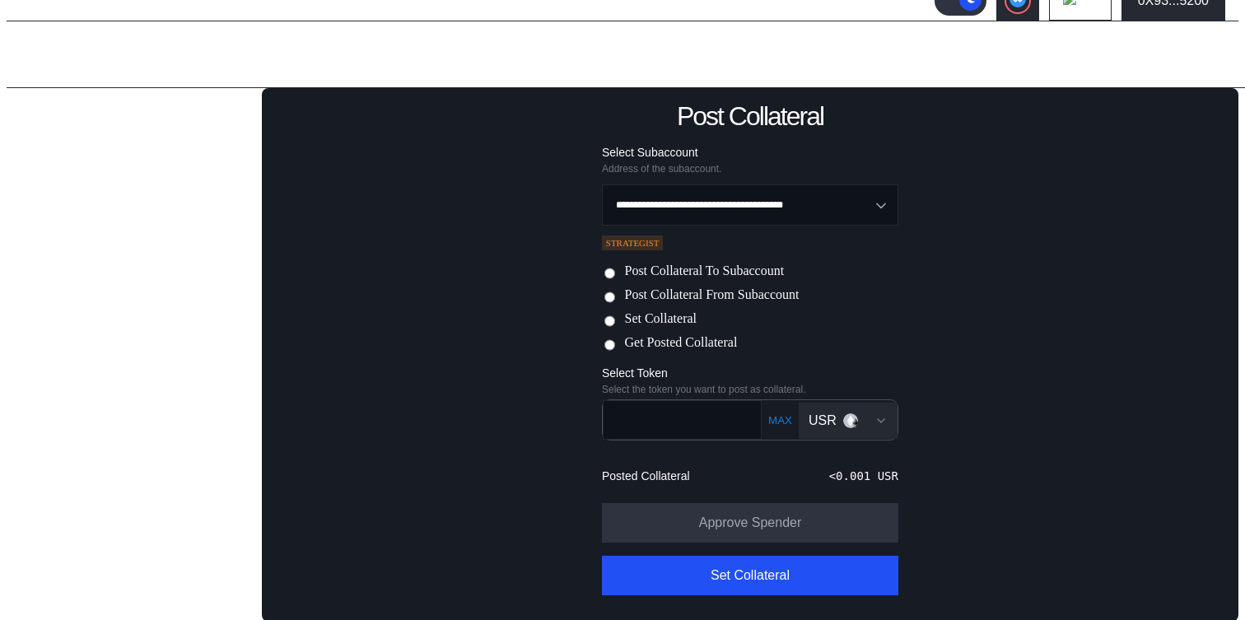
click at [843, 426] on div "Open menu for selecting token for payment" at bounding box center [850, 420] width 15 height 15
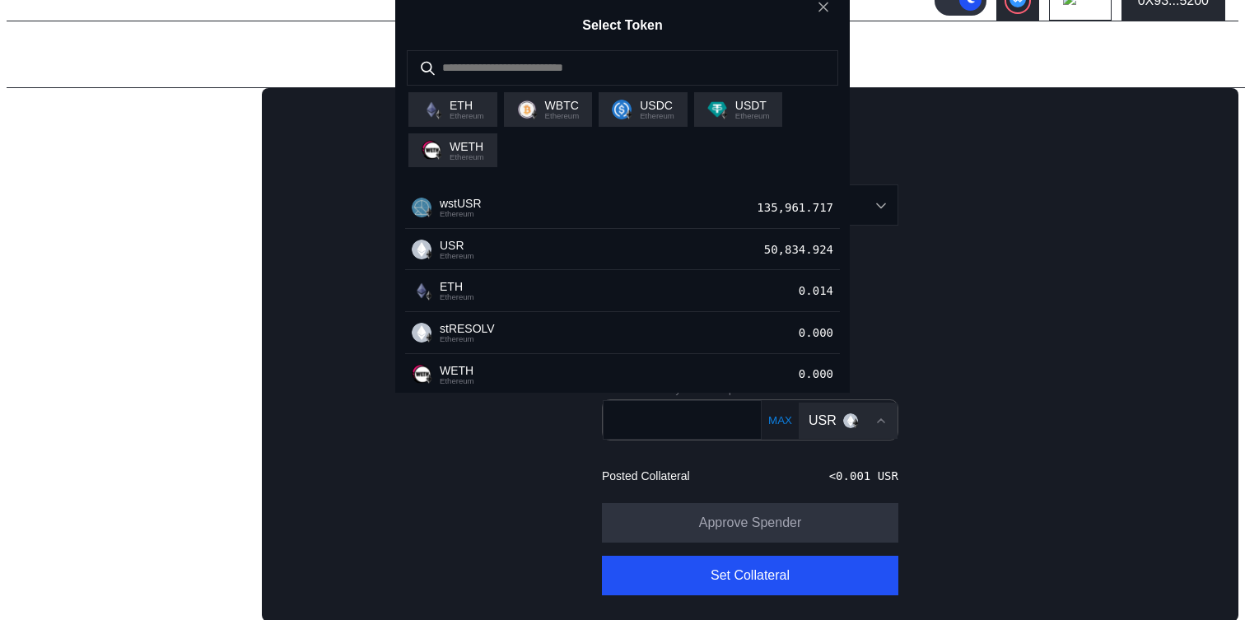
click at [916, 619] on div "Select Token ETH Ethereum WBTC Ethereum USDC Ethereum USDT Ethereum WETH Ethere…" at bounding box center [623, 622] width 1232 height 0
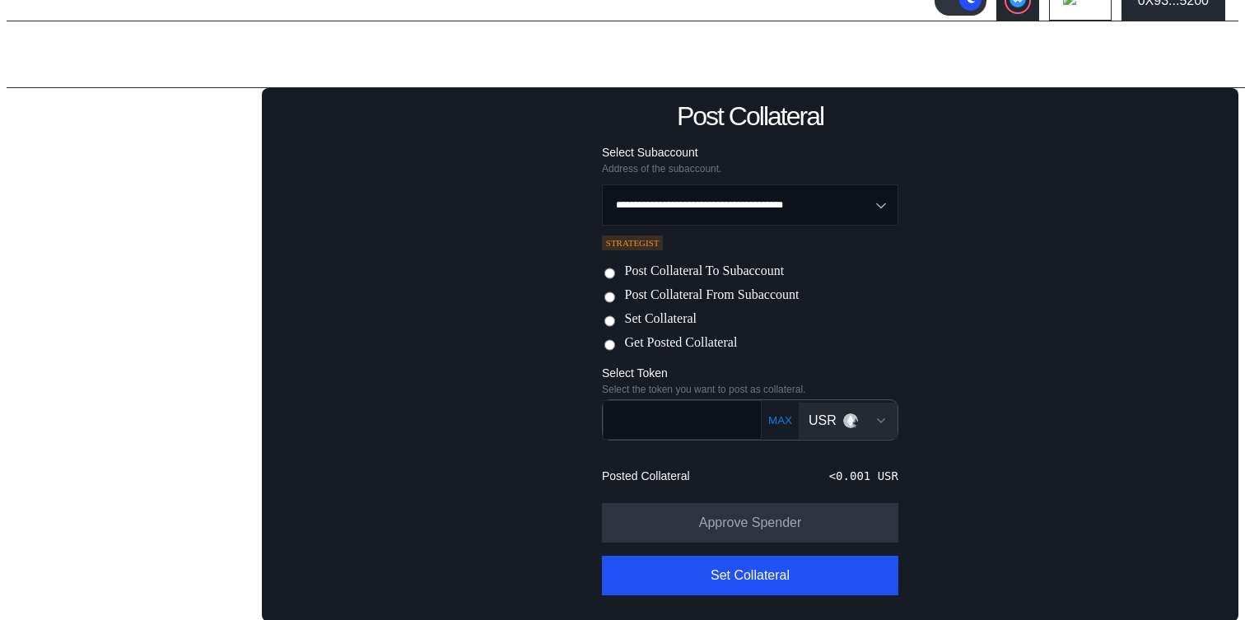
click at [664, 289] on label "Post Collateral From Subaccount" at bounding box center [711, 295] width 175 height 17
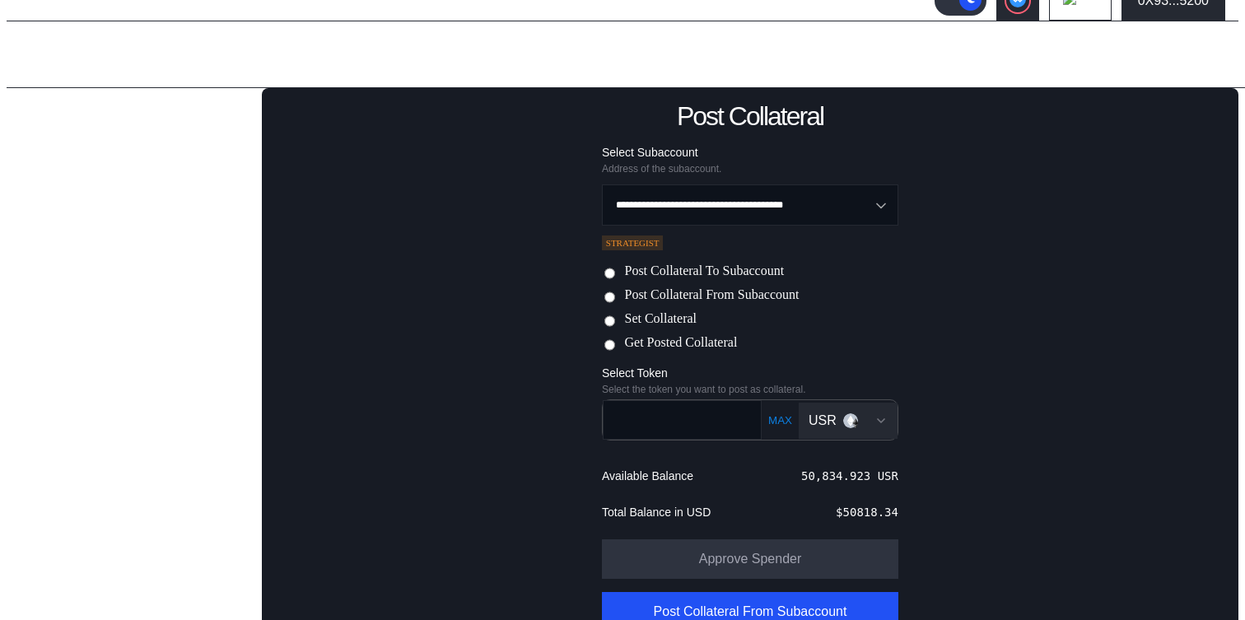
click at [851, 420] on img "Open menu for selecting token for payment" at bounding box center [856, 423] width 10 height 10
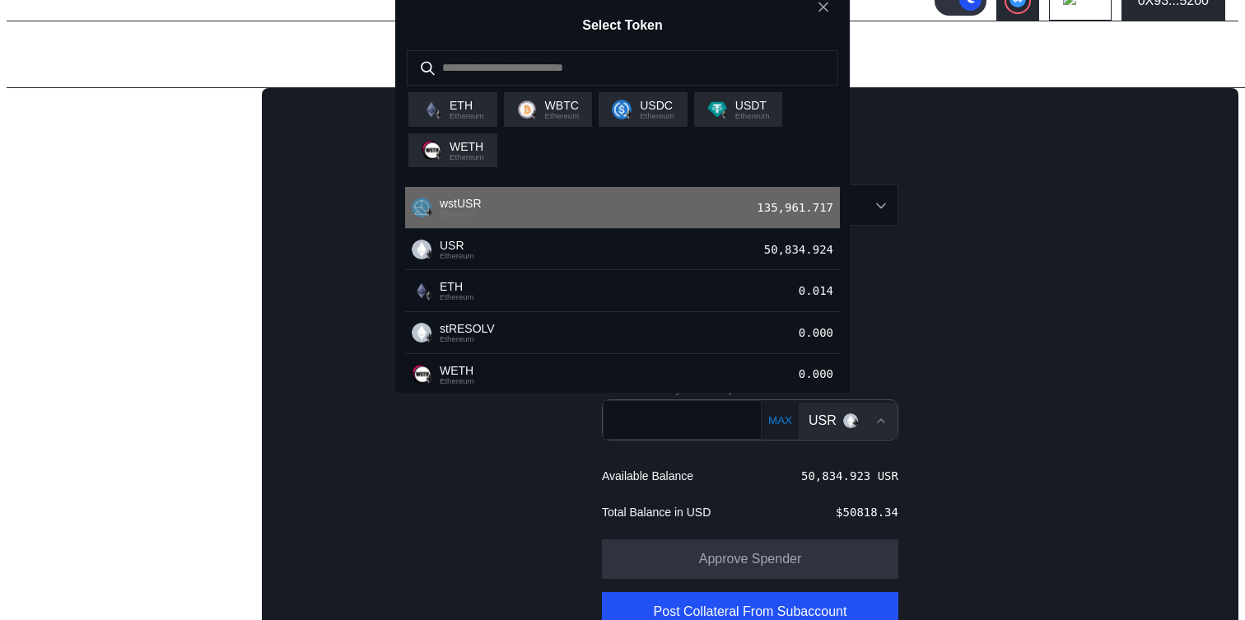
click at [802, 218] on div "135,961.717" at bounding box center [798, 207] width 83 height 21
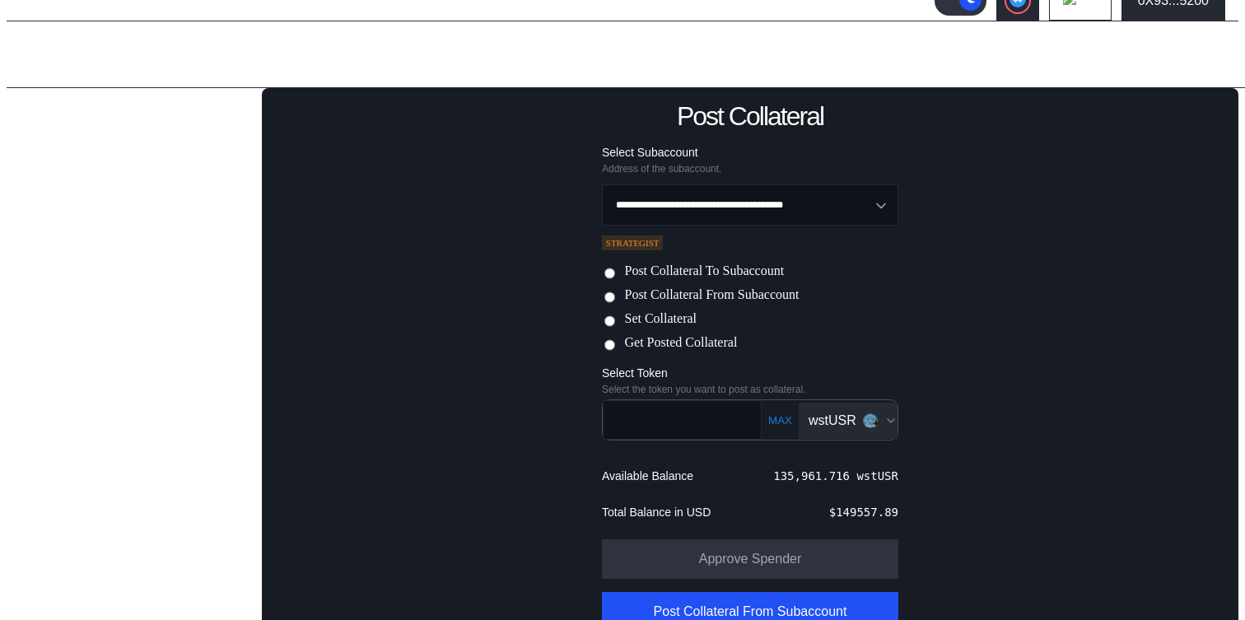
click at [768, 418] on button "MAX" at bounding box center [780, 420] width 34 height 14
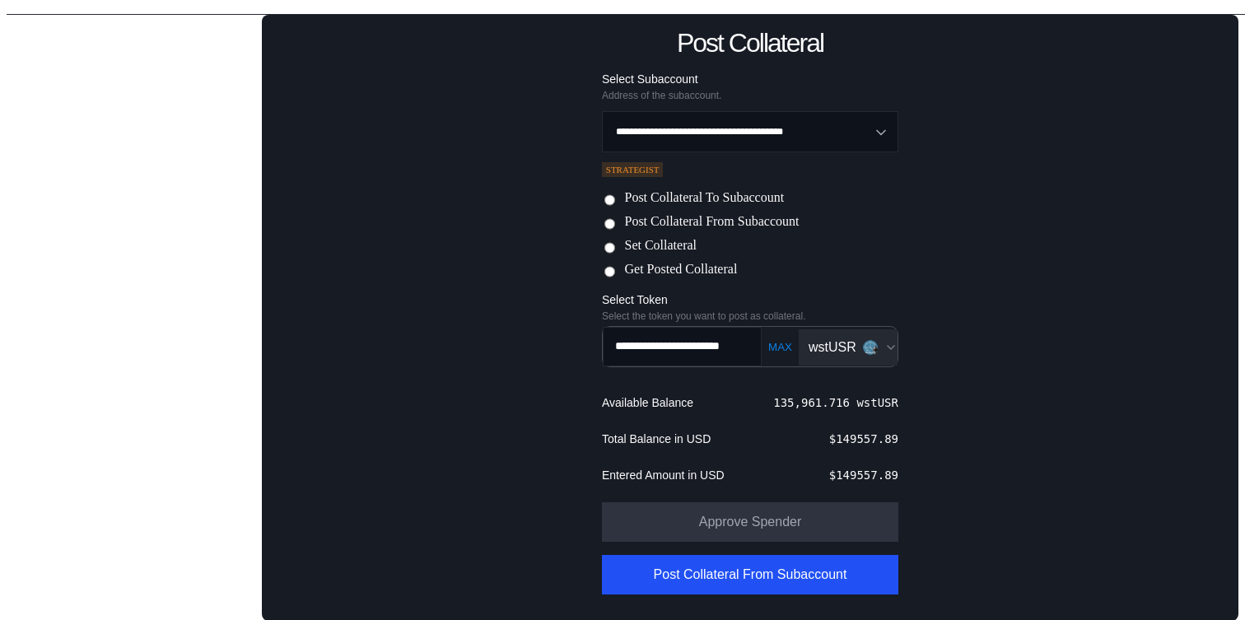
scroll to position [0, 44]
drag, startPoint x: 716, startPoint y: 343, endPoint x: 777, endPoint y: 346, distance: 61.0
click at [777, 346] on div "**********" at bounding box center [750, 346] width 298 height 41
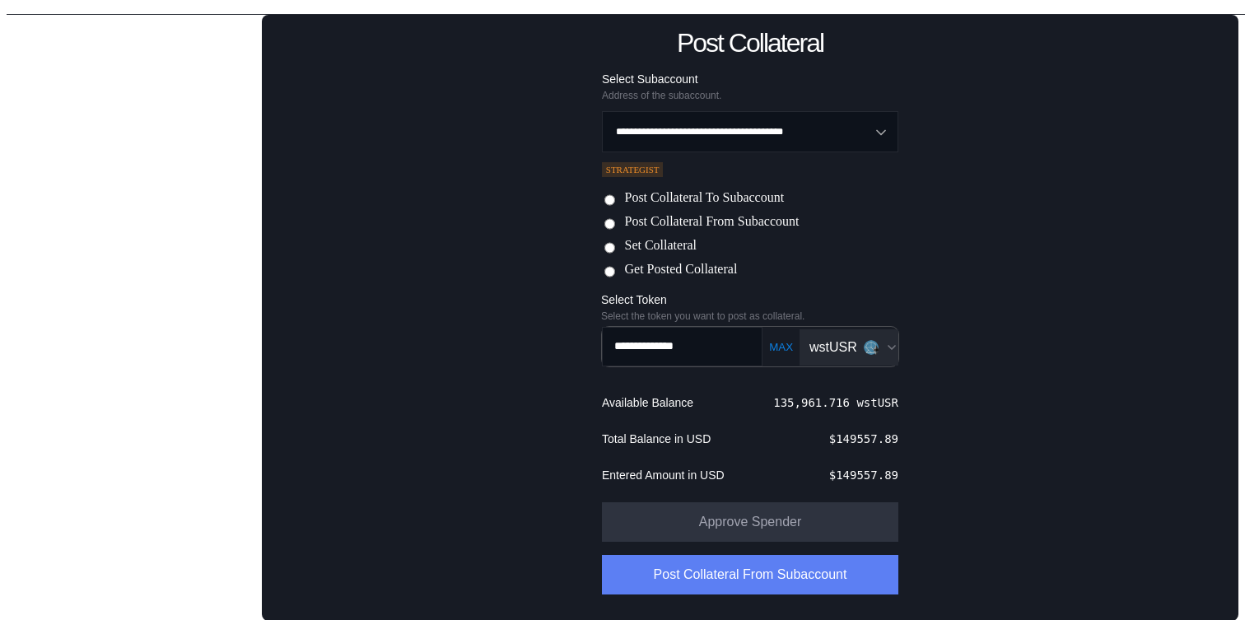
type input "**********"
click at [718, 580] on button "Post Collateral From Subaccount" at bounding box center [750, 575] width 296 height 40
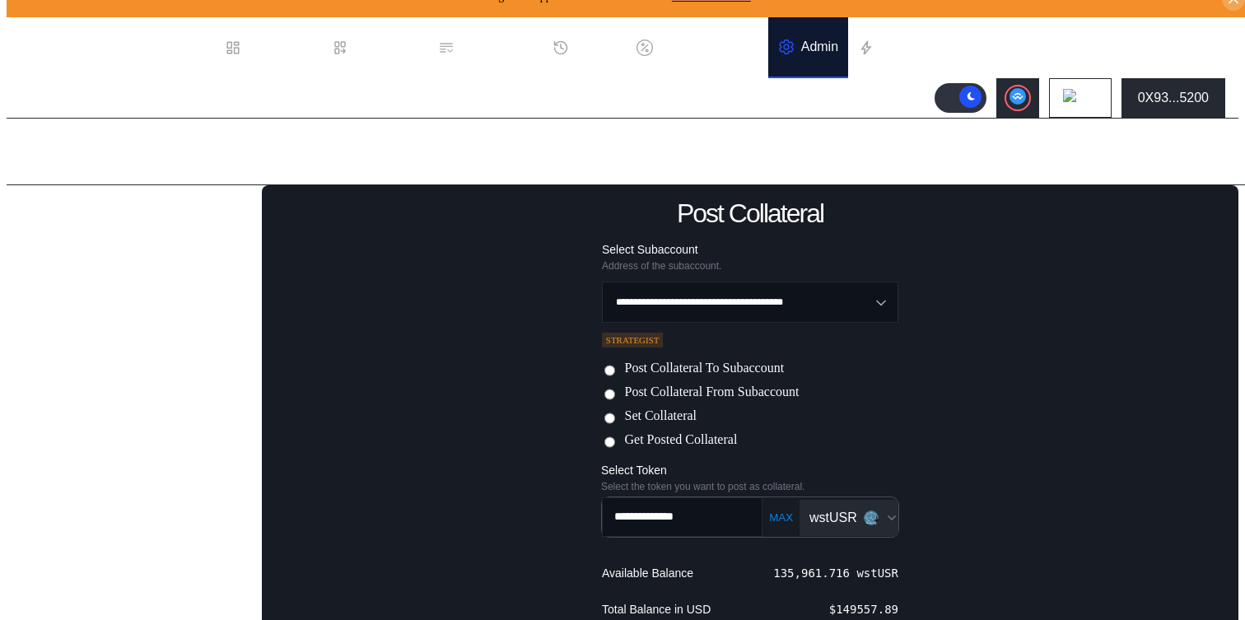
scroll to position [118, 0]
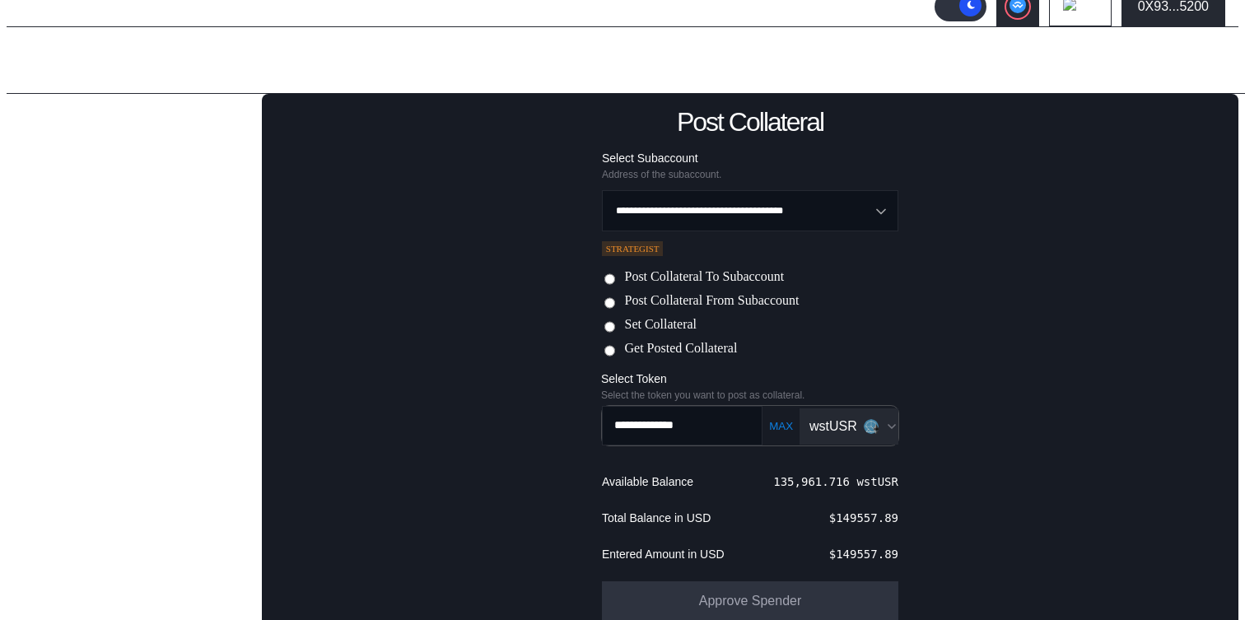
click at [689, 270] on label "Post Collateral To Subaccount" at bounding box center [704, 277] width 160 height 17
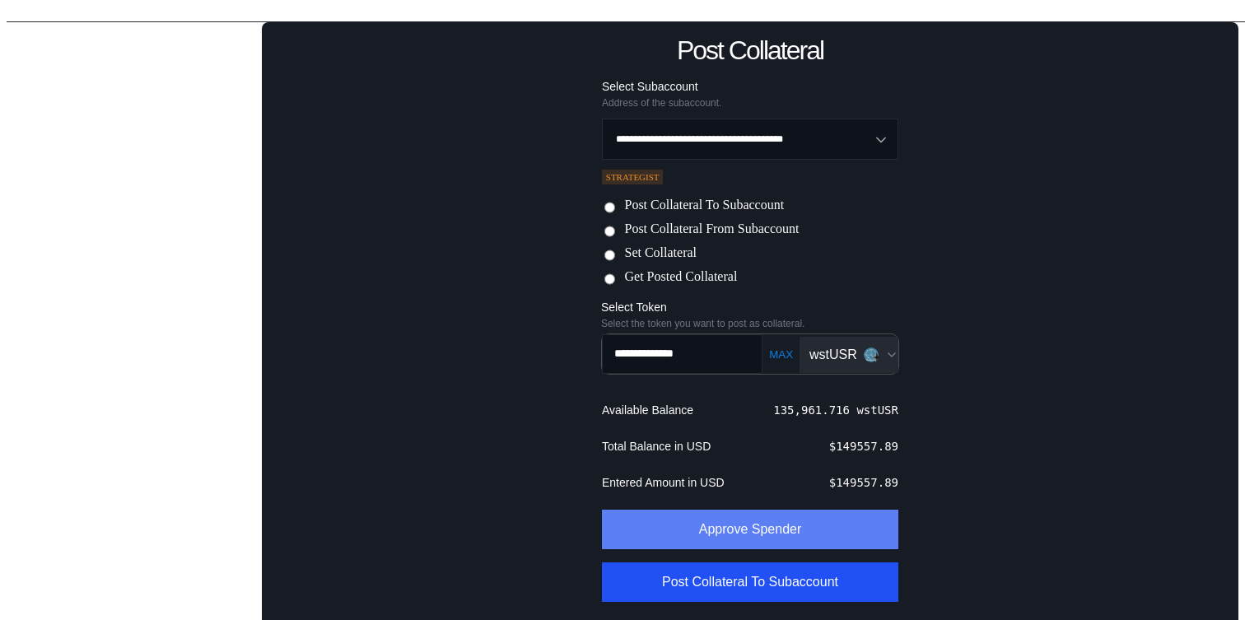
click at [665, 521] on button "Approve Spender" at bounding box center [750, 530] width 296 height 40
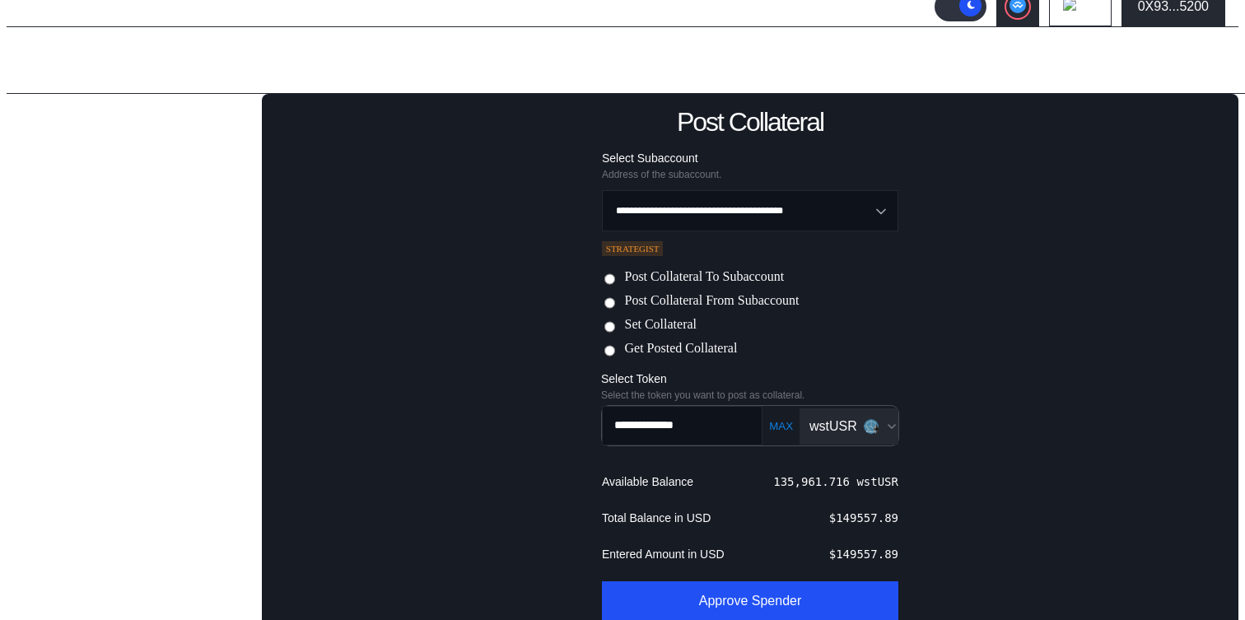
scroll to position [189, 0]
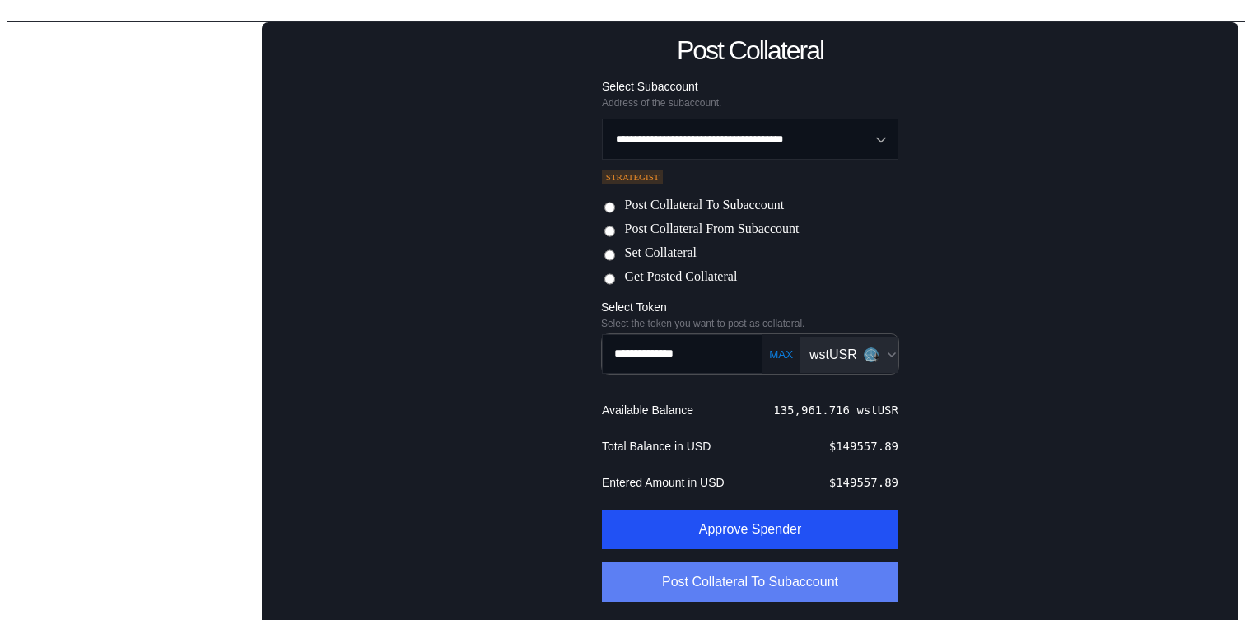
click at [758, 576] on button "Post Collateral To Subaccount" at bounding box center [750, 582] width 296 height 40
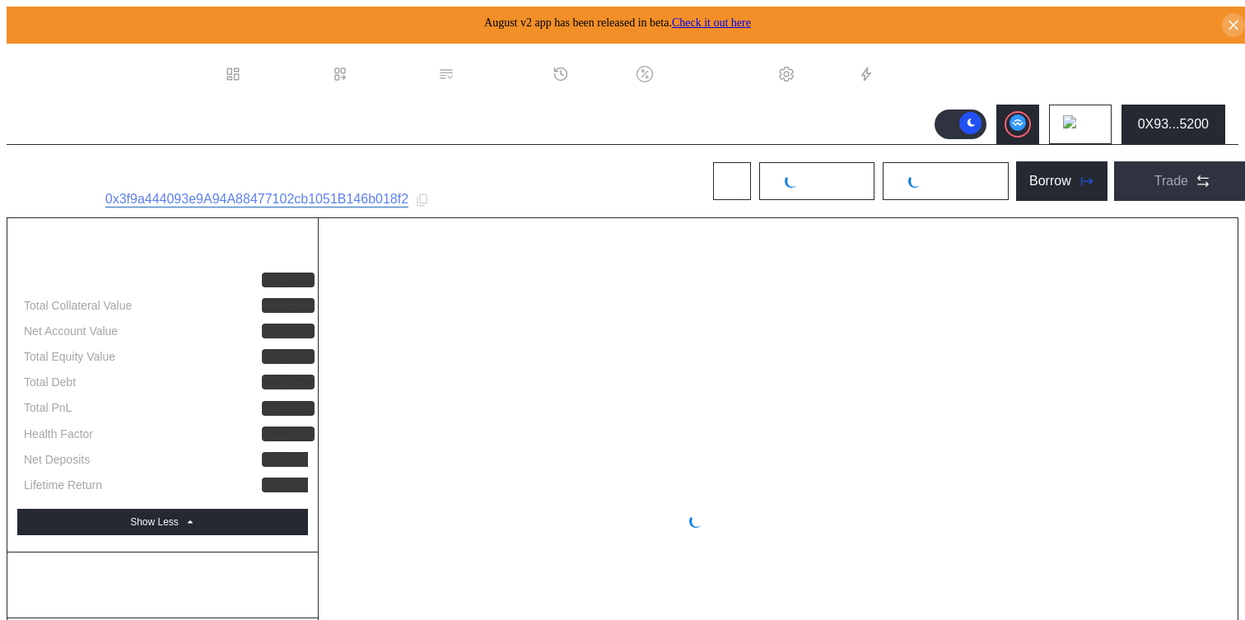
select select "*"
